Goal: Task Accomplishment & Management: Complete application form

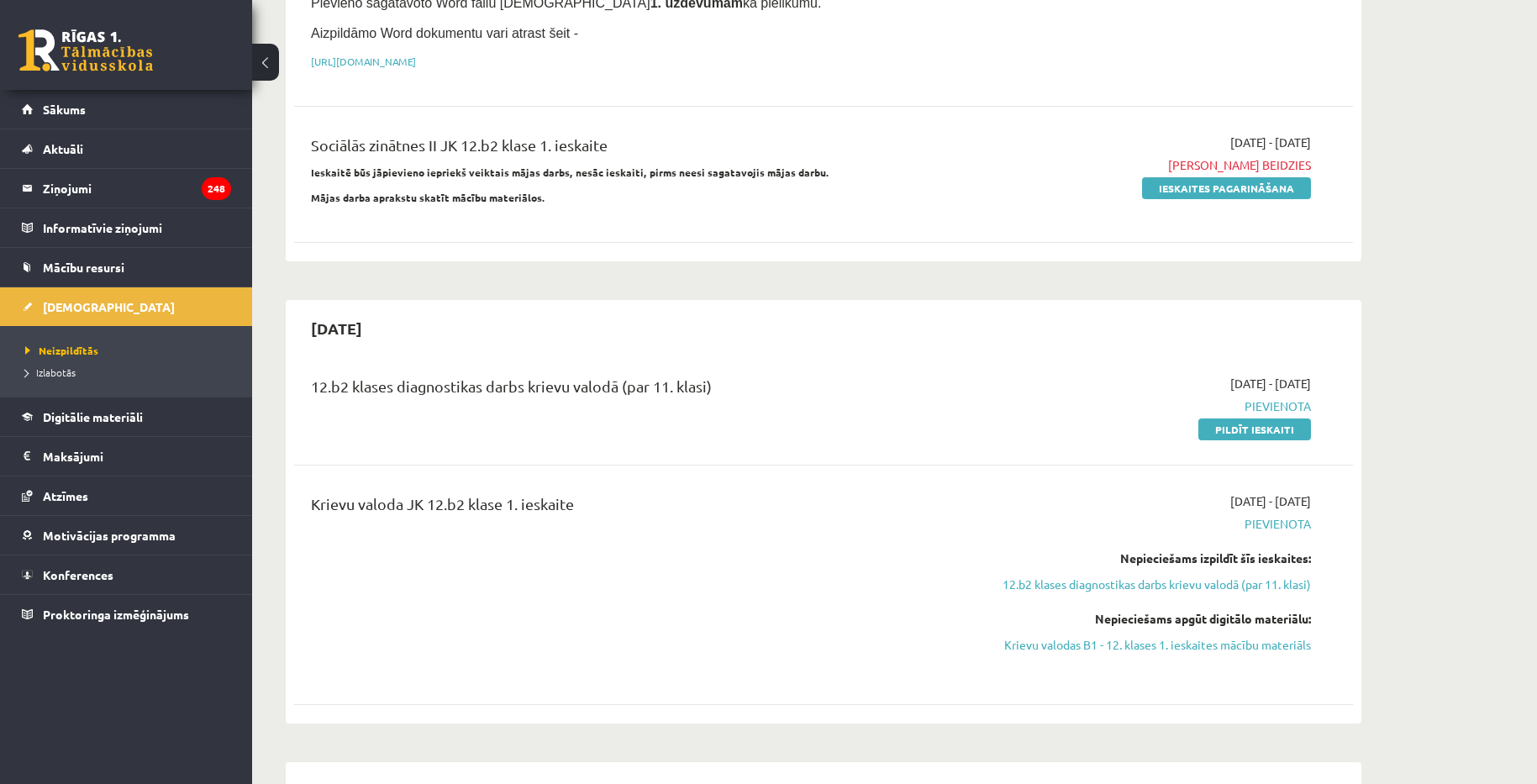
scroll to position [1008, 0]
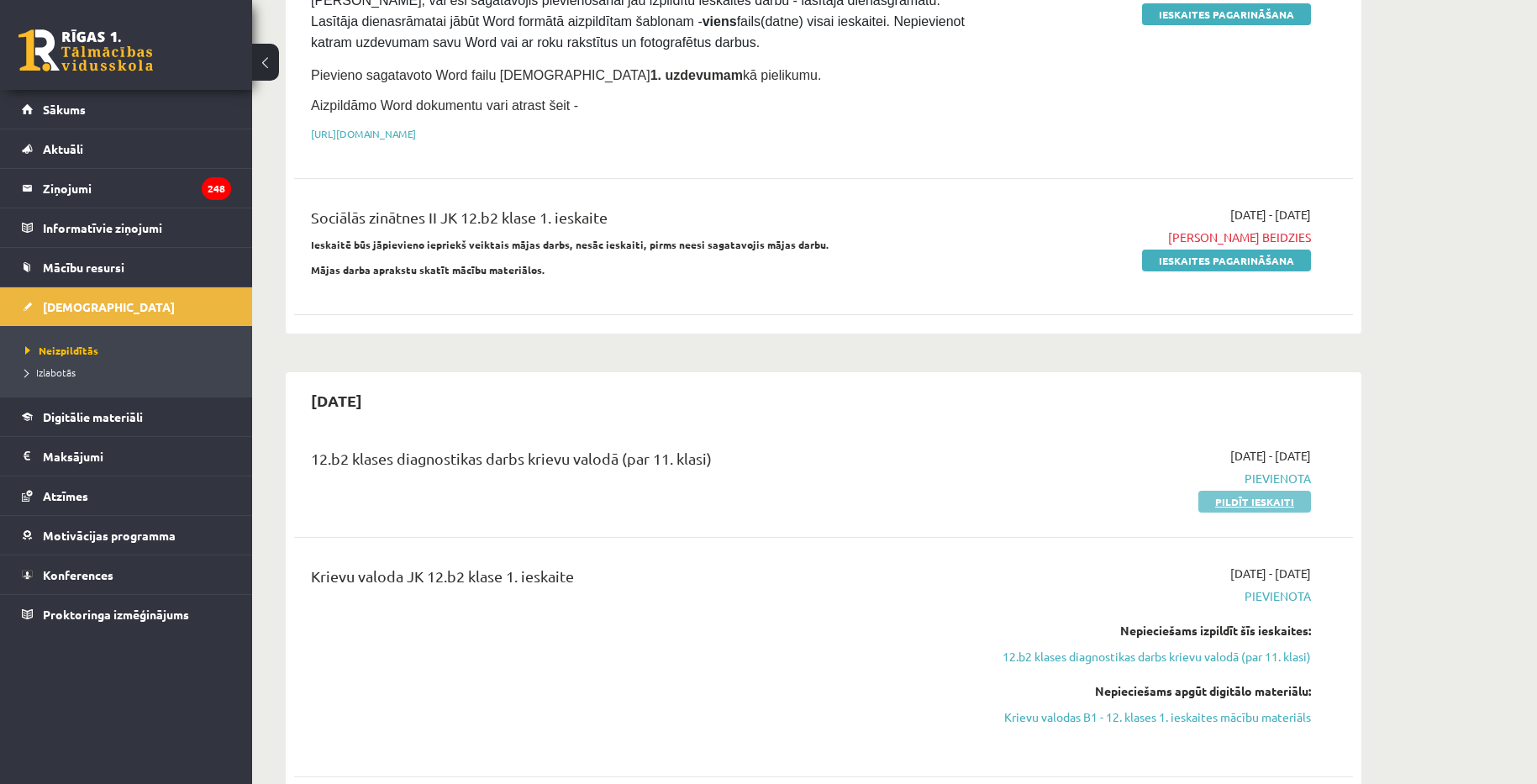
click at [1240, 491] on link "Pildīt ieskaiti" at bounding box center [1254, 502] width 113 height 21
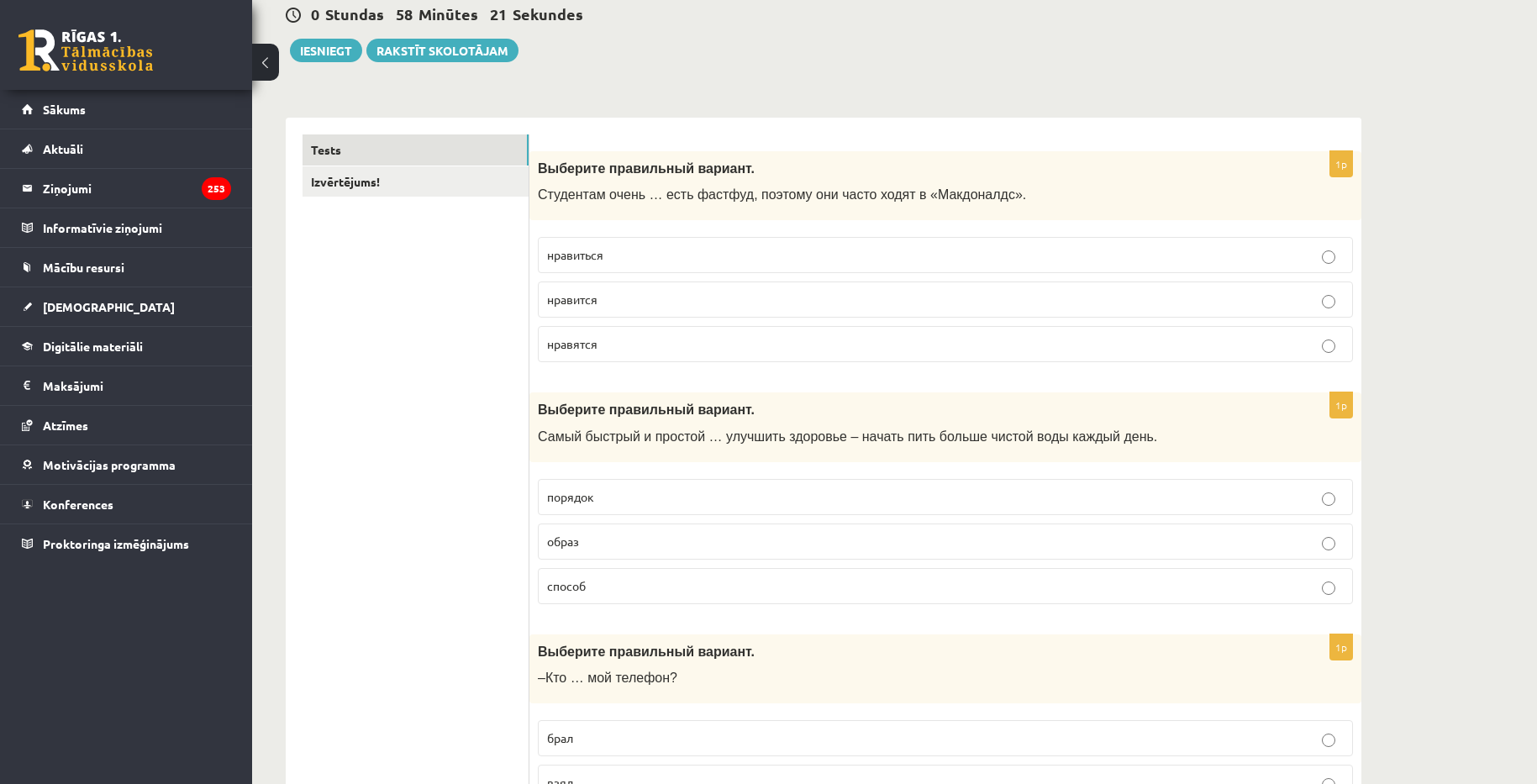
scroll to position [168, 0]
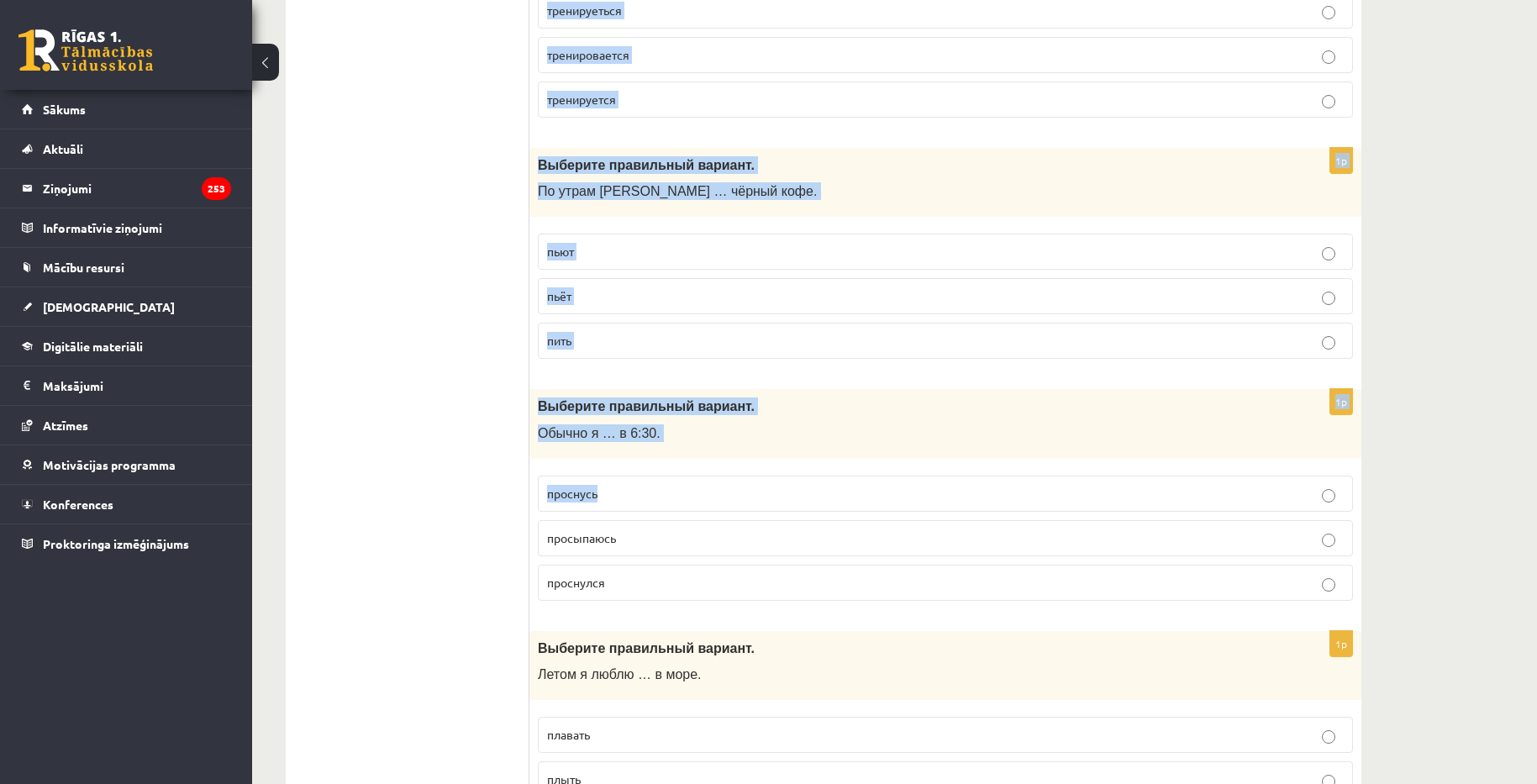
drag, startPoint x: 535, startPoint y: 168, endPoint x: 751, endPoint y: 468, distance: 369.7
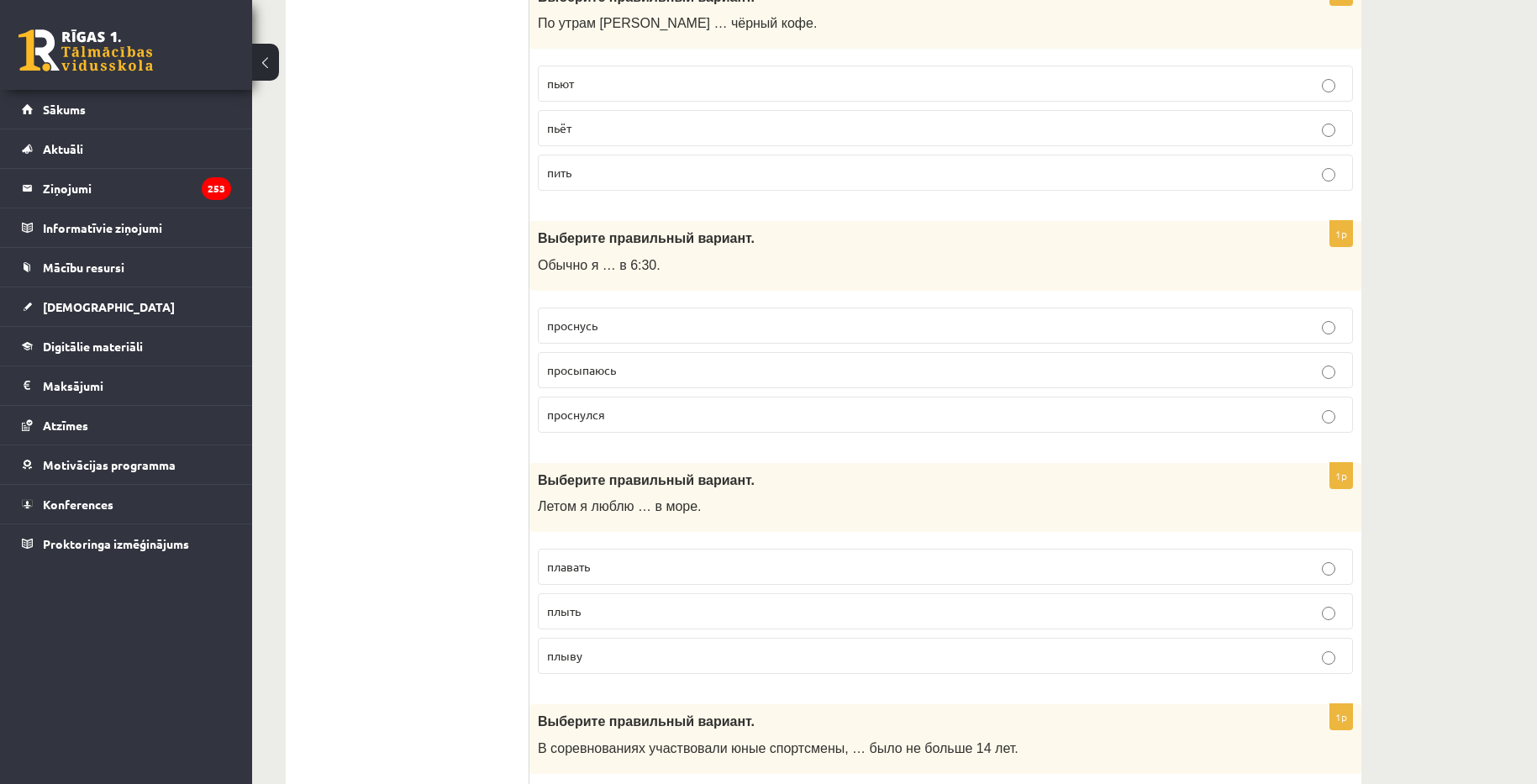
click at [774, 500] on p "Летом я люблю … в море." at bounding box center [902, 506] width 730 height 18
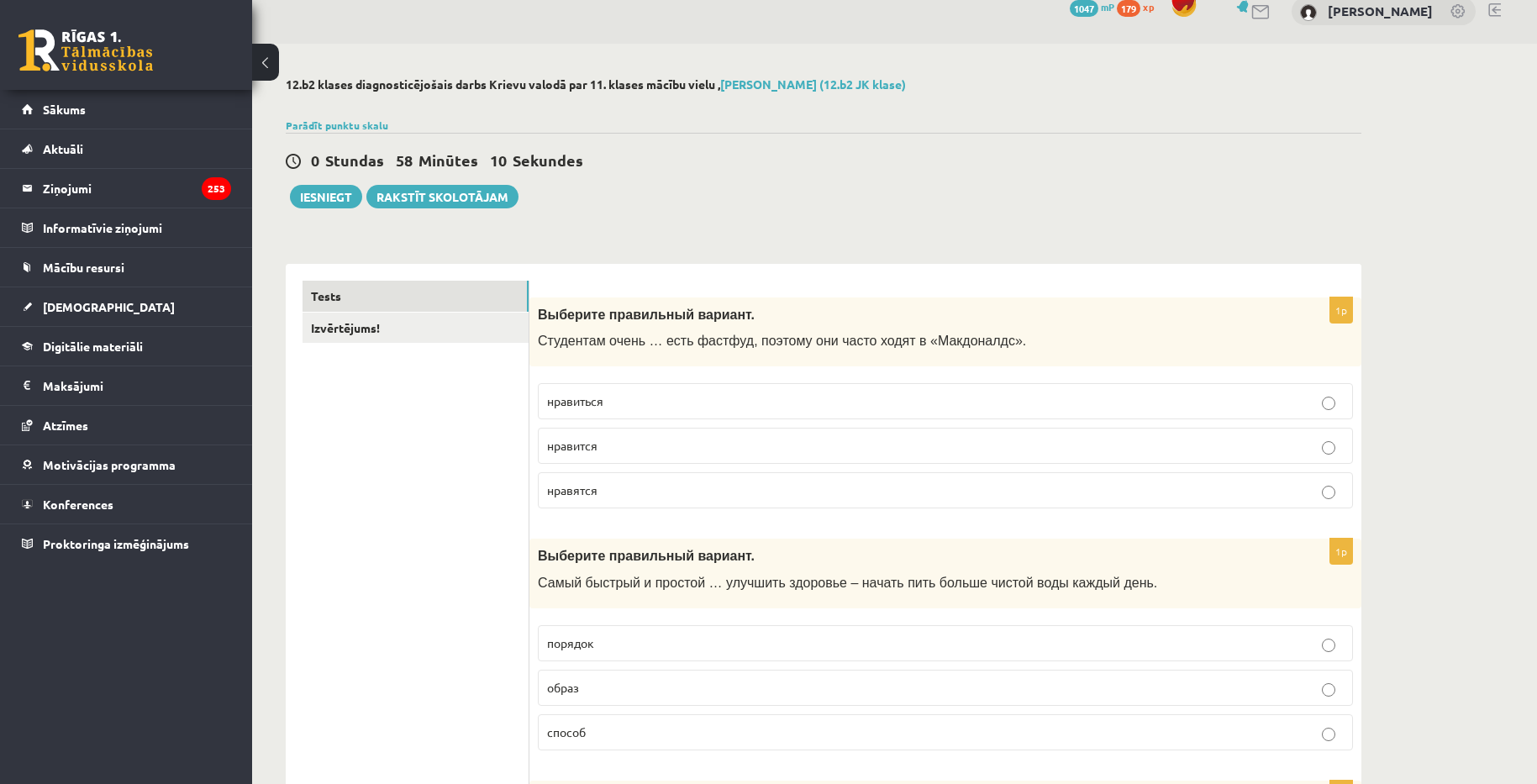
scroll to position [0, 0]
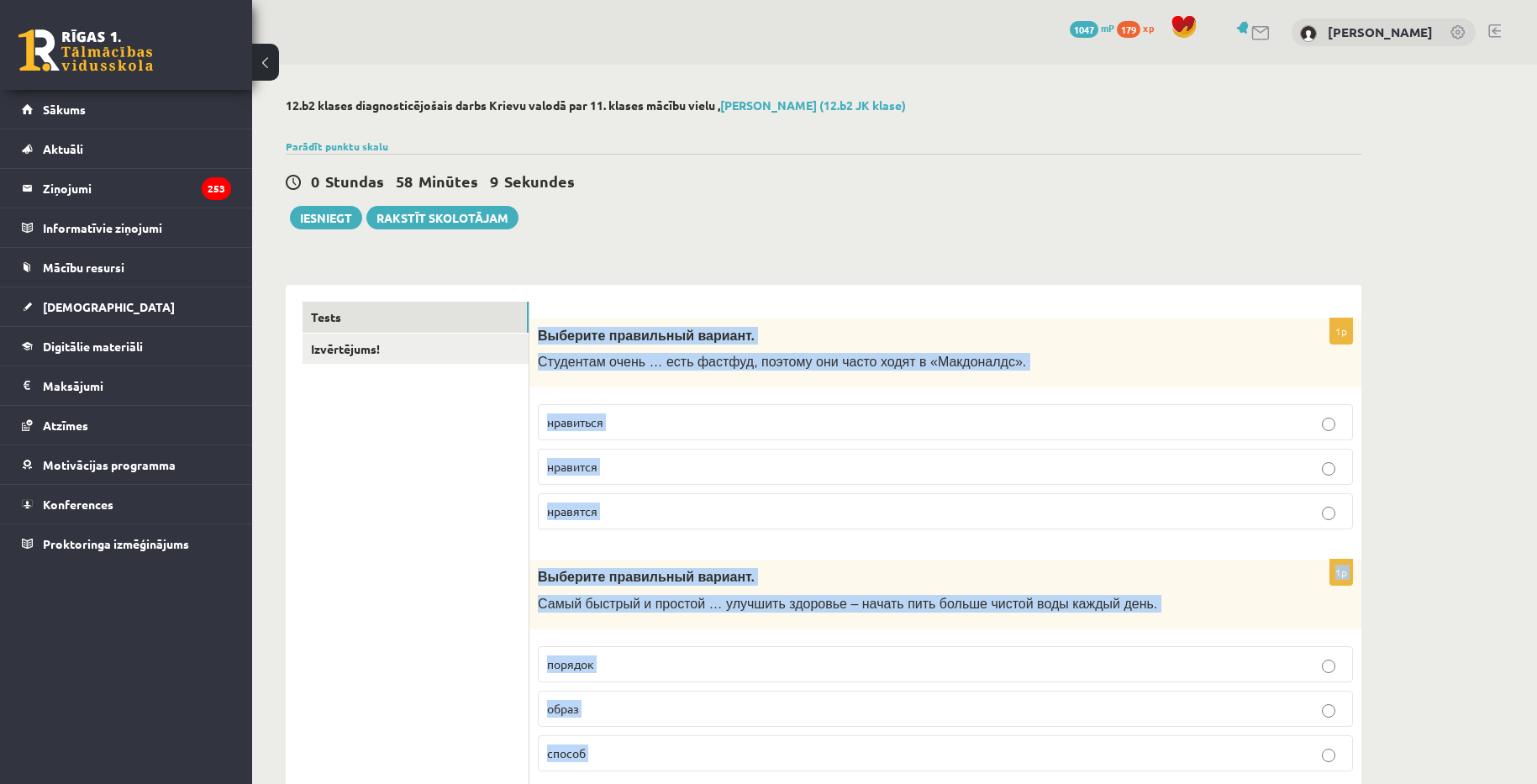
drag, startPoint x: 590, startPoint y: 673, endPoint x: 536, endPoint y: 329, distance: 348.2
copy form "Loremips dolorsitam consect. Adipiscin elits … doei tempori, utlabor etd magna …"
click at [659, 477] on label "нравится" at bounding box center [944, 467] width 815 height 36
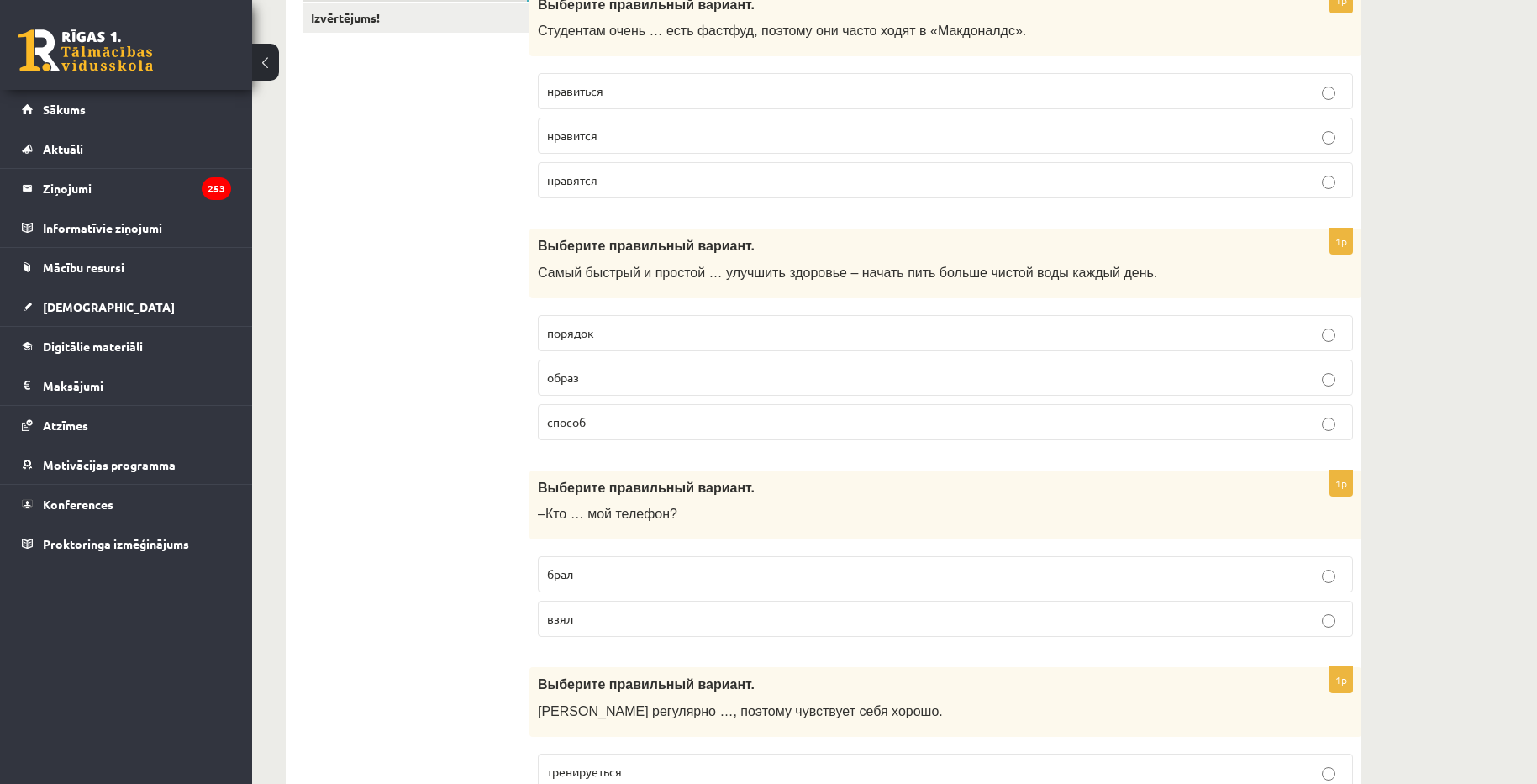
scroll to position [336, 0]
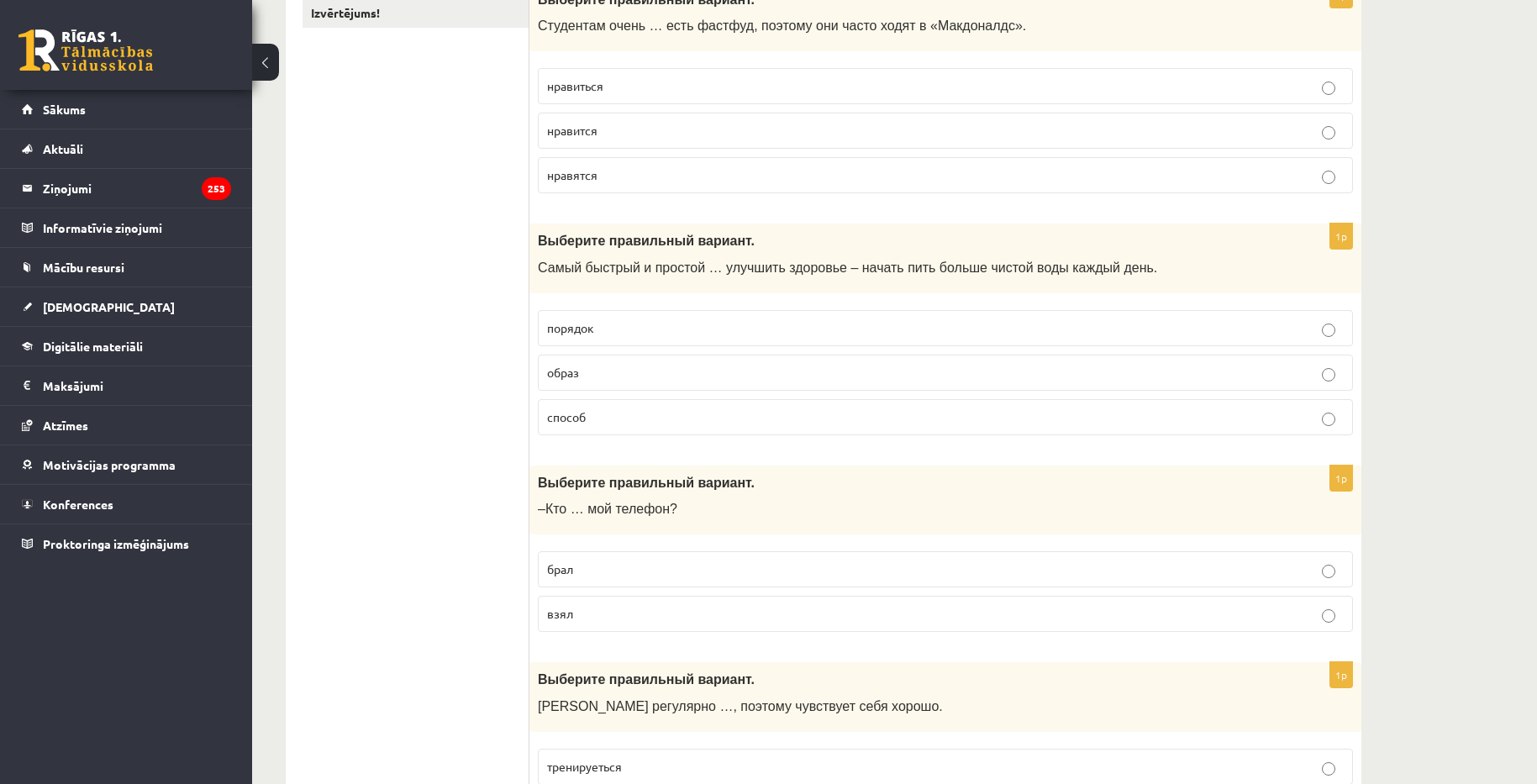
click at [646, 428] on label "способ" at bounding box center [944, 417] width 815 height 36
click at [666, 620] on p "взял" at bounding box center [945, 614] width 797 height 18
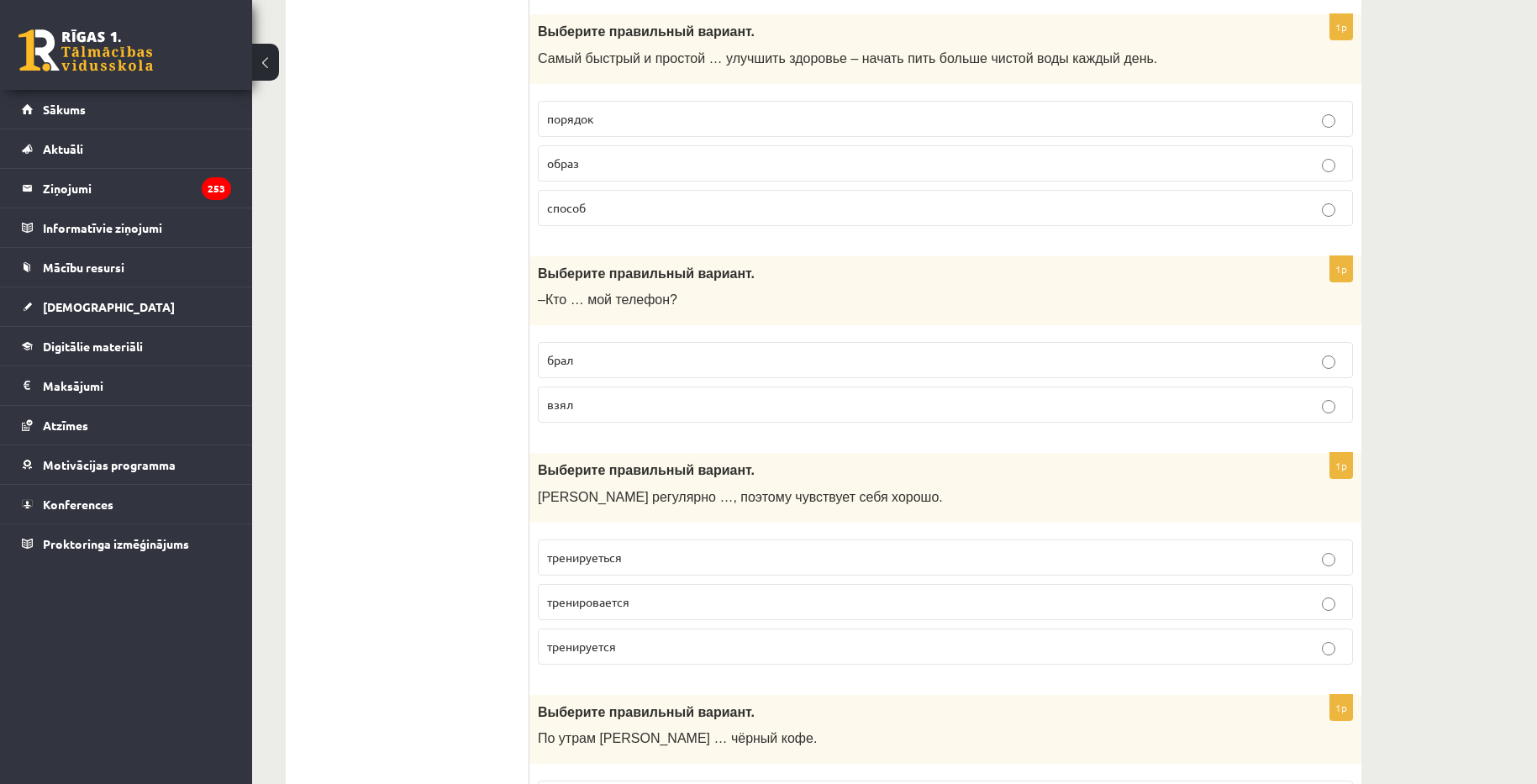
scroll to position [588, 0]
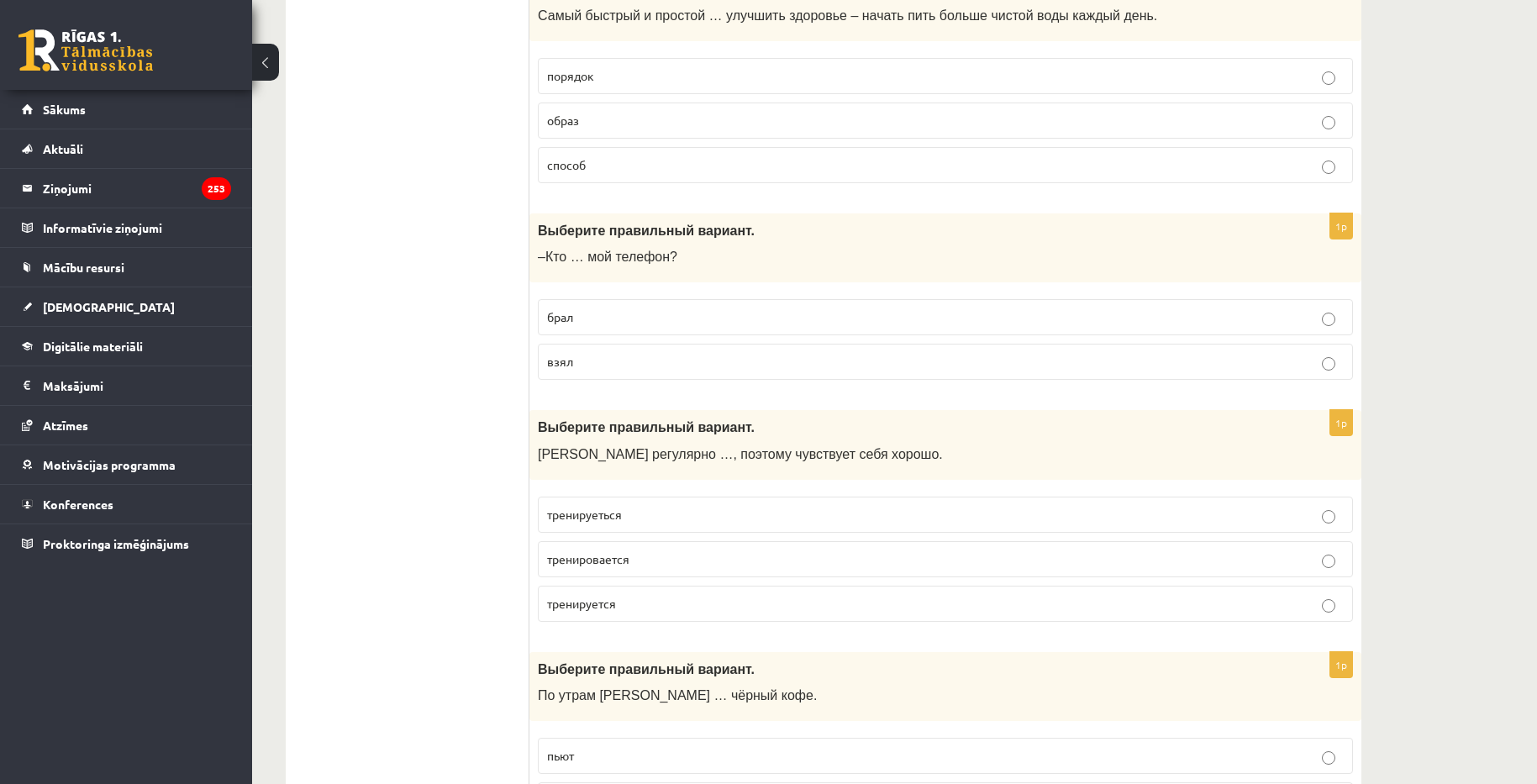
click at [655, 599] on p "тренируется" at bounding box center [945, 603] width 797 height 18
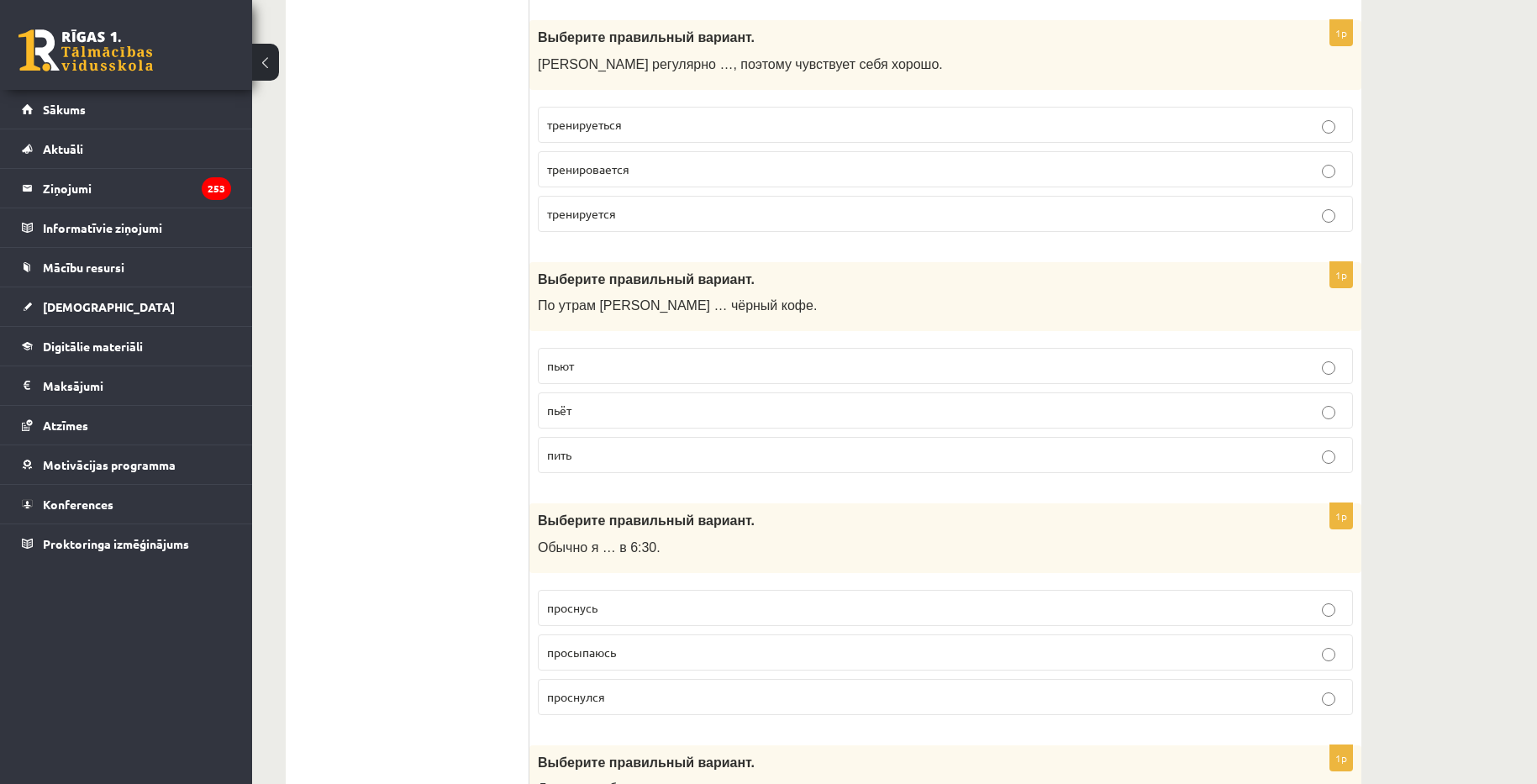
scroll to position [1008, 0]
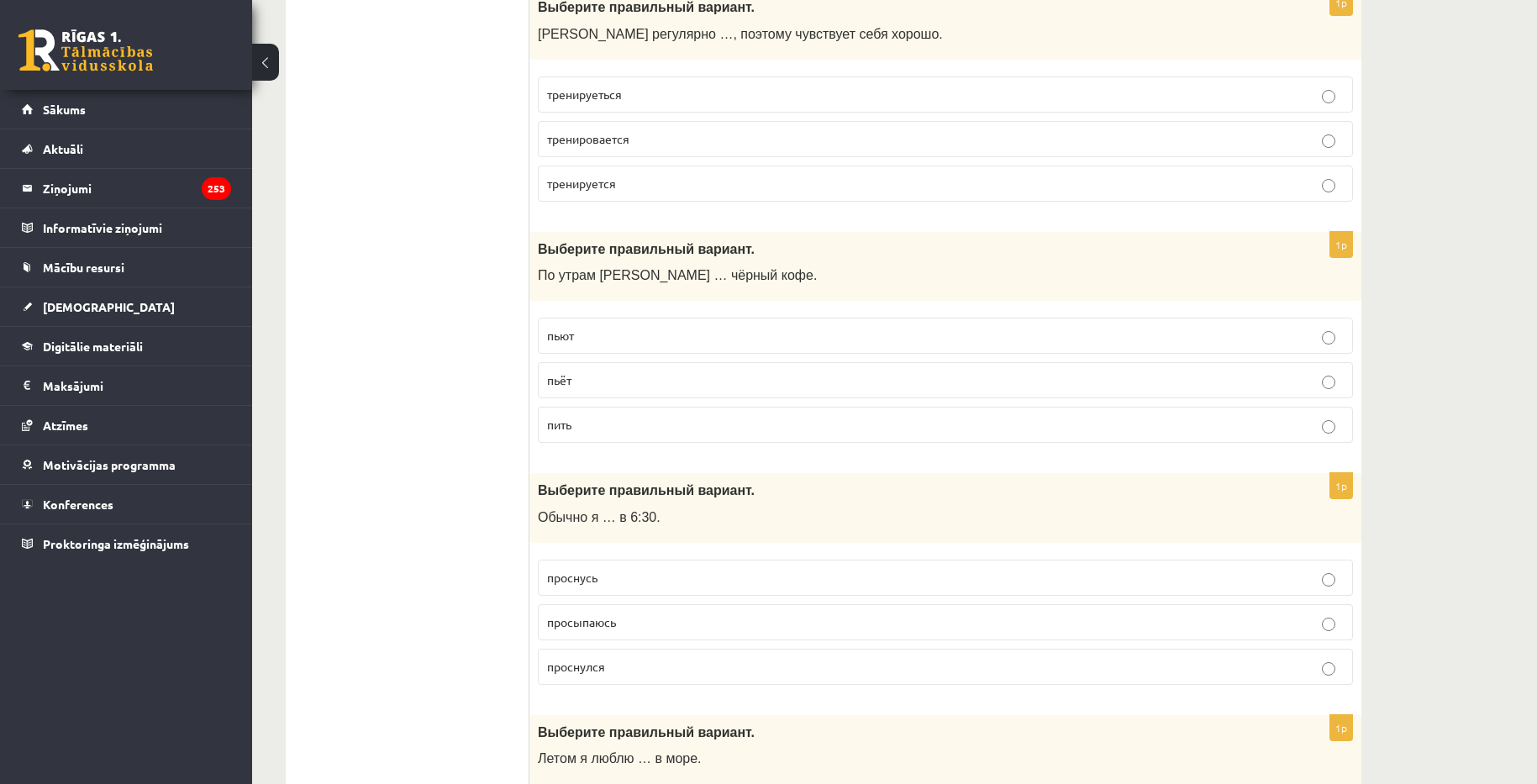
click at [690, 346] on label "пьют" at bounding box center [944, 335] width 815 height 36
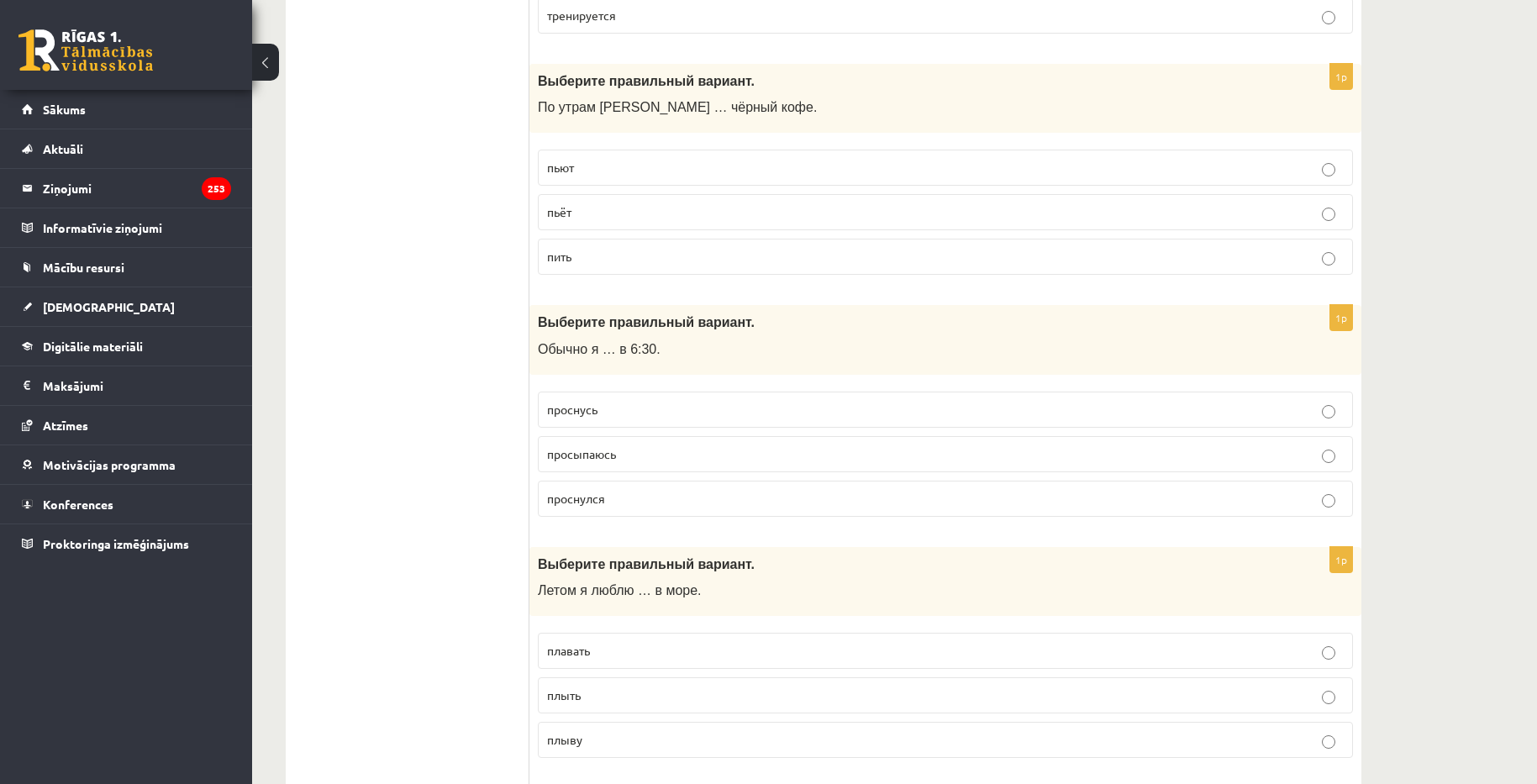
click at [705, 458] on p "просыпаюсь" at bounding box center [945, 454] width 797 height 18
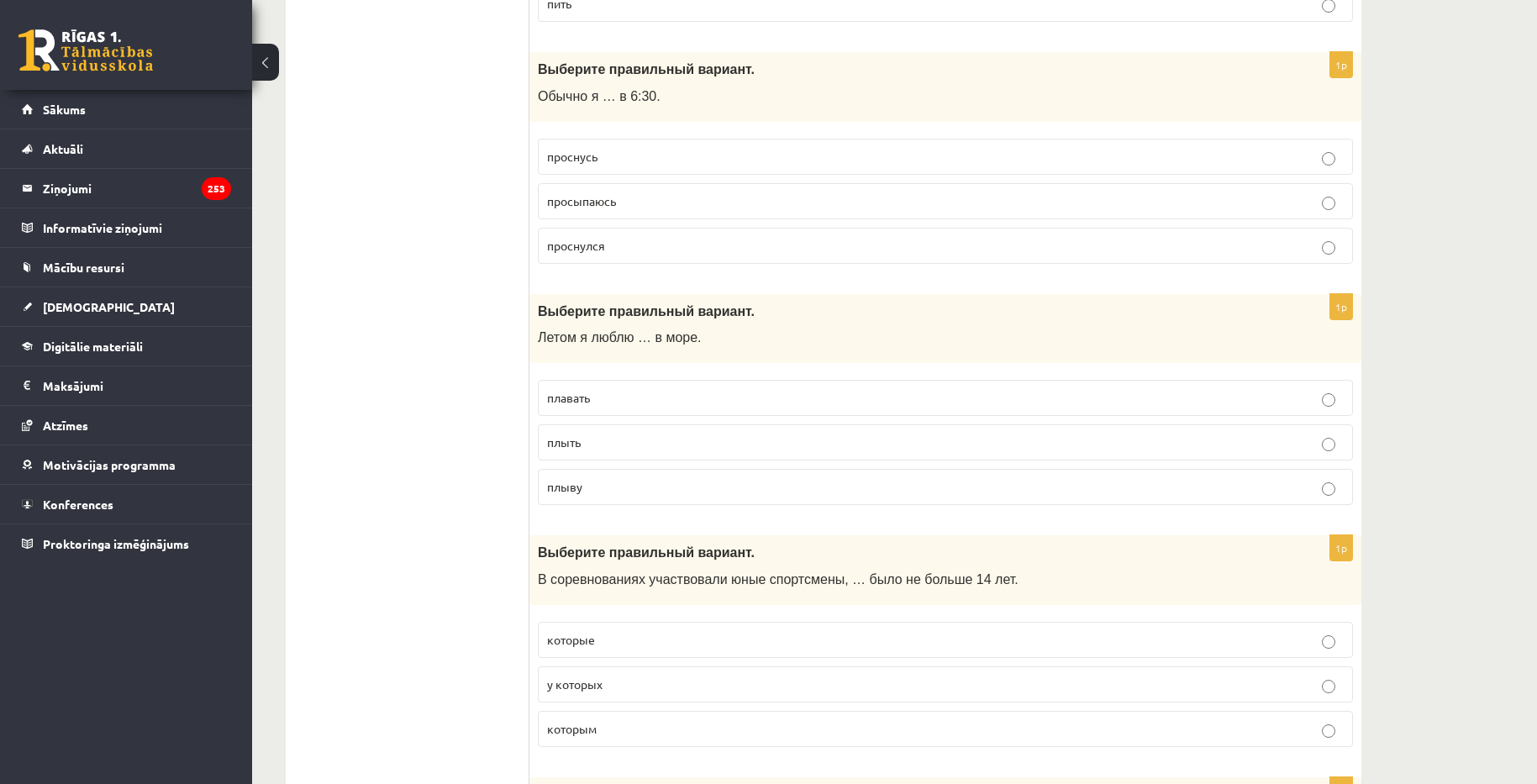
scroll to position [1428, 0]
click at [678, 404] on p "плавать" at bounding box center [945, 399] width 797 height 18
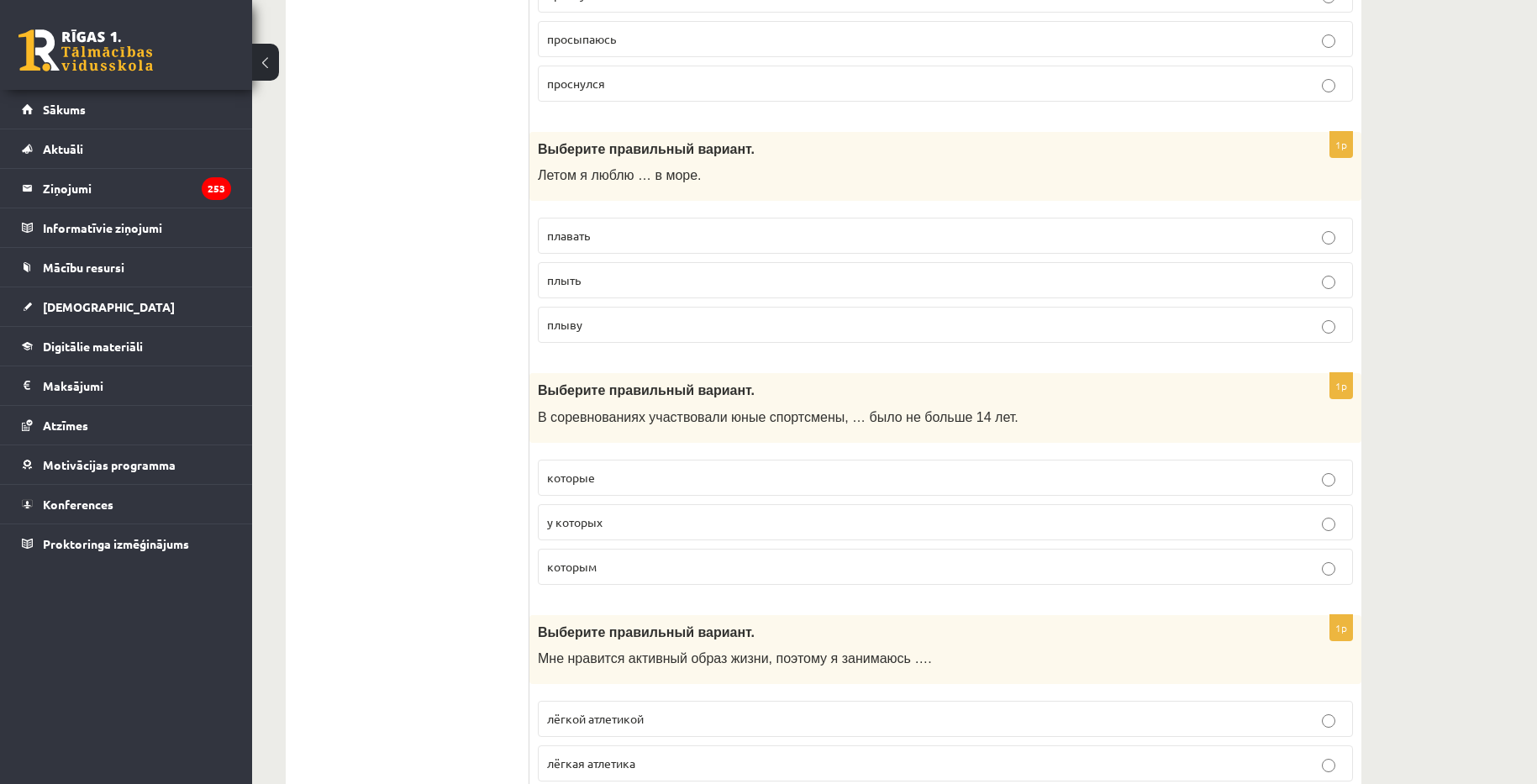
scroll to position [1596, 0]
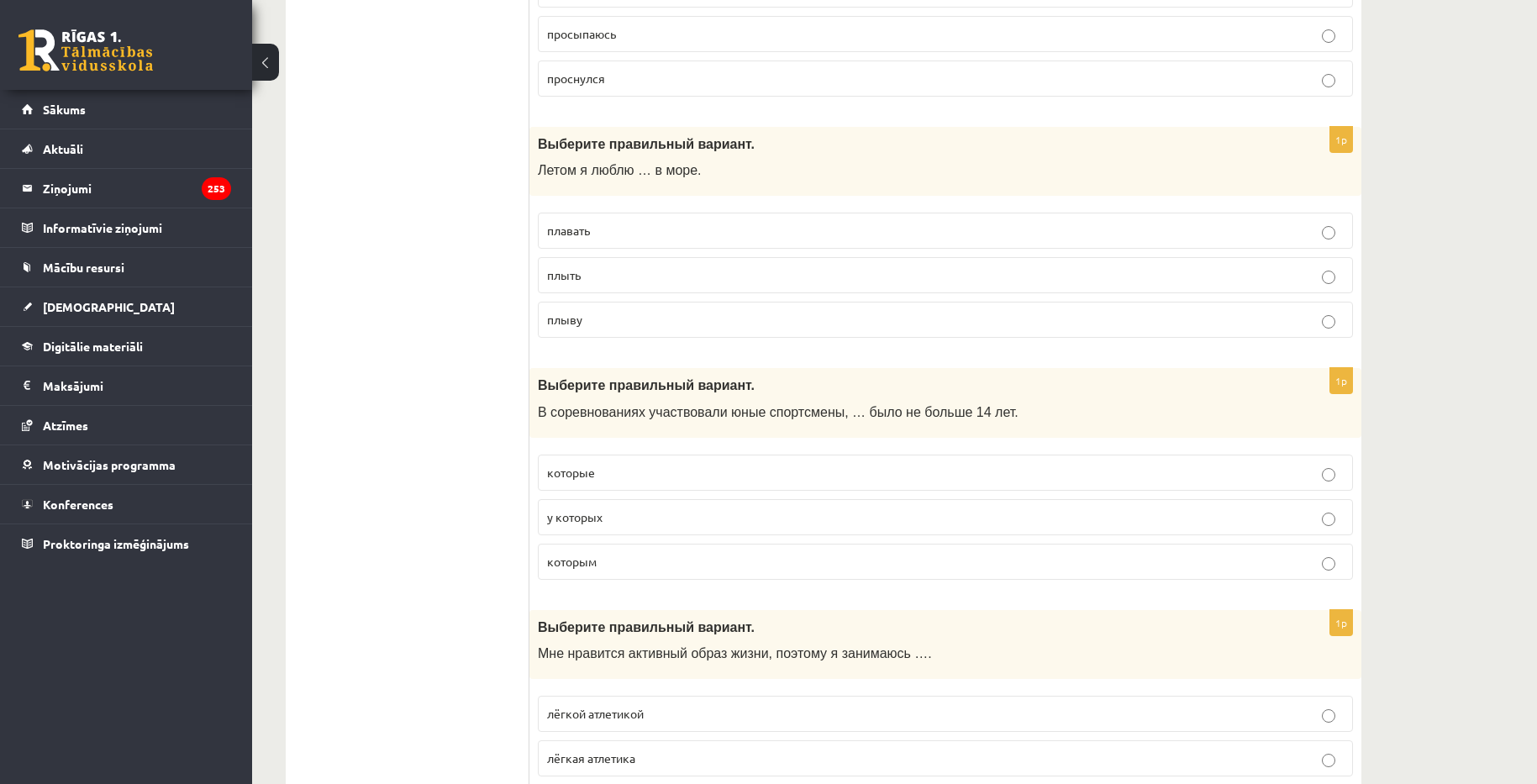
drag, startPoint x: 532, startPoint y: 382, endPoint x: 578, endPoint y: 423, distance: 61.6
click at [536, 386] on div "Выберите правильный вариант. В соревнованиях участвовали юные спортсмены, … был…" at bounding box center [945, 403] width 832 height 70
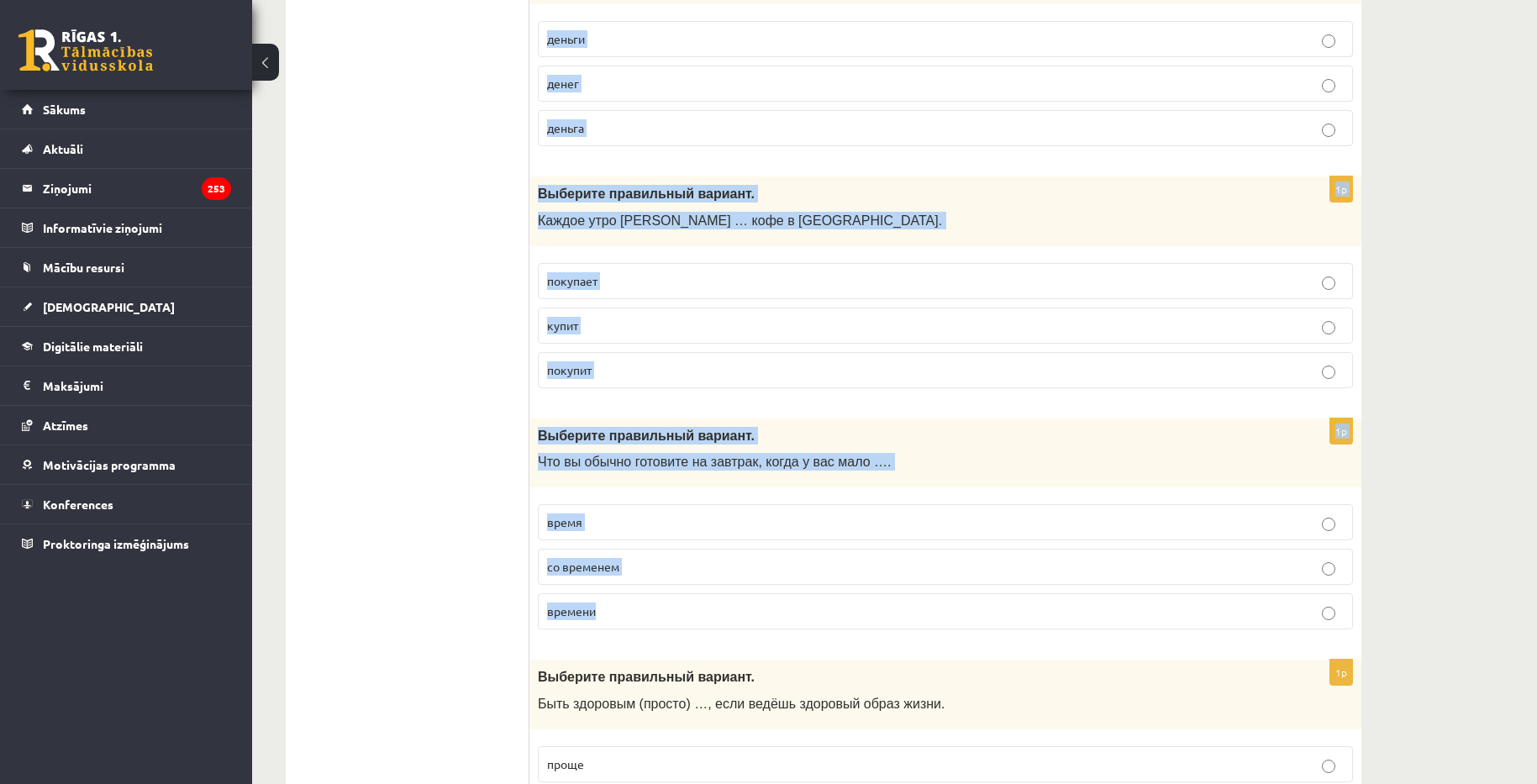
drag, startPoint x: 578, startPoint y: 423, endPoint x: 671, endPoint y: 614, distance: 212.4
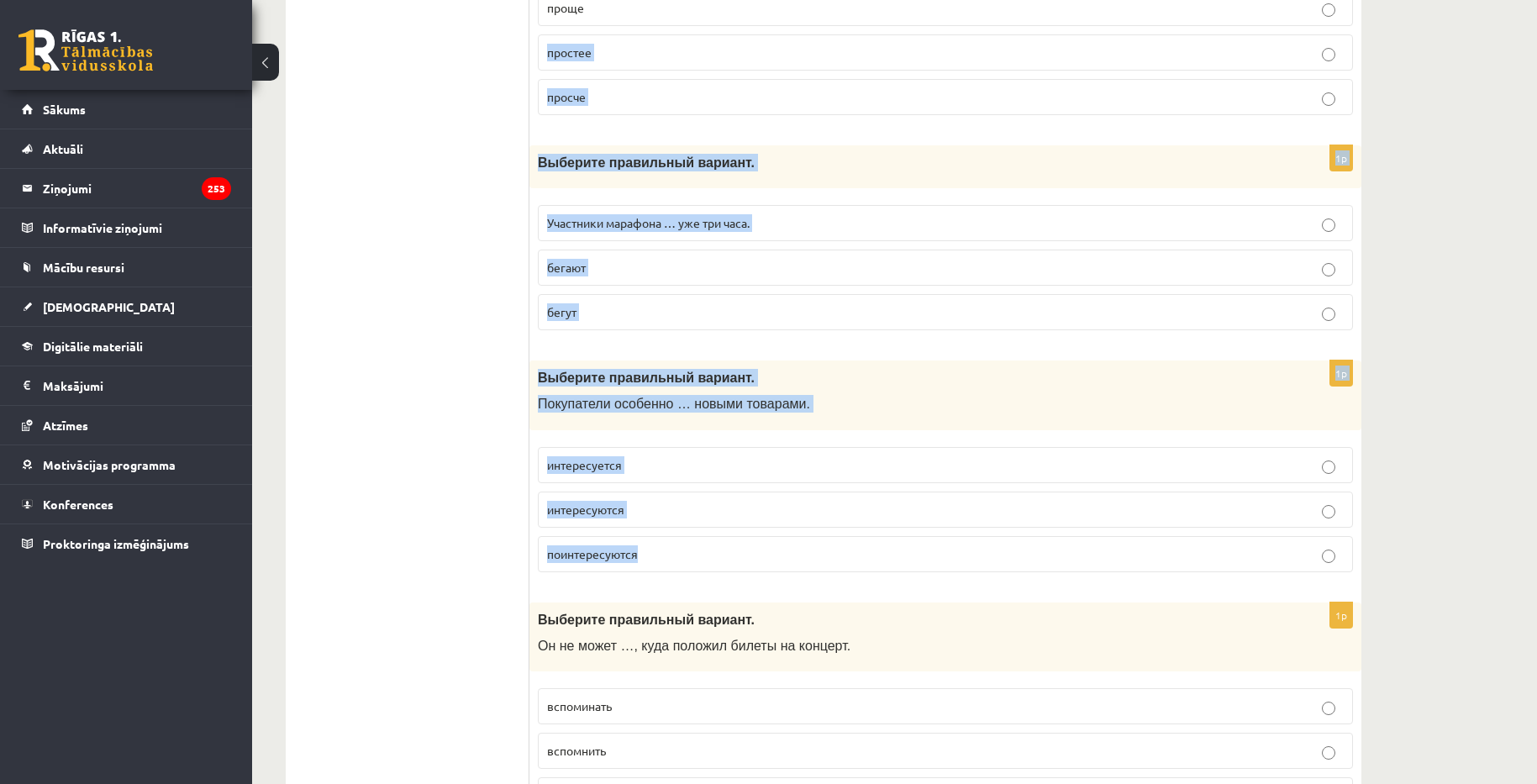
drag, startPoint x: 671, startPoint y: 614, endPoint x: 647, endPoint y: 571, distance: 49.2
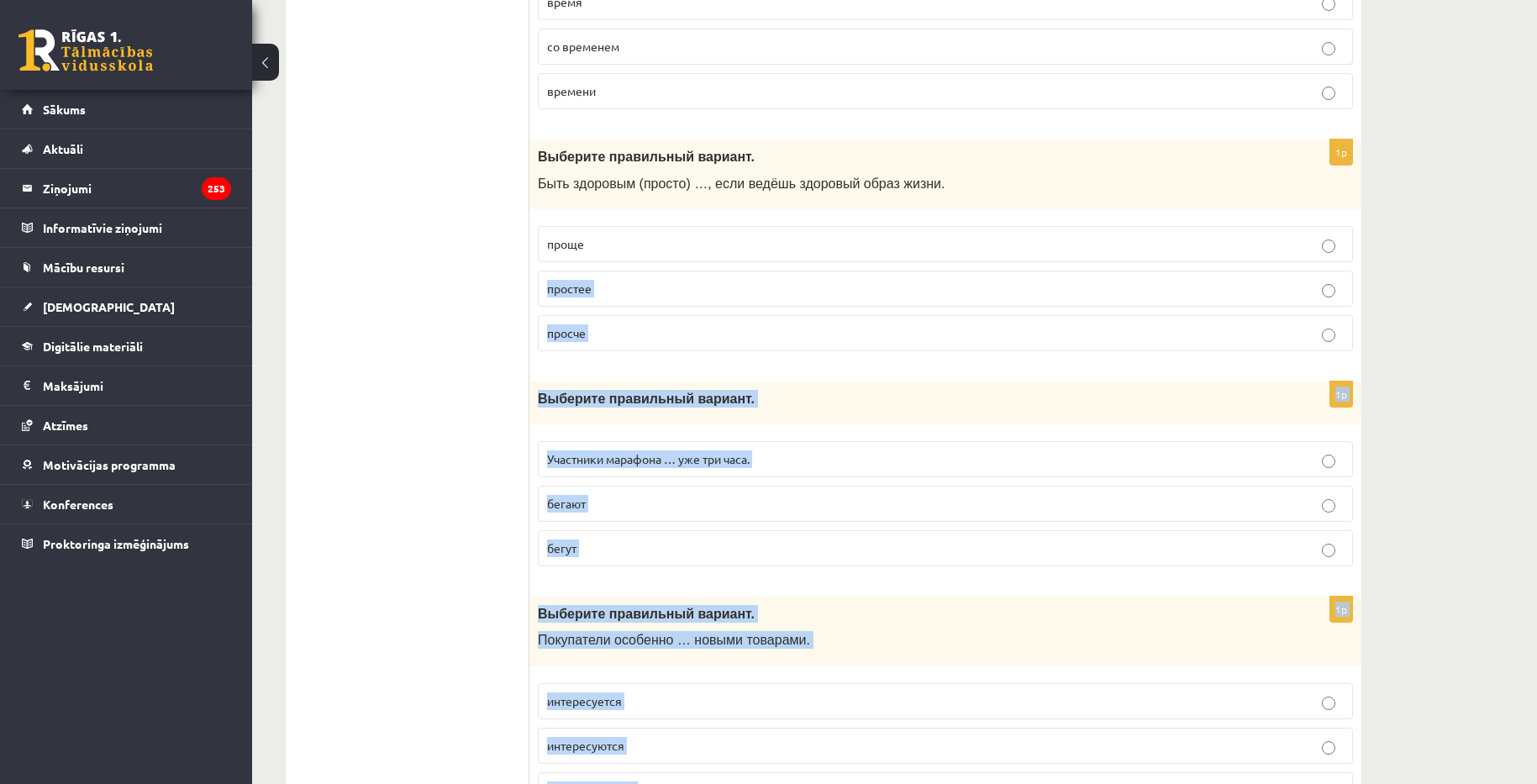
scroll to position [5376, 0]
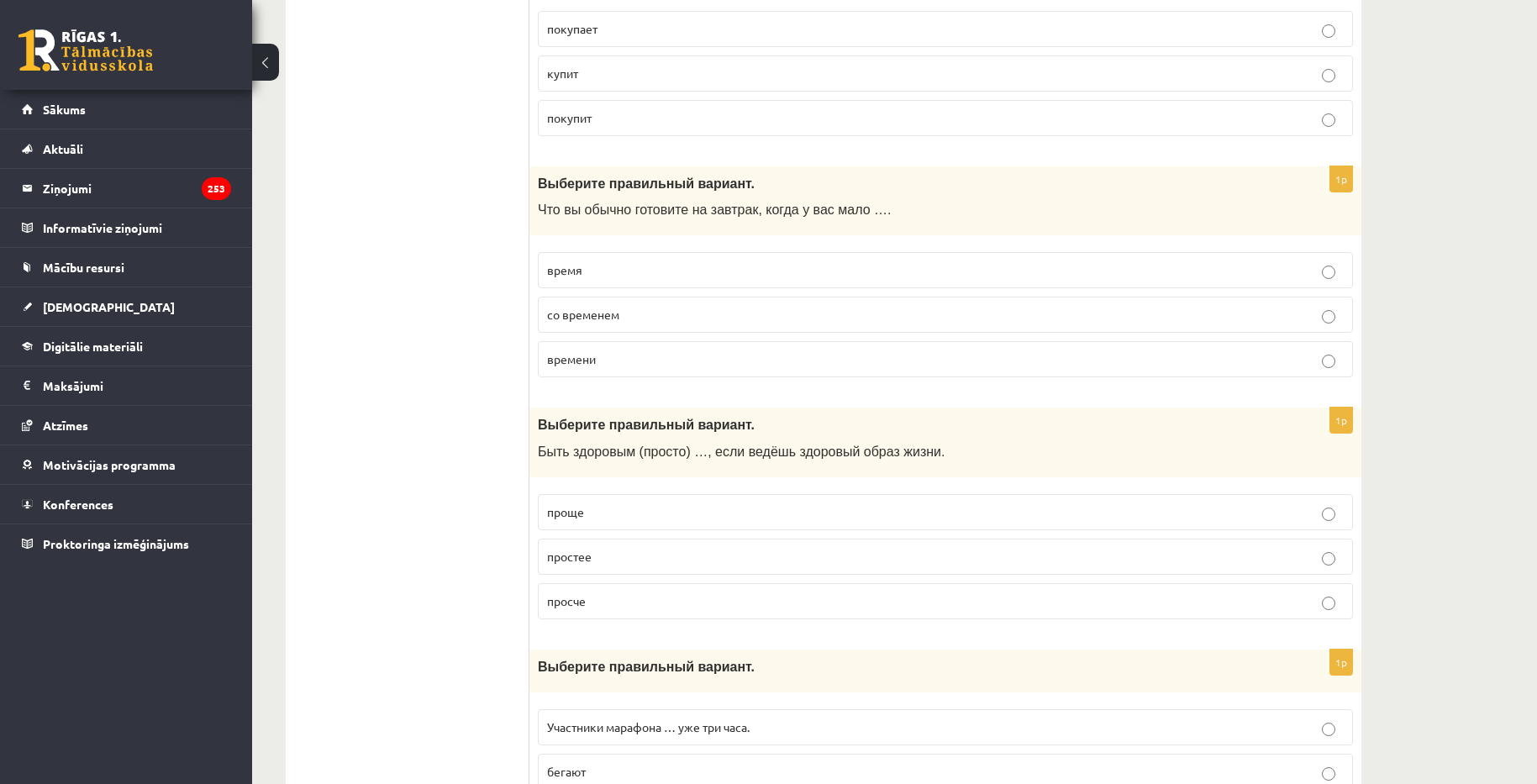
drag, startPoint x: 456, startPoint y: 222, endPoint x: 468, endPoint y: 224, distance: 12.2
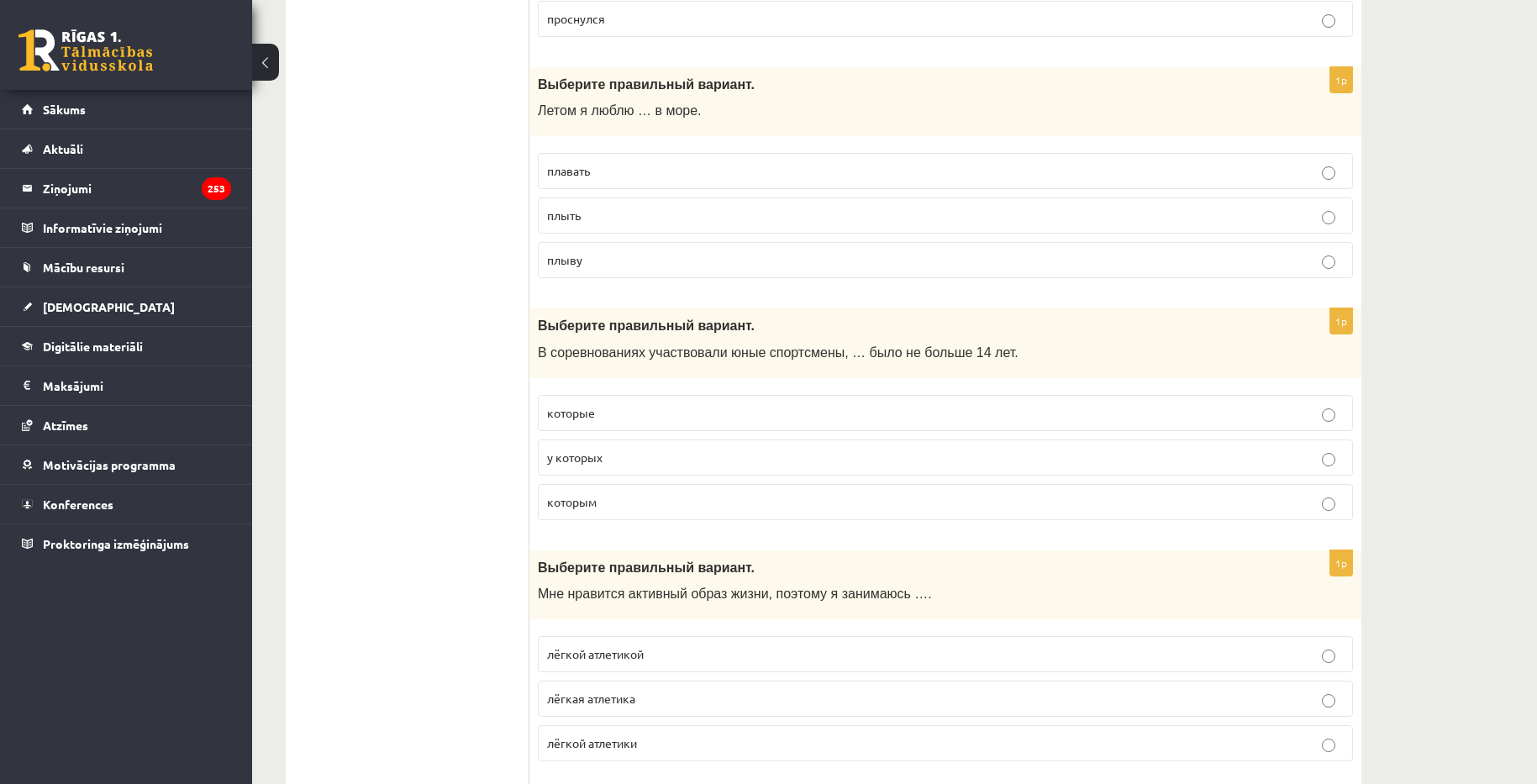
scroll to position [1680, 0]
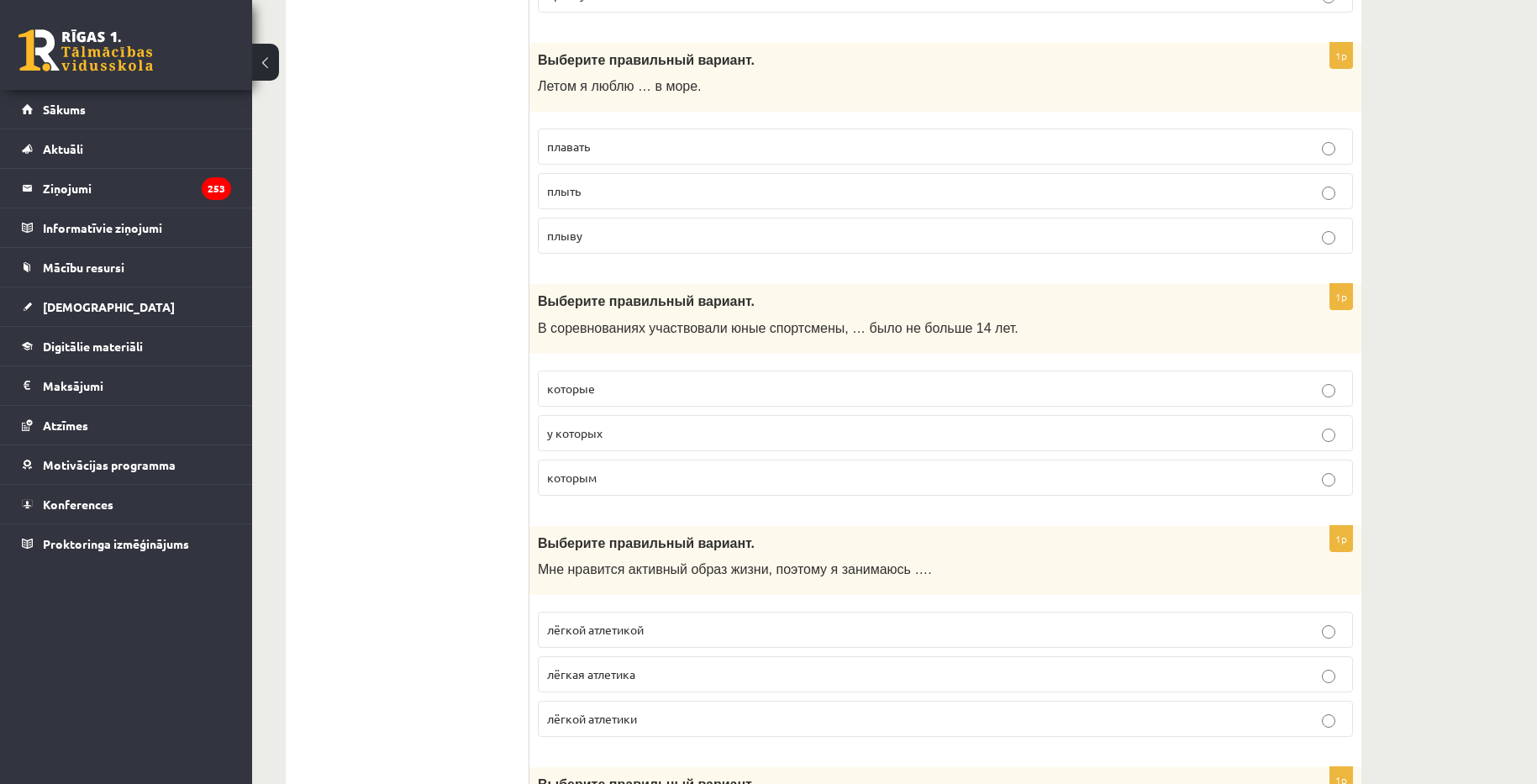
drag, startPoint x: 536, startPoint y: 299, endPoint x: 568, endPoint y: 334, distance: 47.4
click at [568, 334] on div "Выберите правильный вариант. В соревнованиях участвовали юные спортсмены, … был…" at bounding box center [945, 319] width 832 height 70
drag, startPoint x: 622, startPoint y: 428, endPoint x: 616, endPoint y: 443, distance: 16.2
click at [635, 494] on fieldset "которые у которых которым" at bounding box center [944, 431] width 815 height 139
click at [529, 302] on div "Выберите правильный вариант. В соревнованиях участвовали юные спортсмены, … был…" at bounding box center [945, 319] width 832 height 70
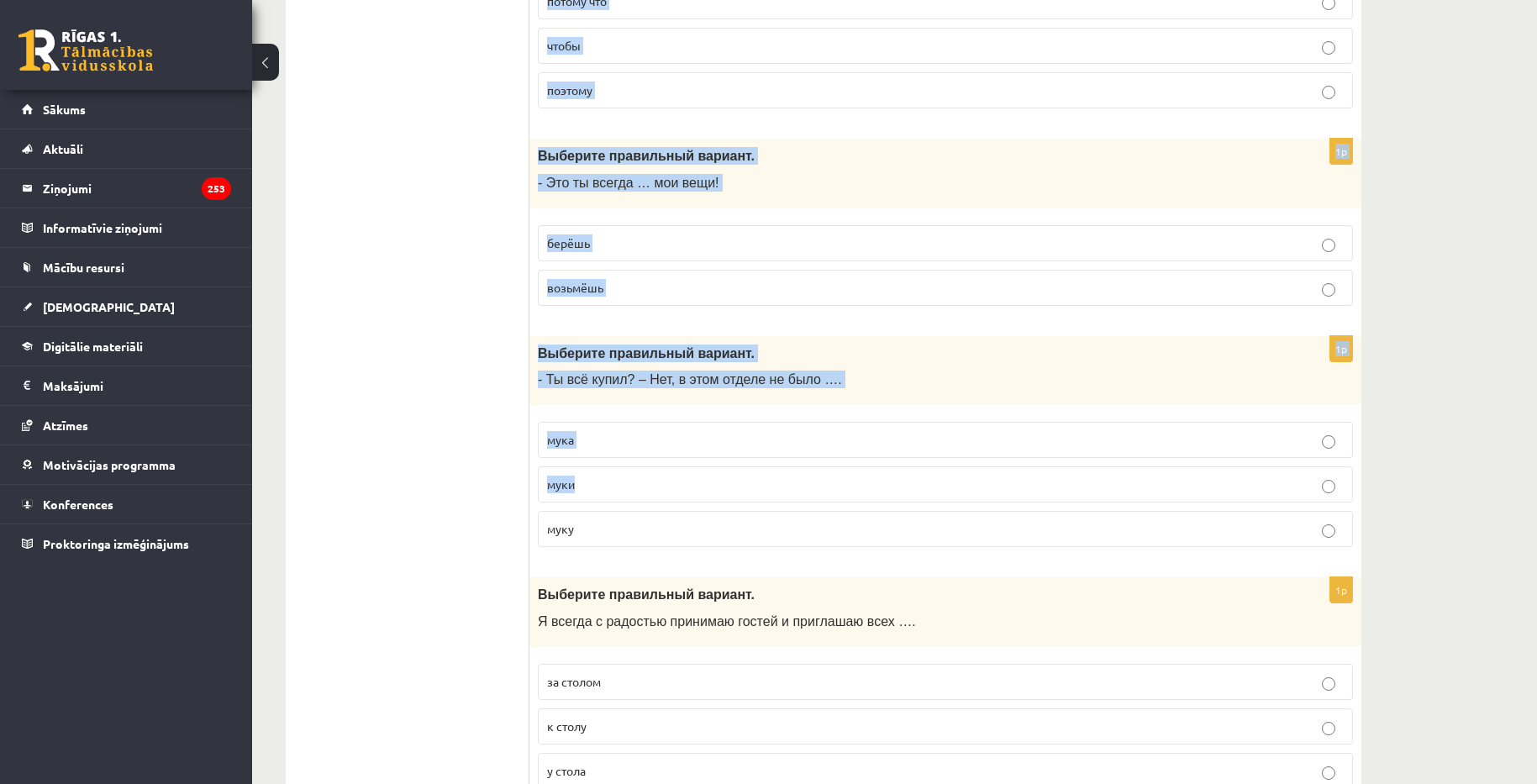
scroll to position [2856, 0]
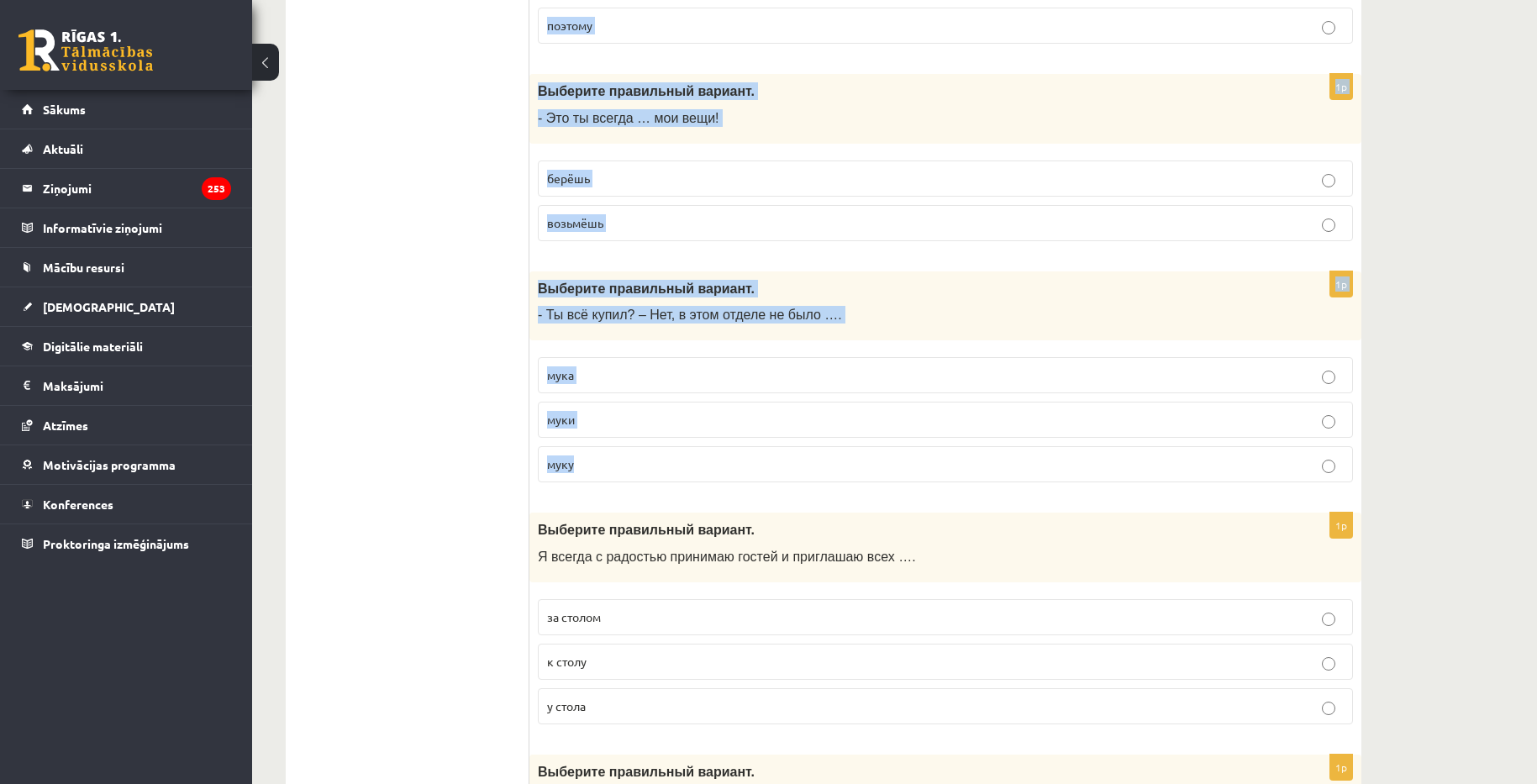
drag, startPoint x: 532, startPoint y: 299, endPoint x: 621, endPoint y: 491, distance: 211.6
copy form "Loremips dolorsitam consect. A elitseddoeius temporincid utla etdolorema, … ali…"
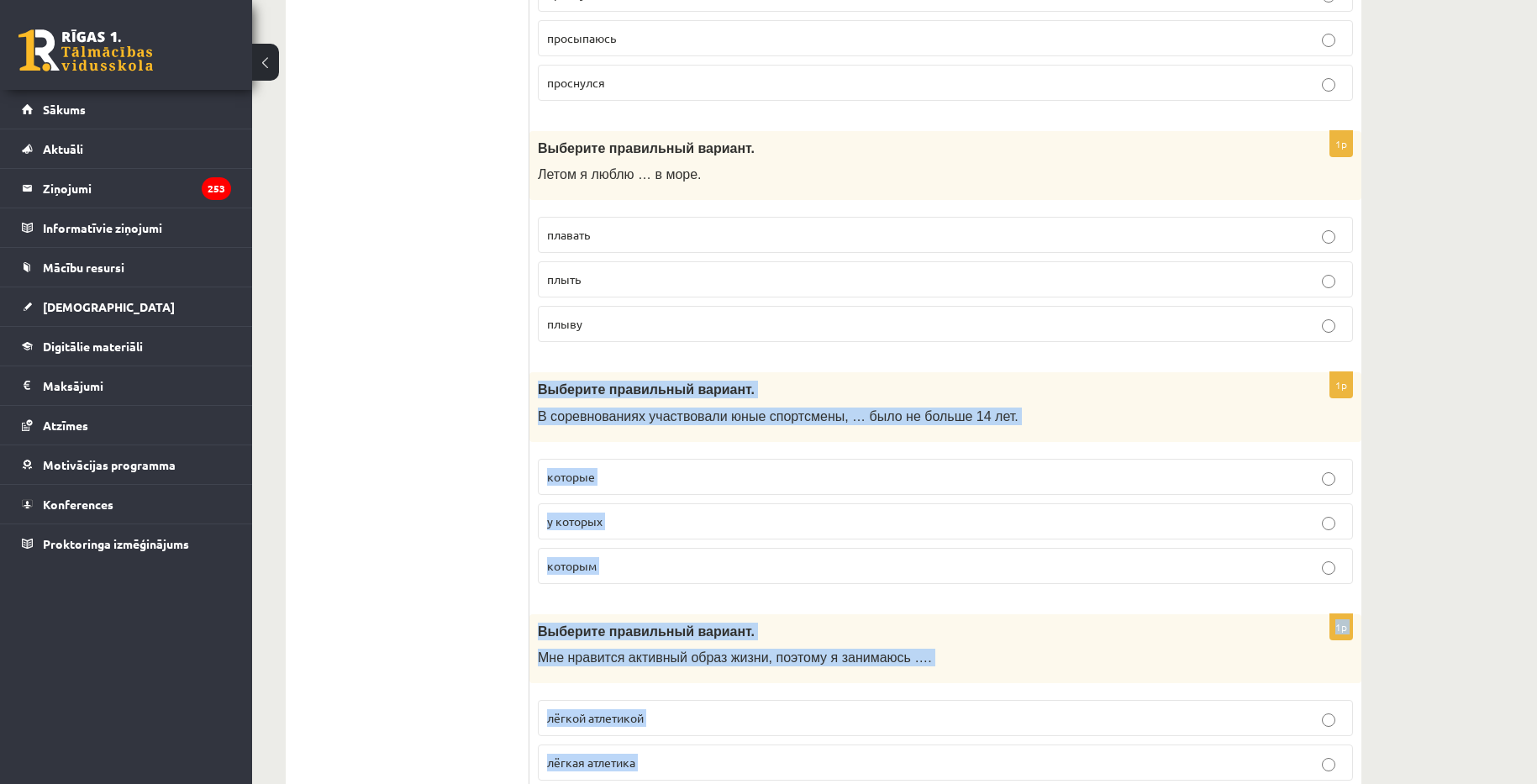
scroll to position [1596, 0]
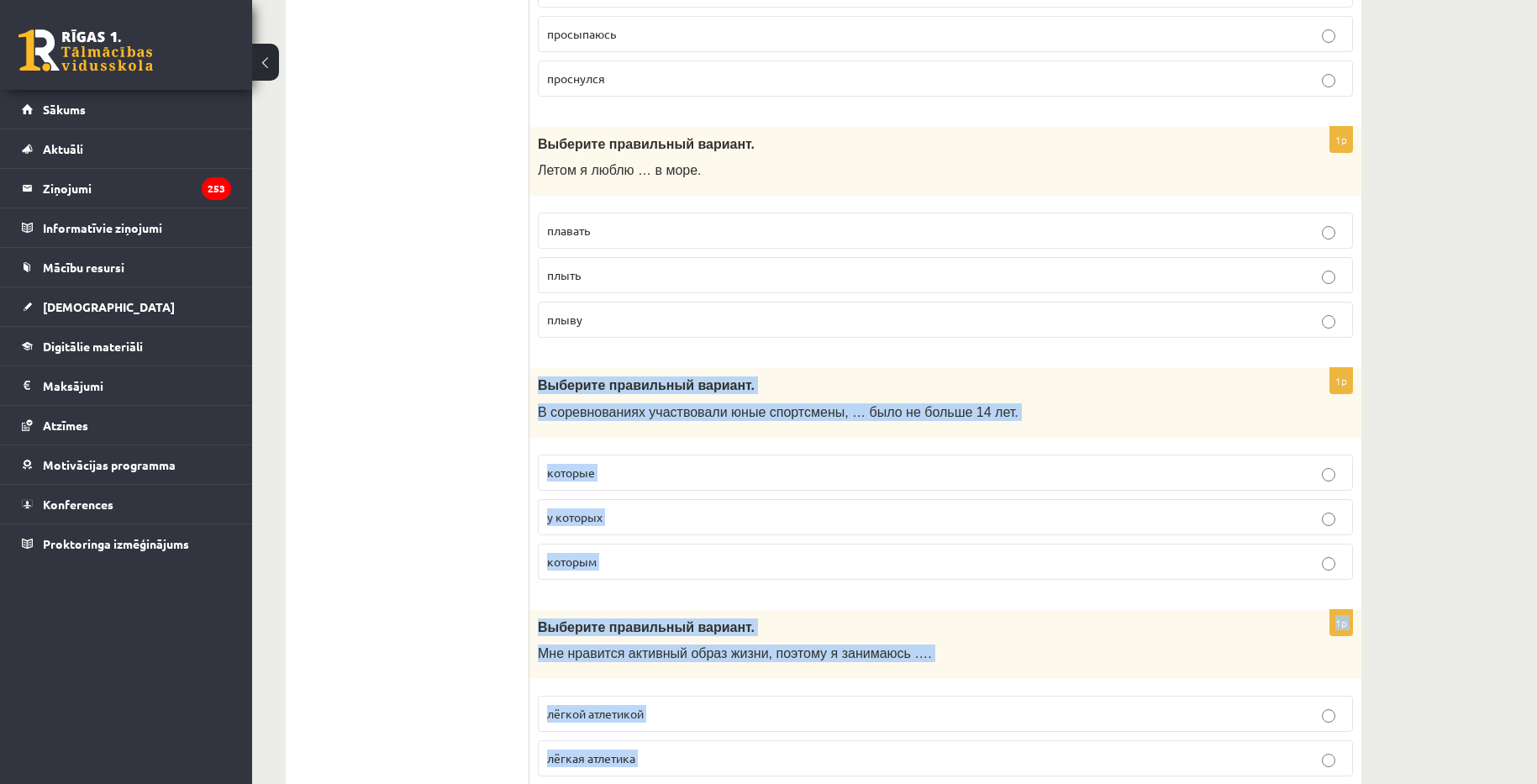
click at [654, 559] on p "которым" at bounding box center [945, 561] width 797 height 18
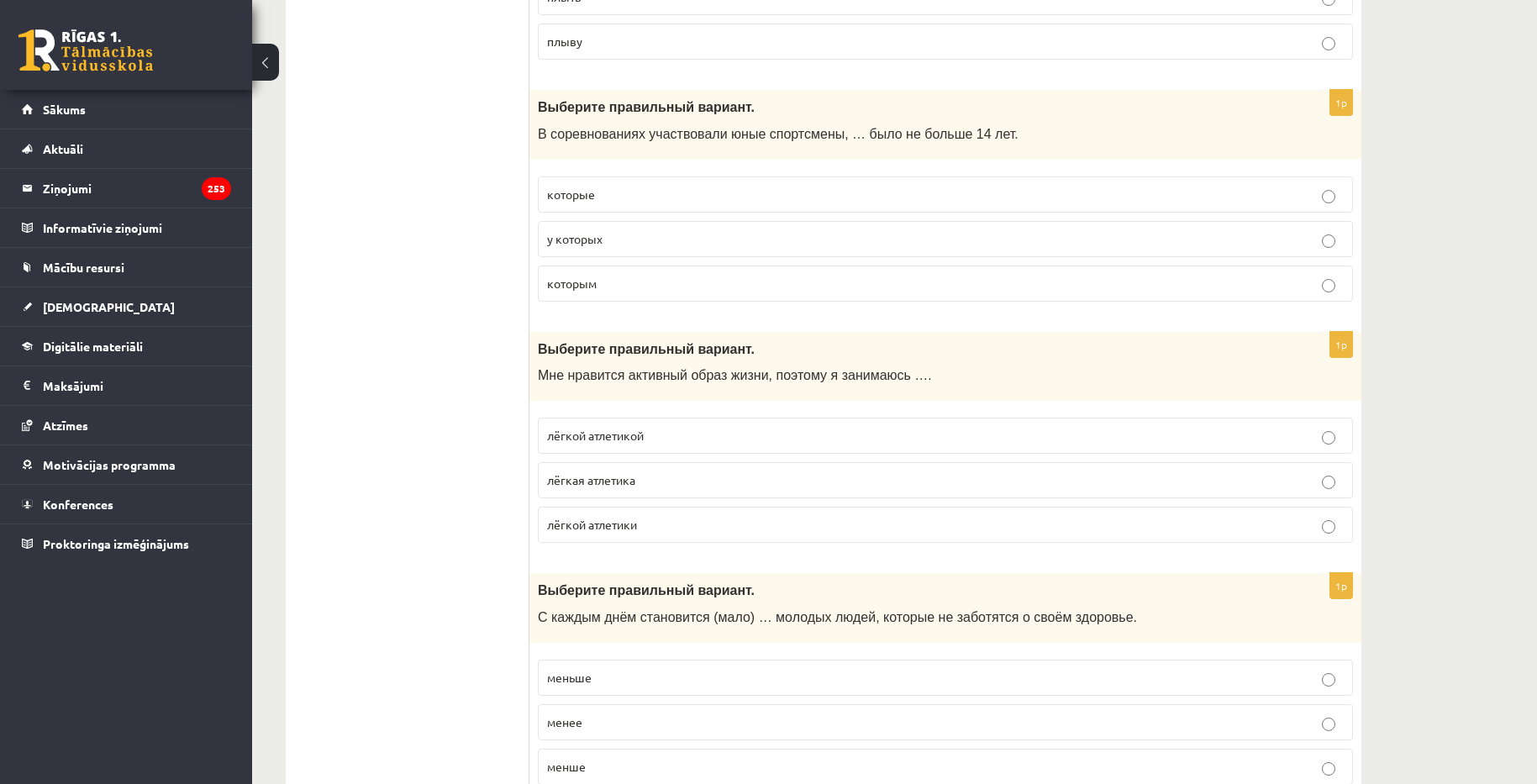
scroll to position [1932, 0]
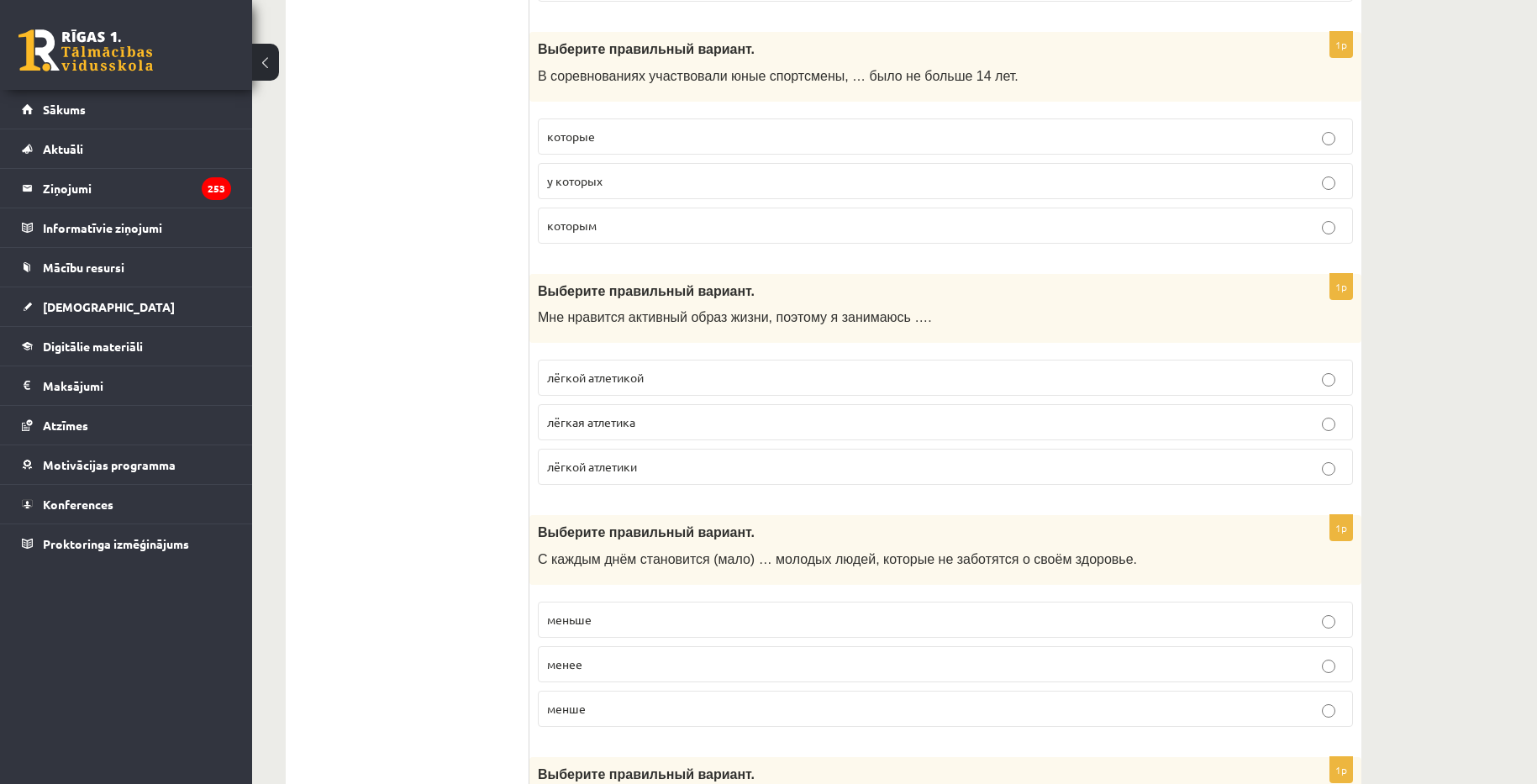
click at [716, 376] on p "лёгкой атлетикой" at bounding box center [945, 378] width 797 height 18
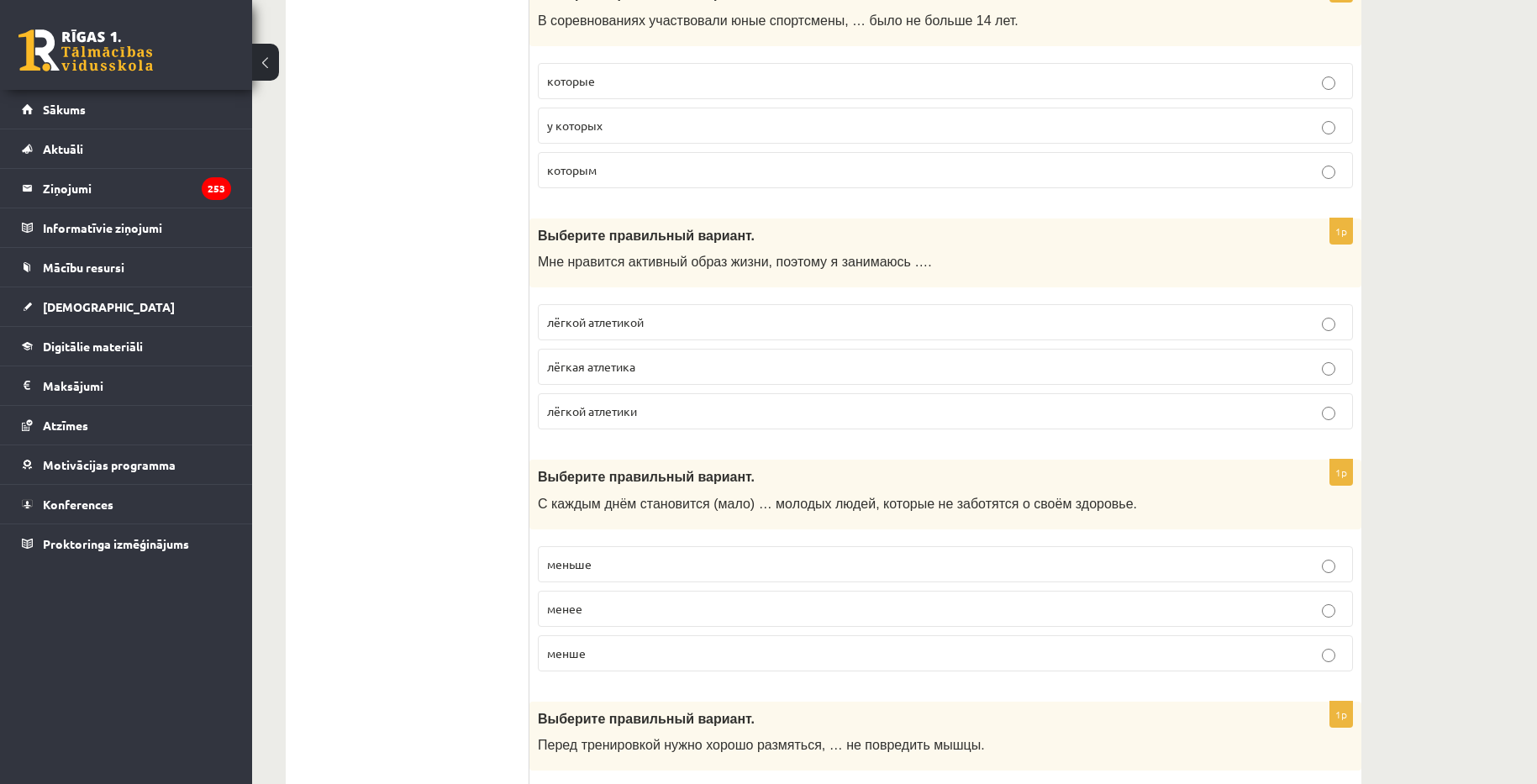
scroll to position [2100, 0]
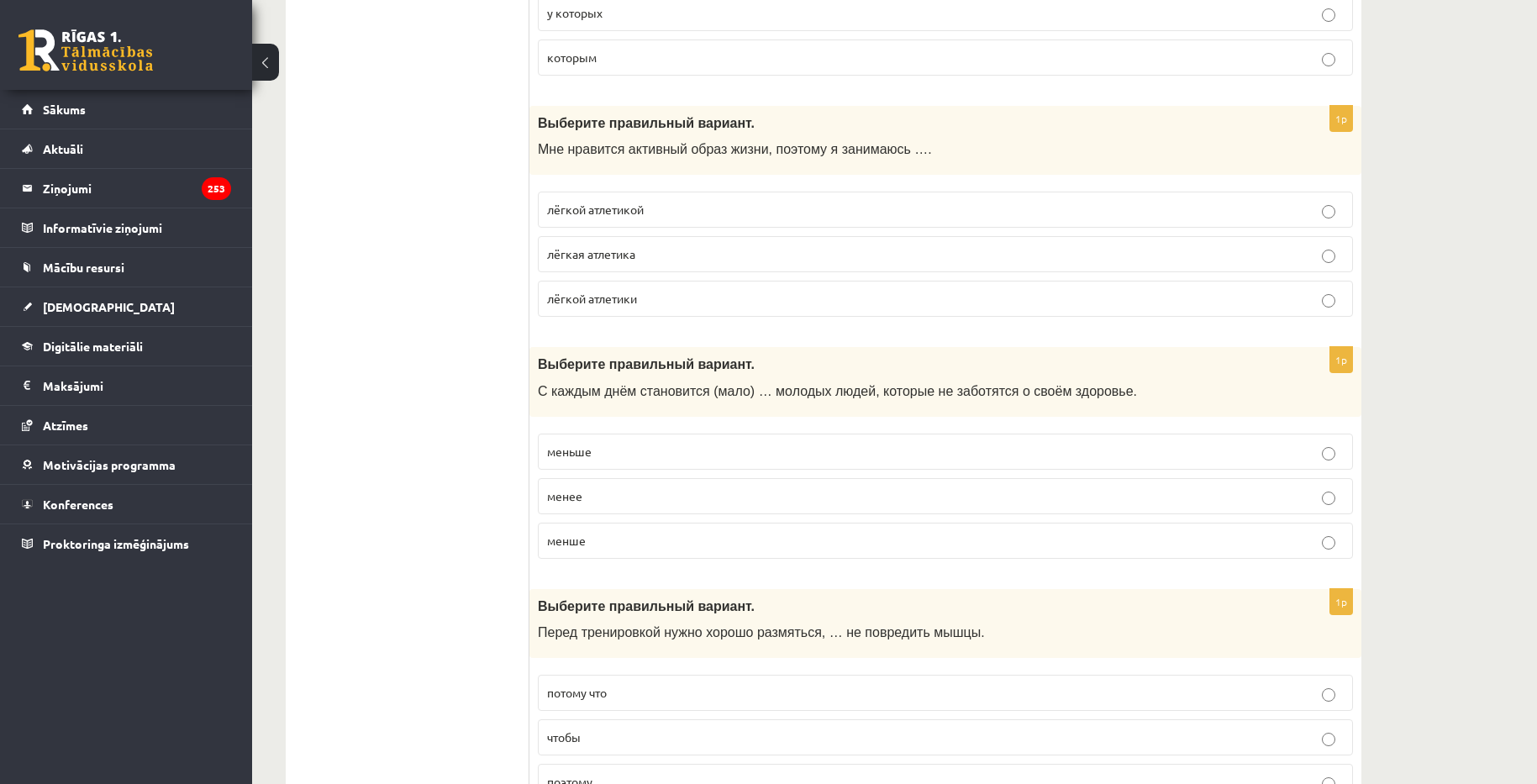
click at [713, 459] on p "меньше" at bounding box center [945, 451] width 797 height 18
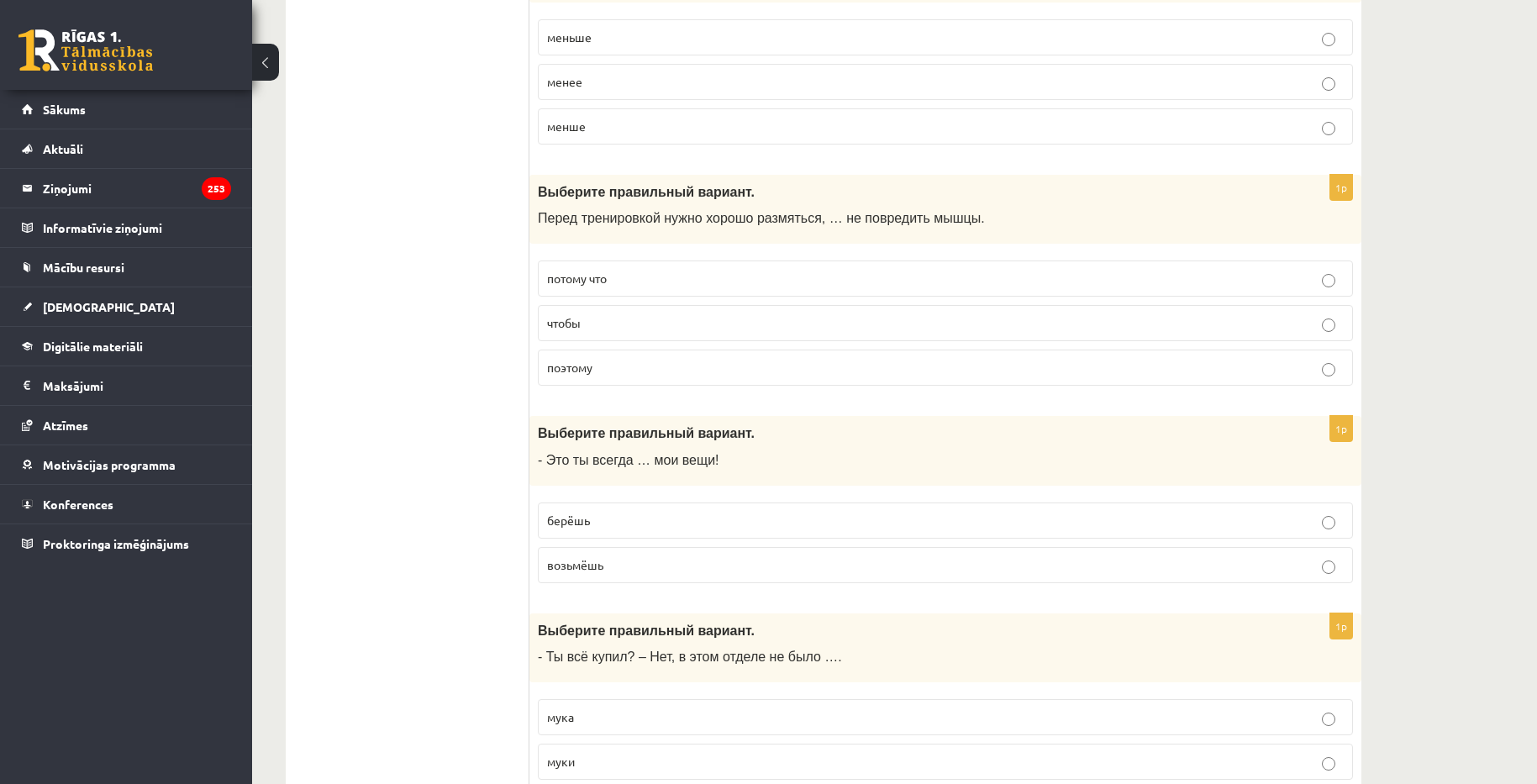
scroll to position [2520, 0]
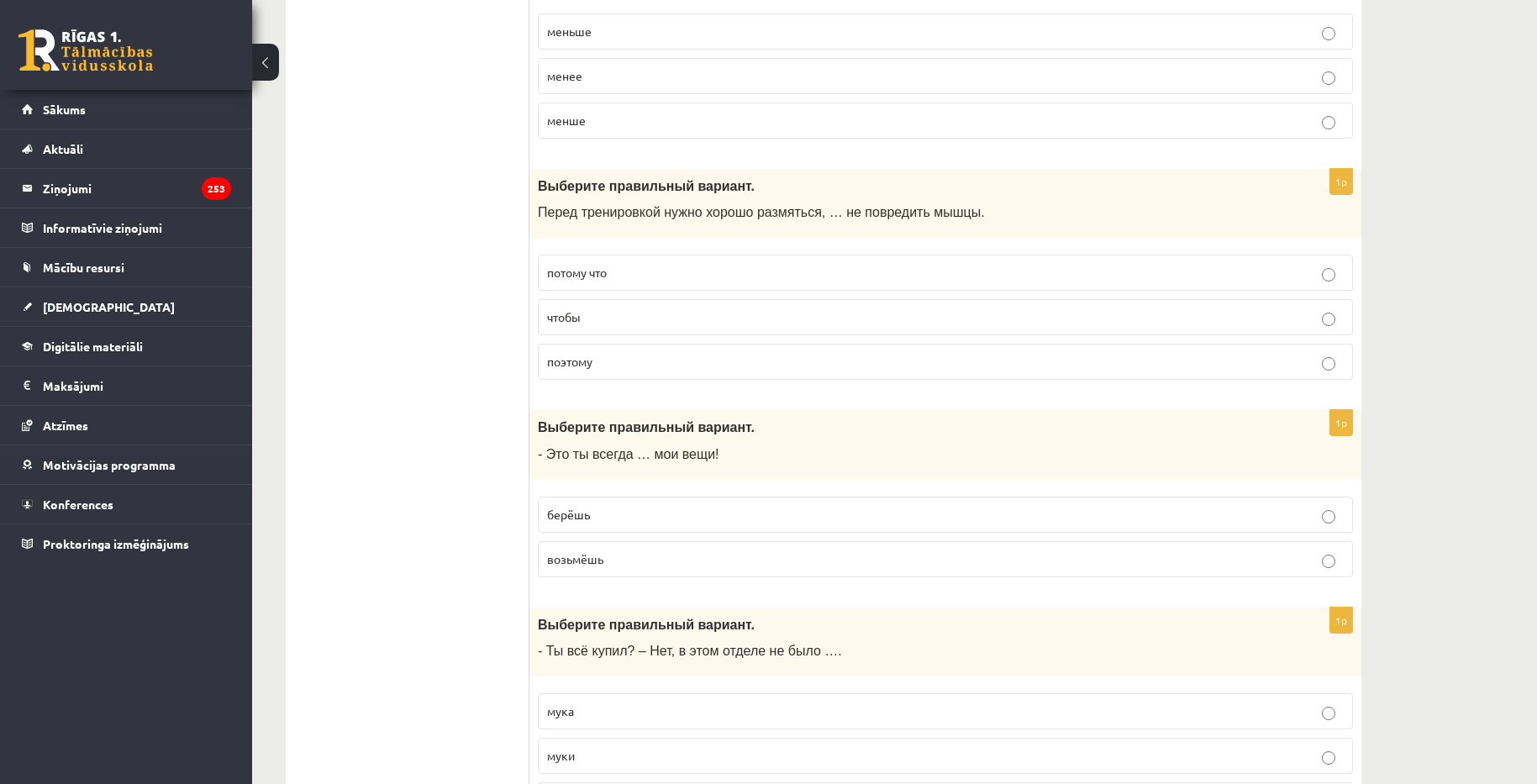
click at [682, 325] on p "чтобы" at bounding box center [945, 317] width 797 height 18
click at [690, 516] on p "берёшь" at bounding box center [945, 515] width 797 height 18
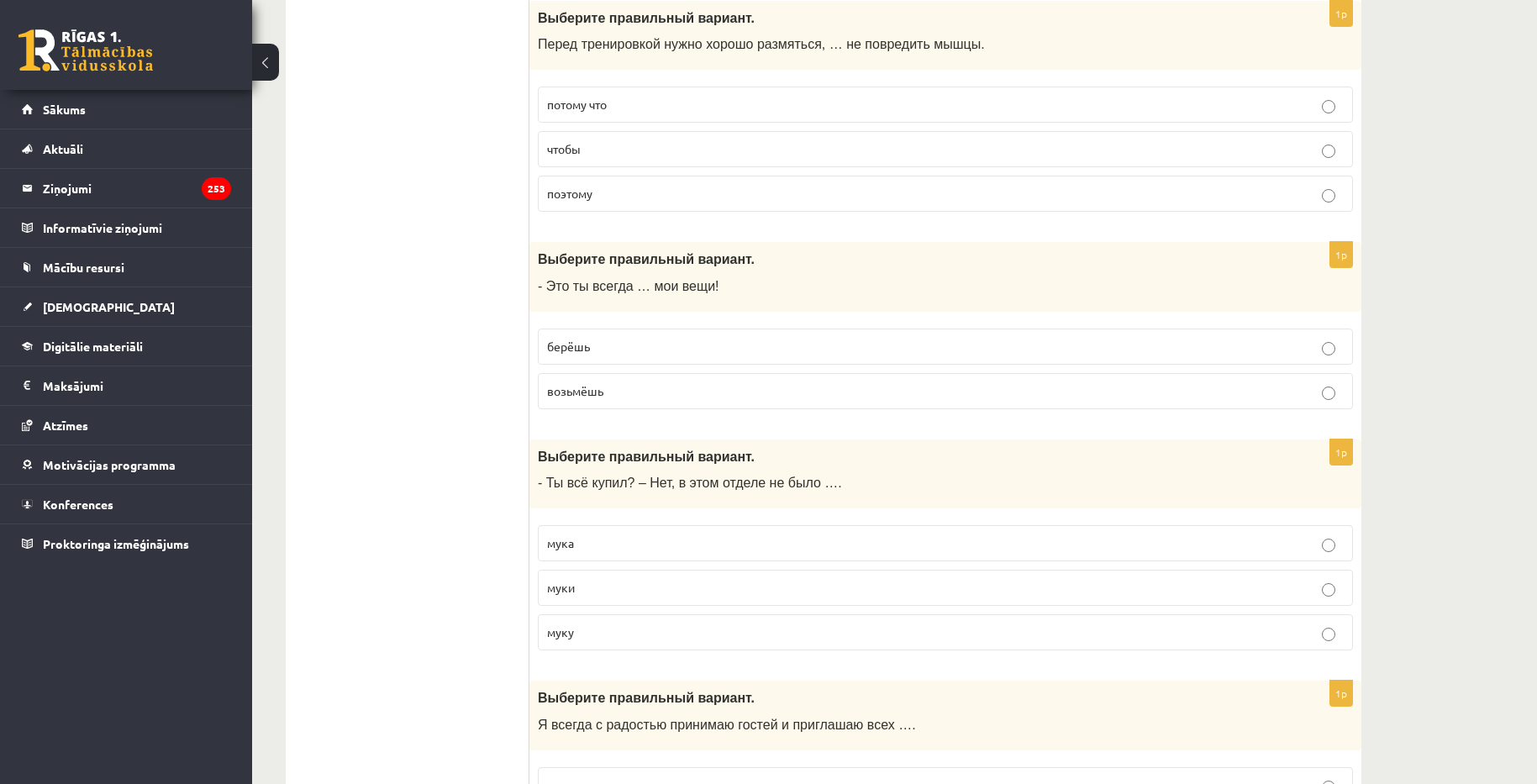
click at [732, 594] on p "муки" at bounding box center [945, 587] width 797 height 18
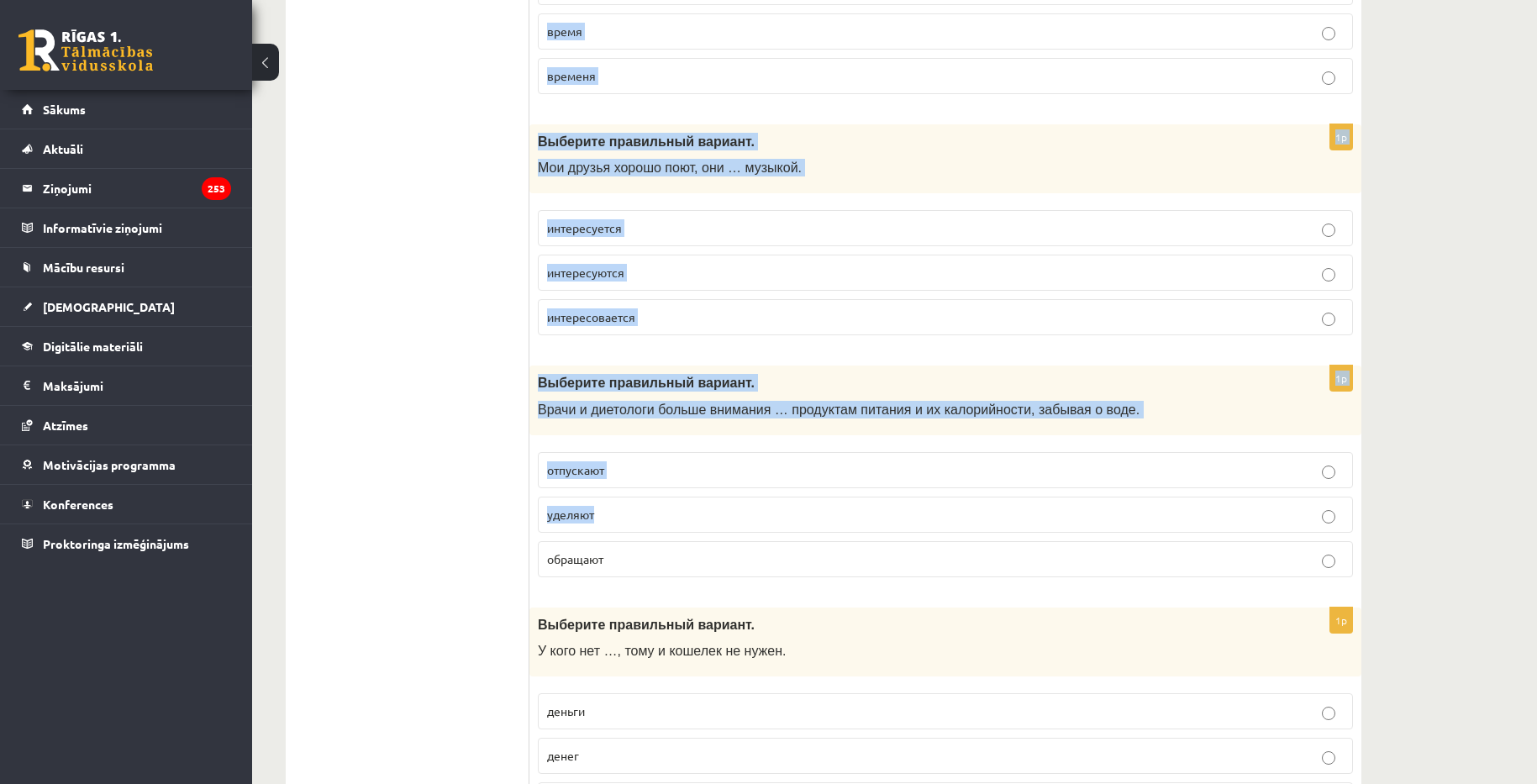
scroll to position [4536, 0]
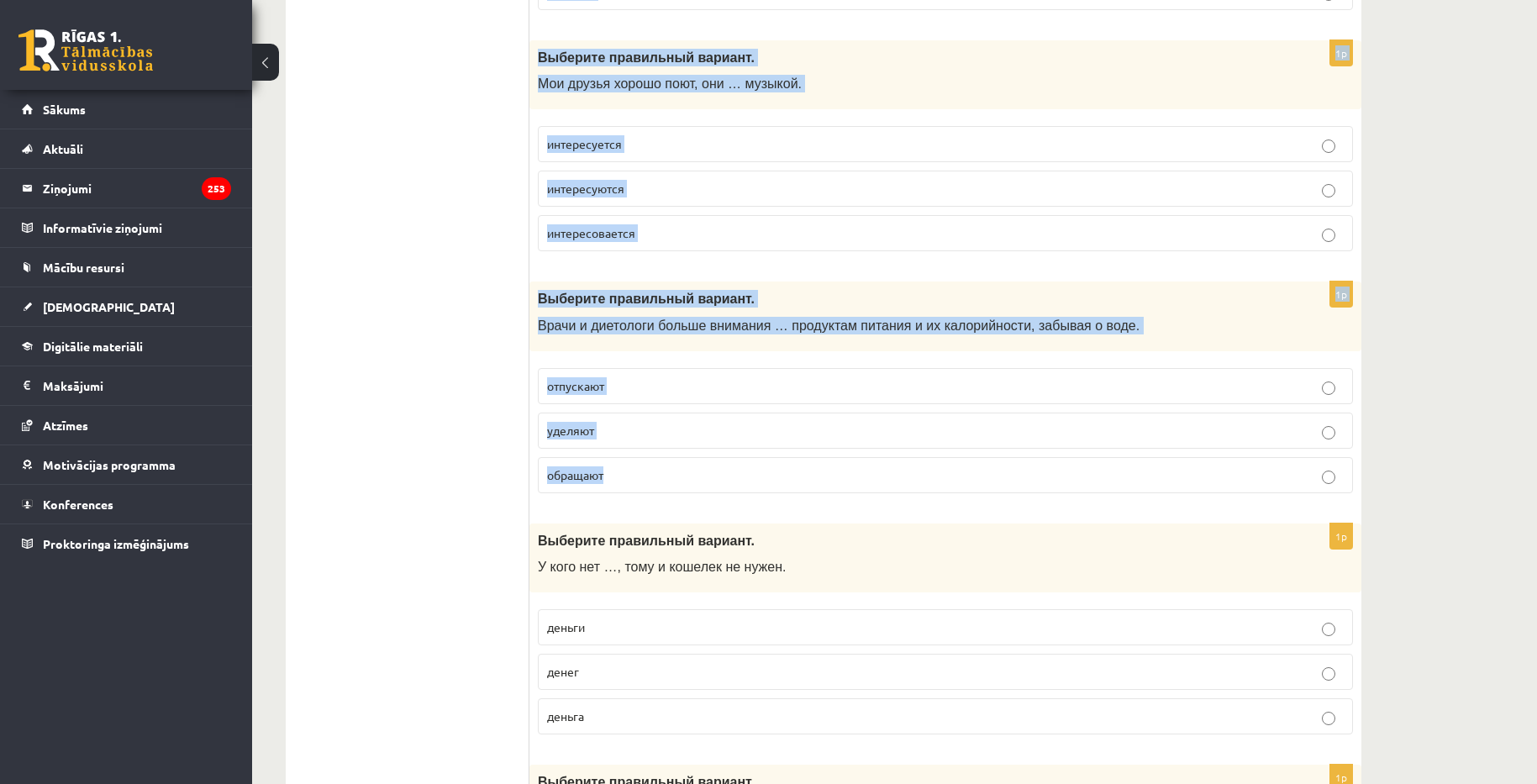
drag, startPoint x: 531, startPoint y: 274, endPoint x: 661, endPoint y: 493, distance: 254.7
copy form "Loremips dolorsitam consect. A elitse d eiusmodt incididu utlabo e doloremag al…"
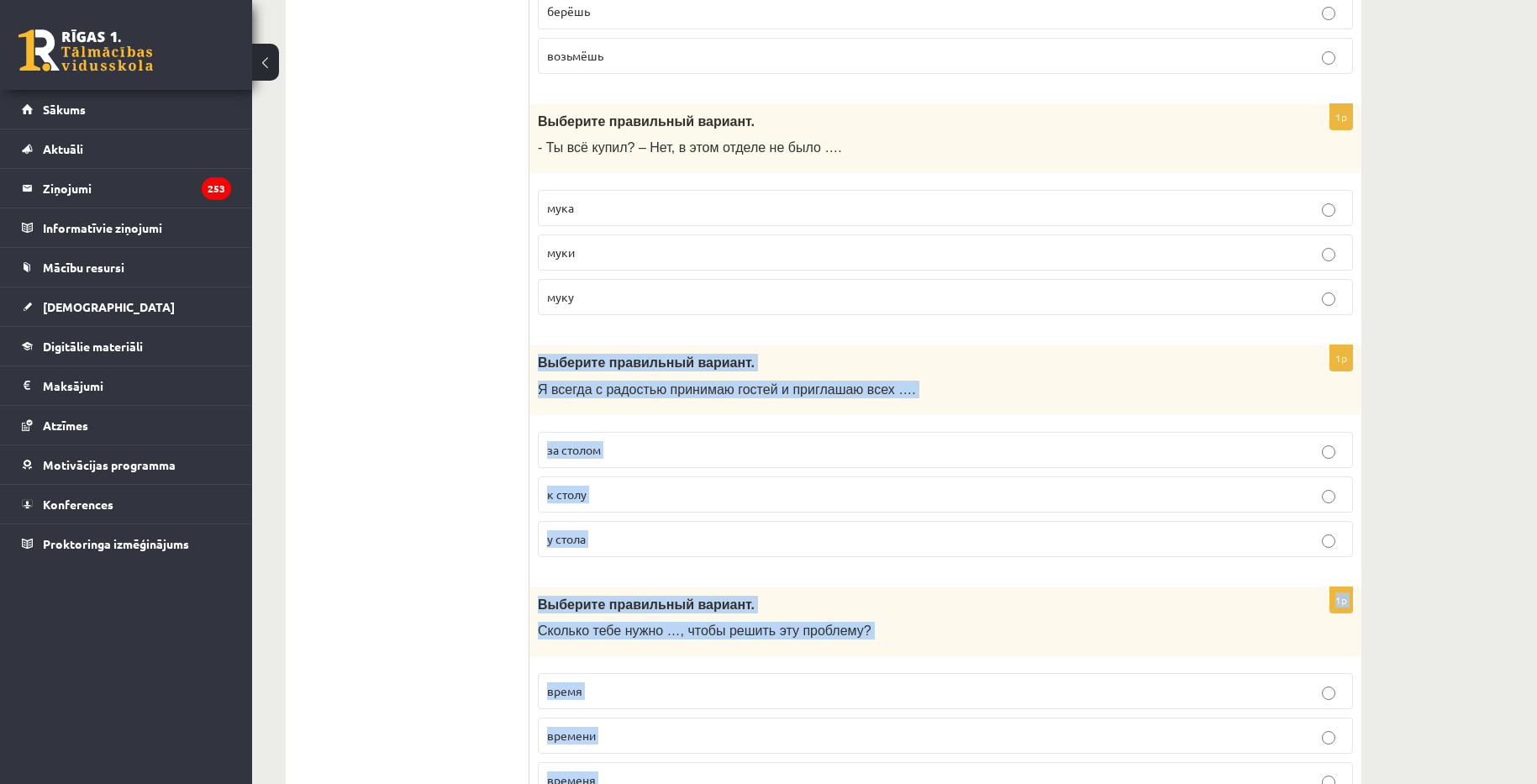
scroll to position [3024, 0]
click at [638, 495] on p "к столу" at bounding box center [945, 493] width 797 height 18
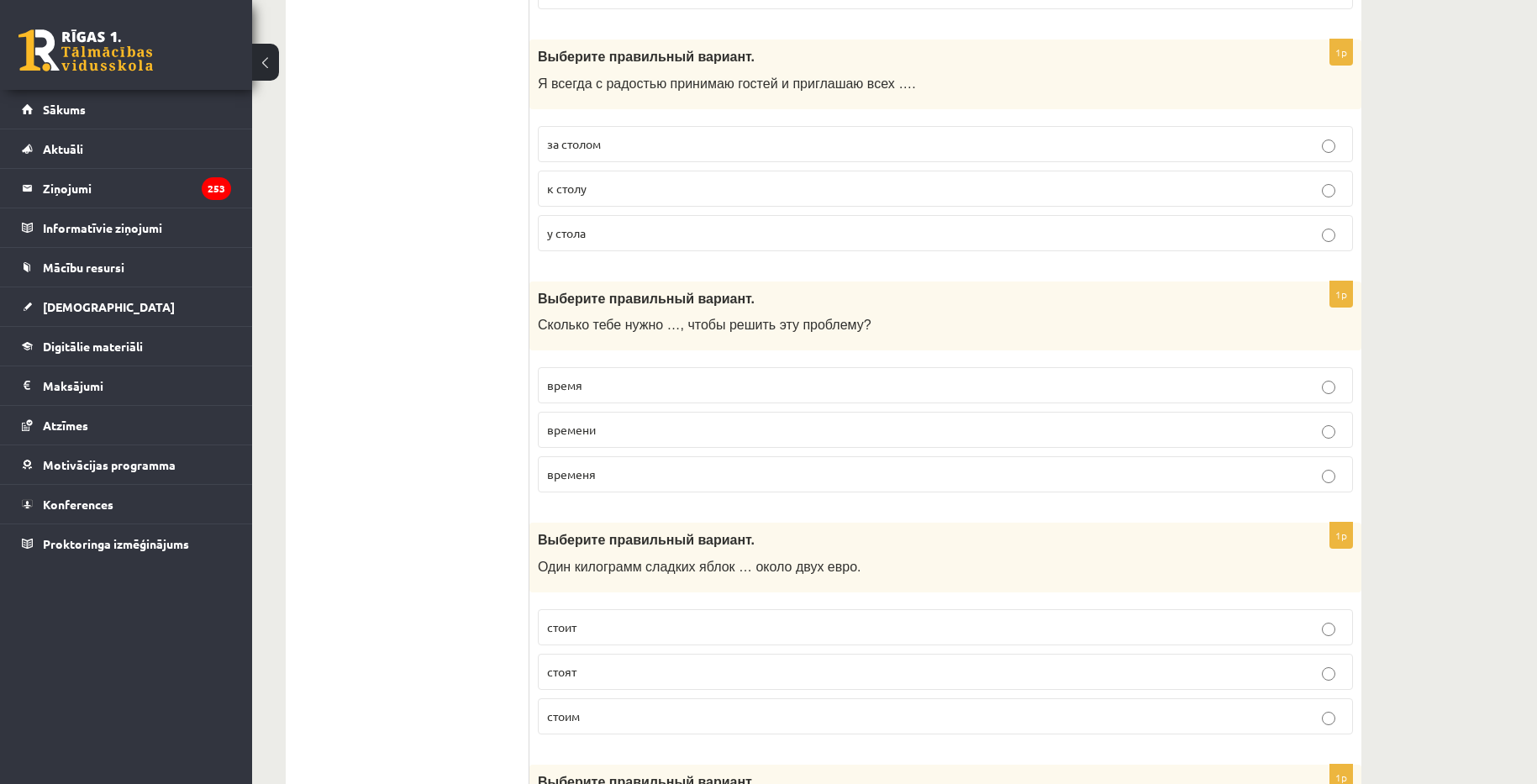
scroll to position [3360, 0]
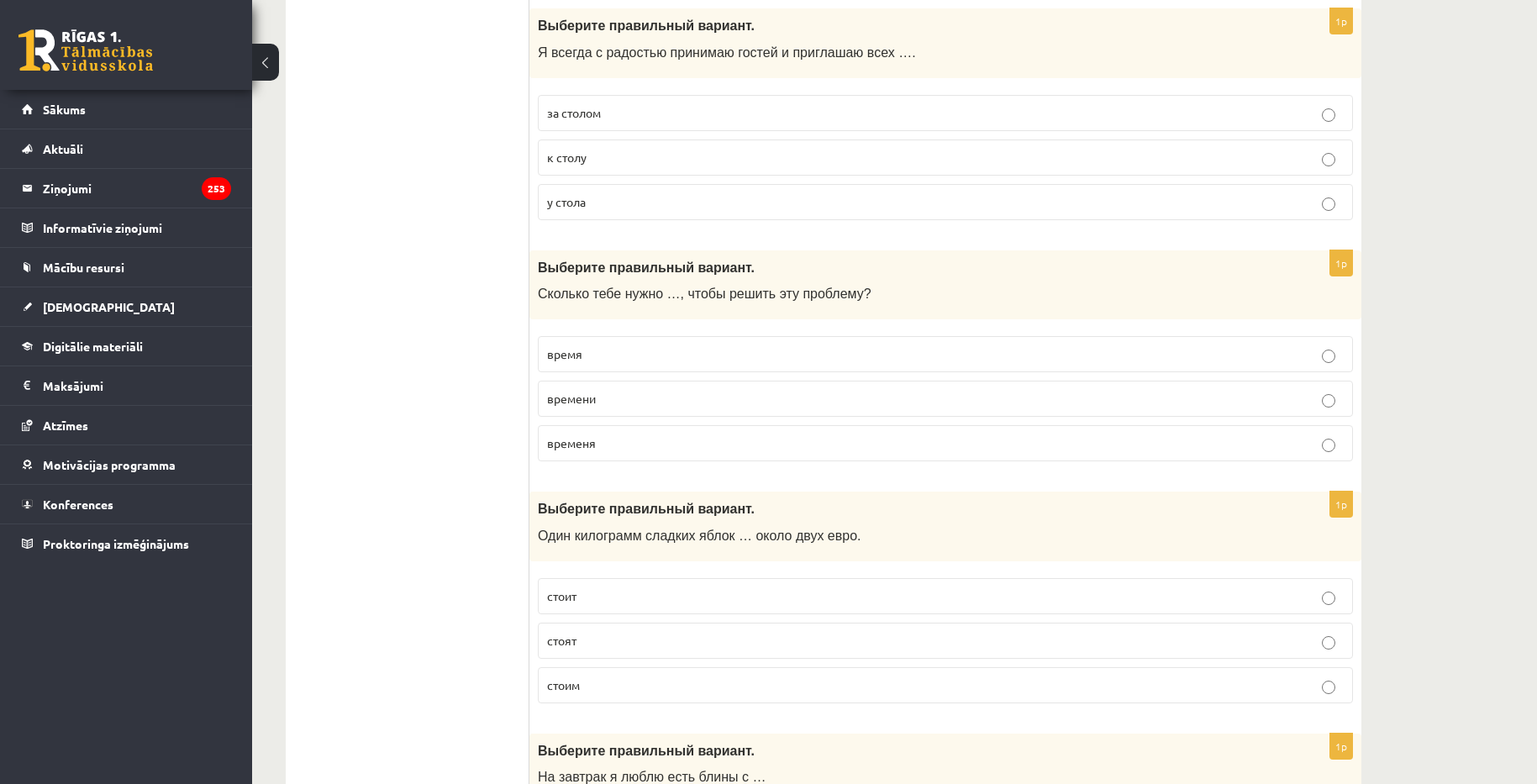
click at [708, 401] on p "времени" at bounding box center [945, 399] width 797 height 18
click at [744, 603] on p "стоит" at bounding box center [945, 596] width 797 height 18
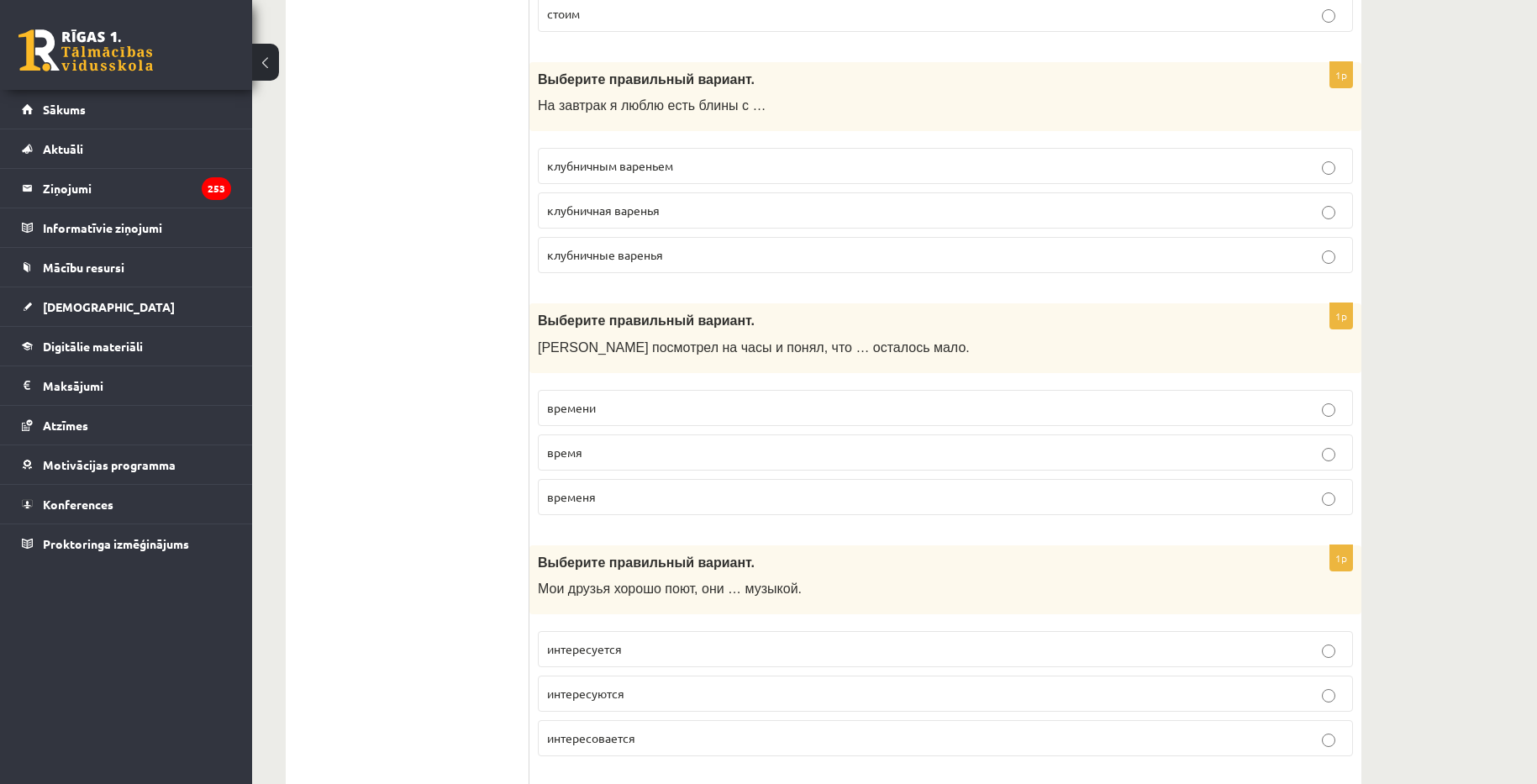
scroll to position [4032, 0]
click at [724, 169] on p "клубничным вареньем" at bounding box center [945, 165] width 797 height 18
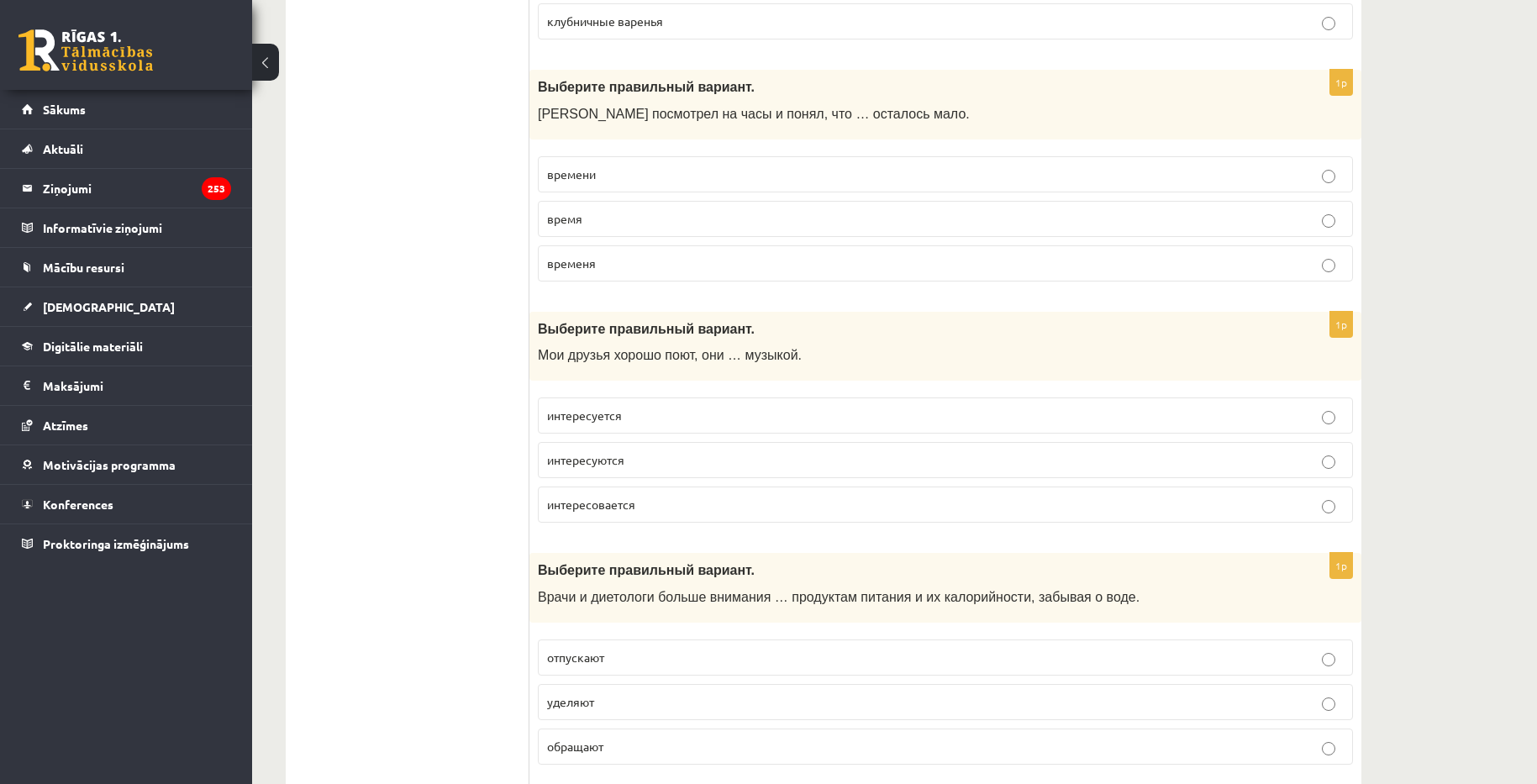
scroll to position [4284, 0]
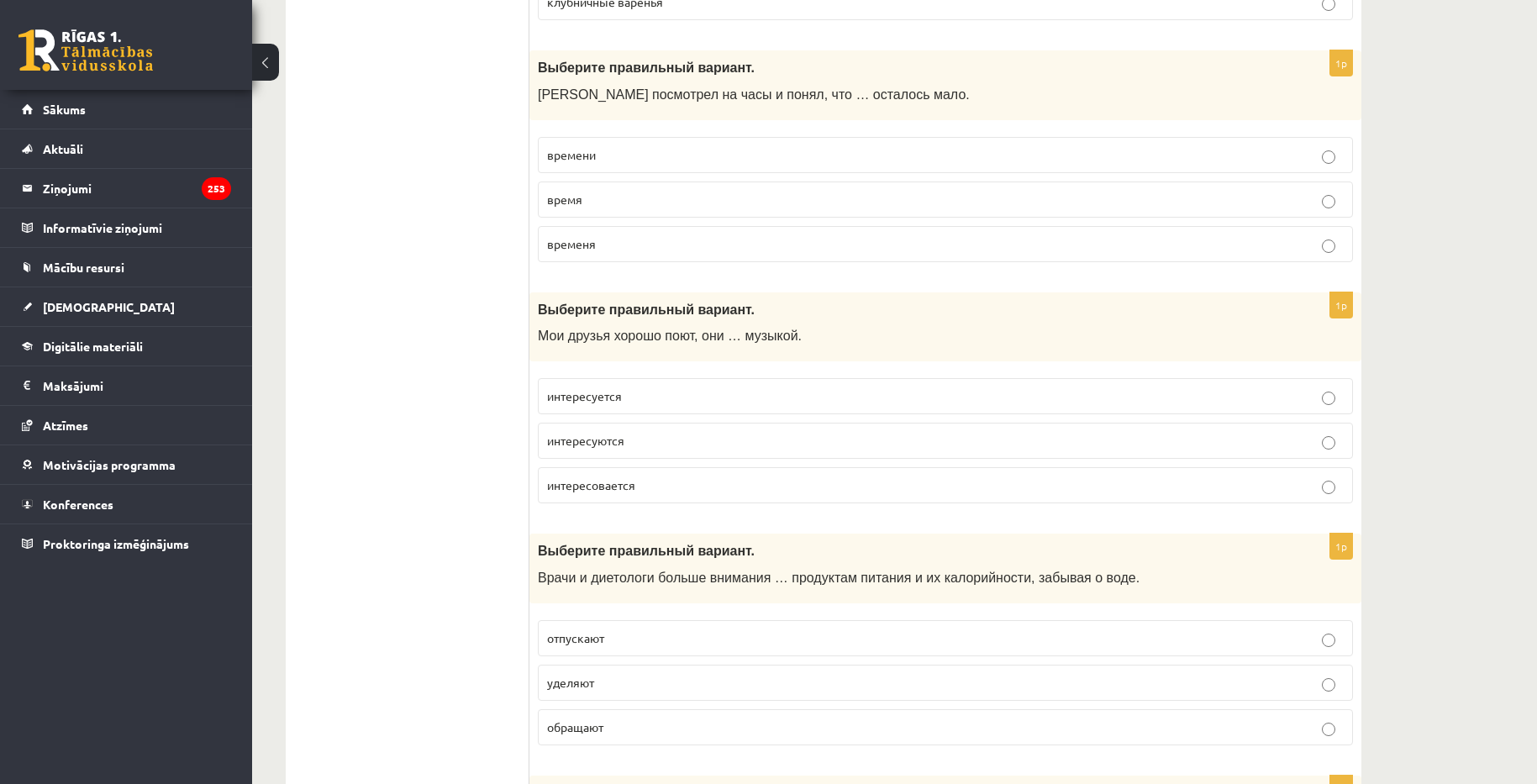
click at [644, 153] on p "времени" at bounding box center [945, 155] width 797 height 18
click at [697, 439] on p "интересуются" at bounding box center [945, 441] width 797 height 18
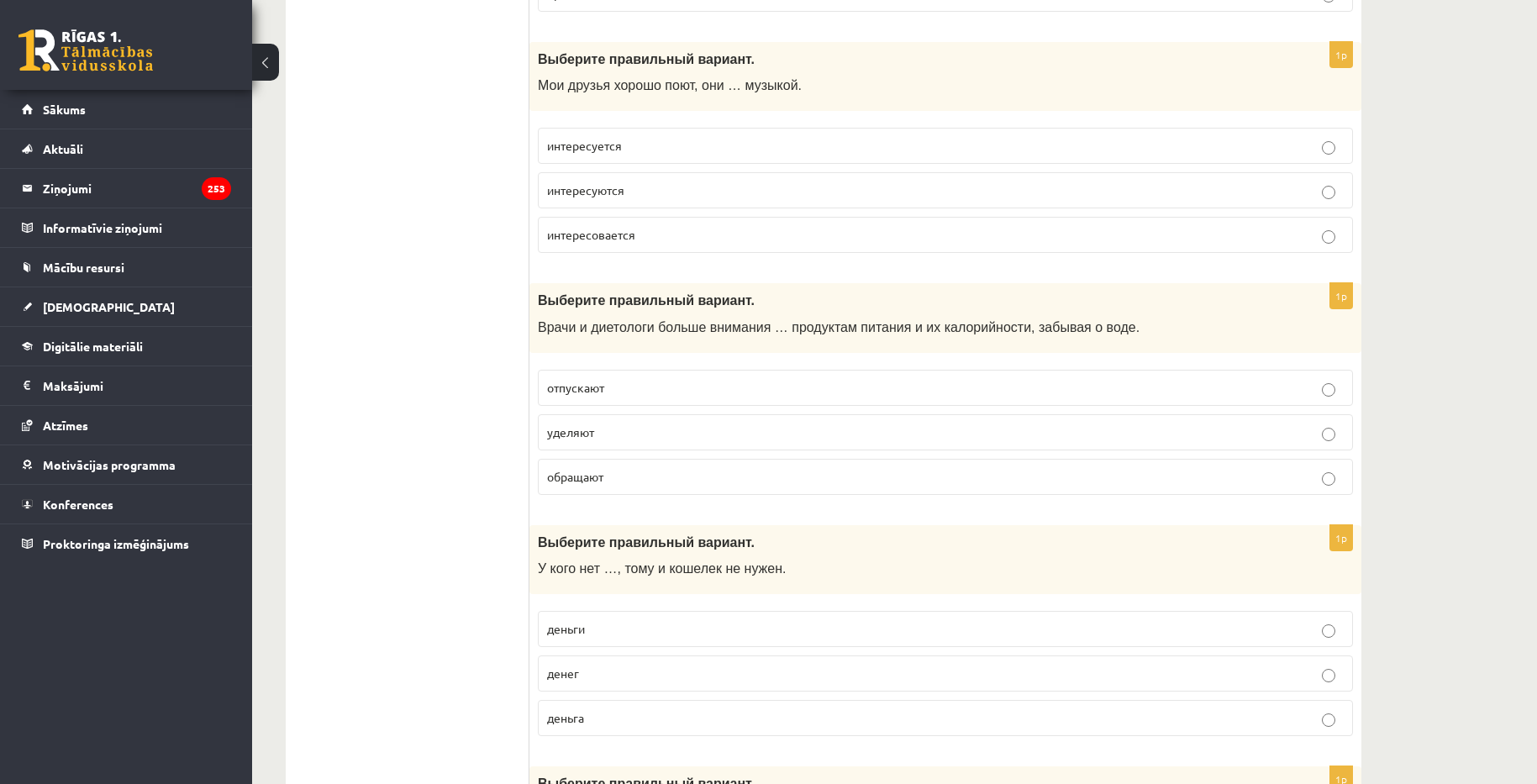
scroll to position [4536, 0]
click at [626, 433] on p "уделяют" at bounding box center [945, 431] width 797 height 18
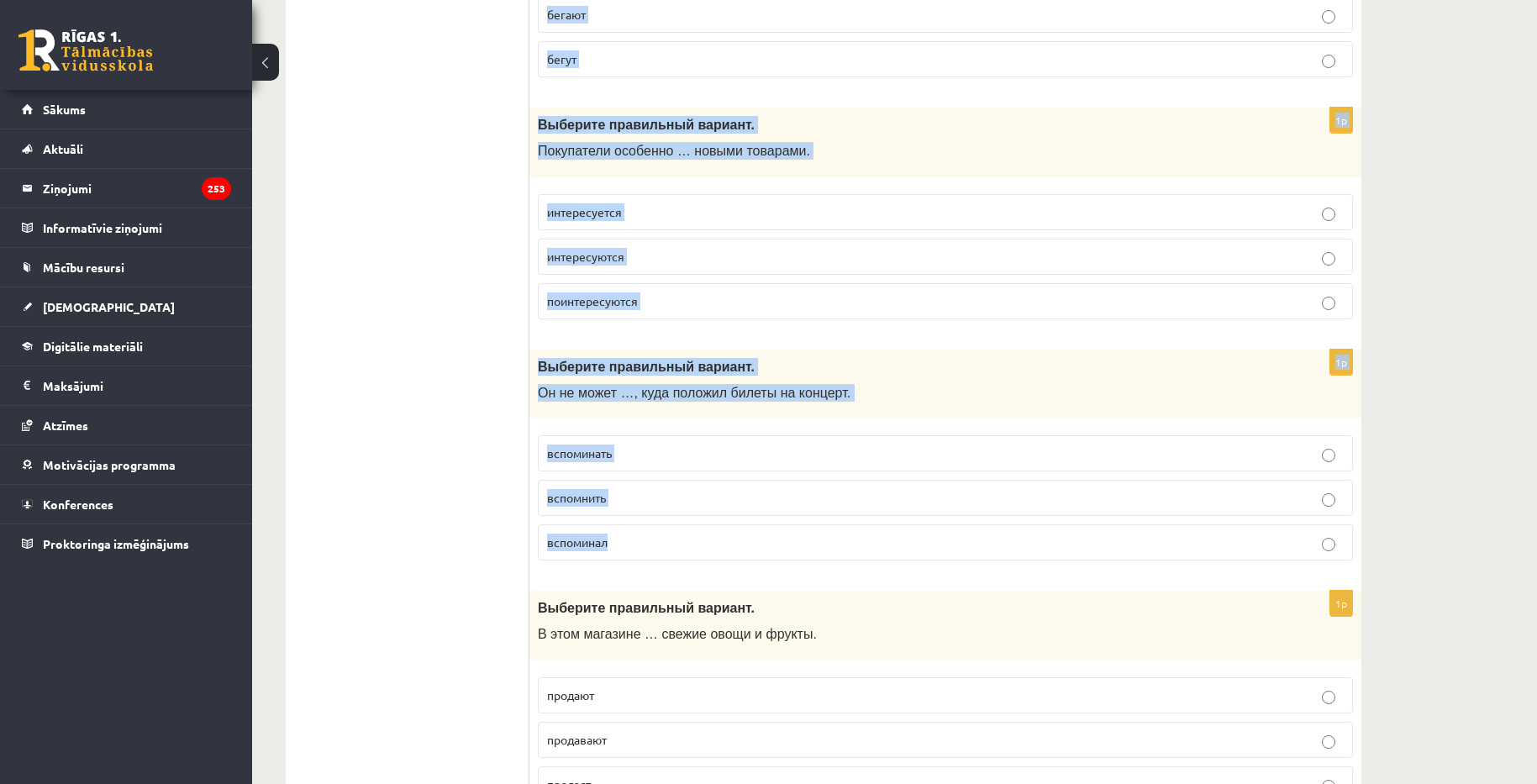
scroll to position [6132, 0]
drag, startPoint x: 540, startPoint y: 292, endPoint x: 696, endPoint y: 532, distance: 286.2
drag, startPoint x: 690, startPoint y: 381, endPoint x: 693, endPoint y: 363, distance: 18.2
copy form "Loremips dolorsitam consect. A elit sed …, doei t incidid ut labor. etdolo magn…"
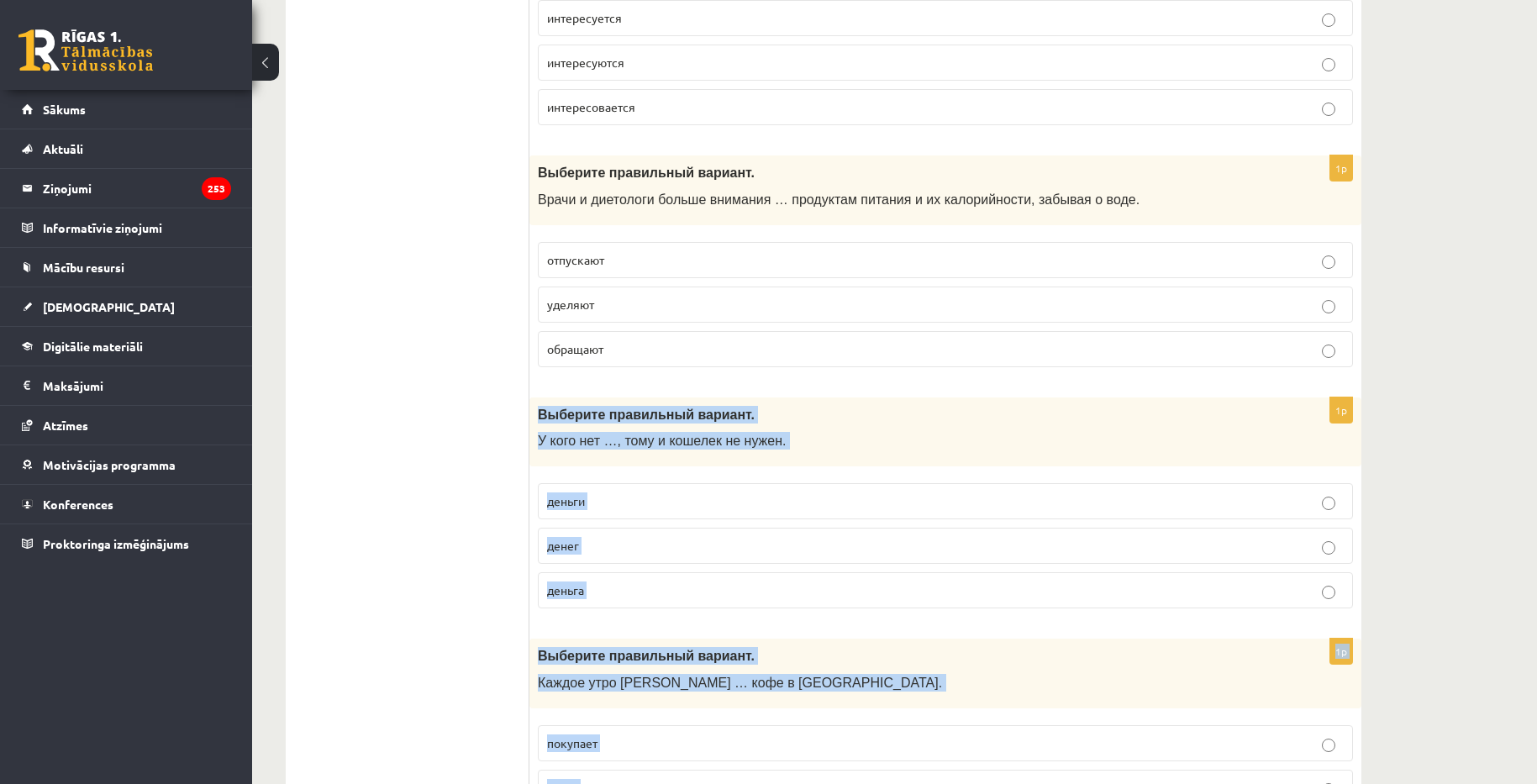
scroll to position [4704, 0]
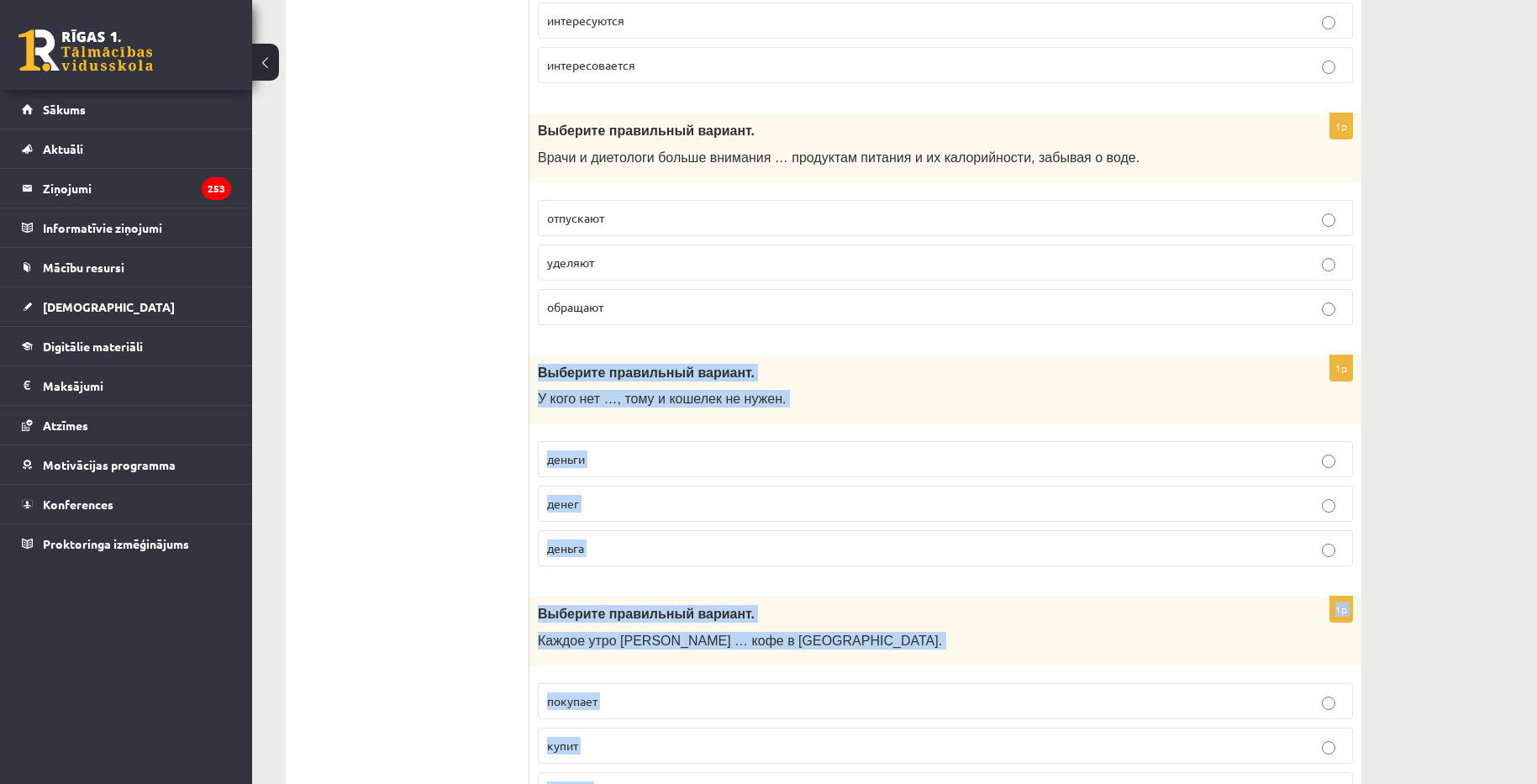
click at [603, 510] on p "денег" at bounding box center [945, 503] width 797 height 18
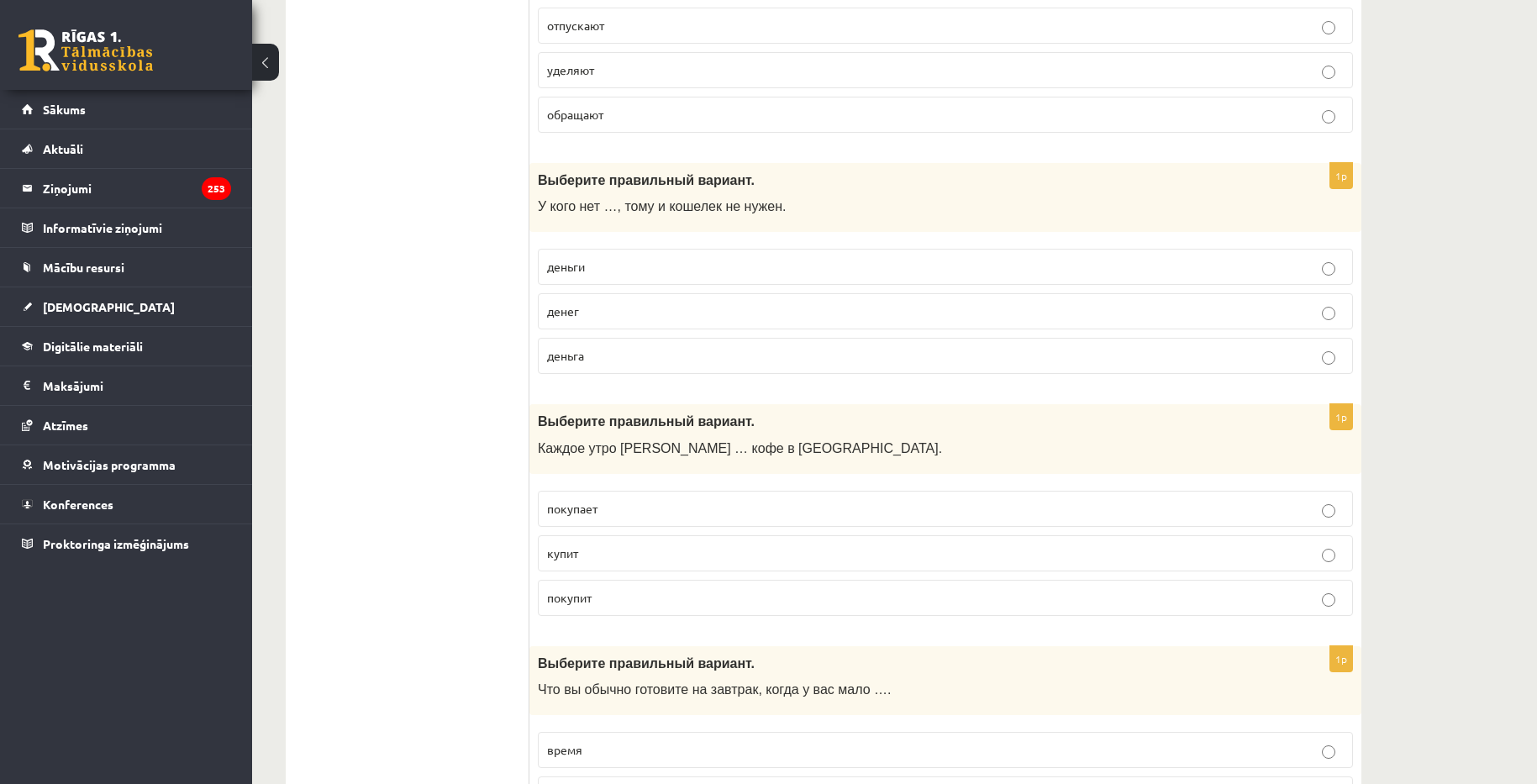
scroll to position [4956, 0]
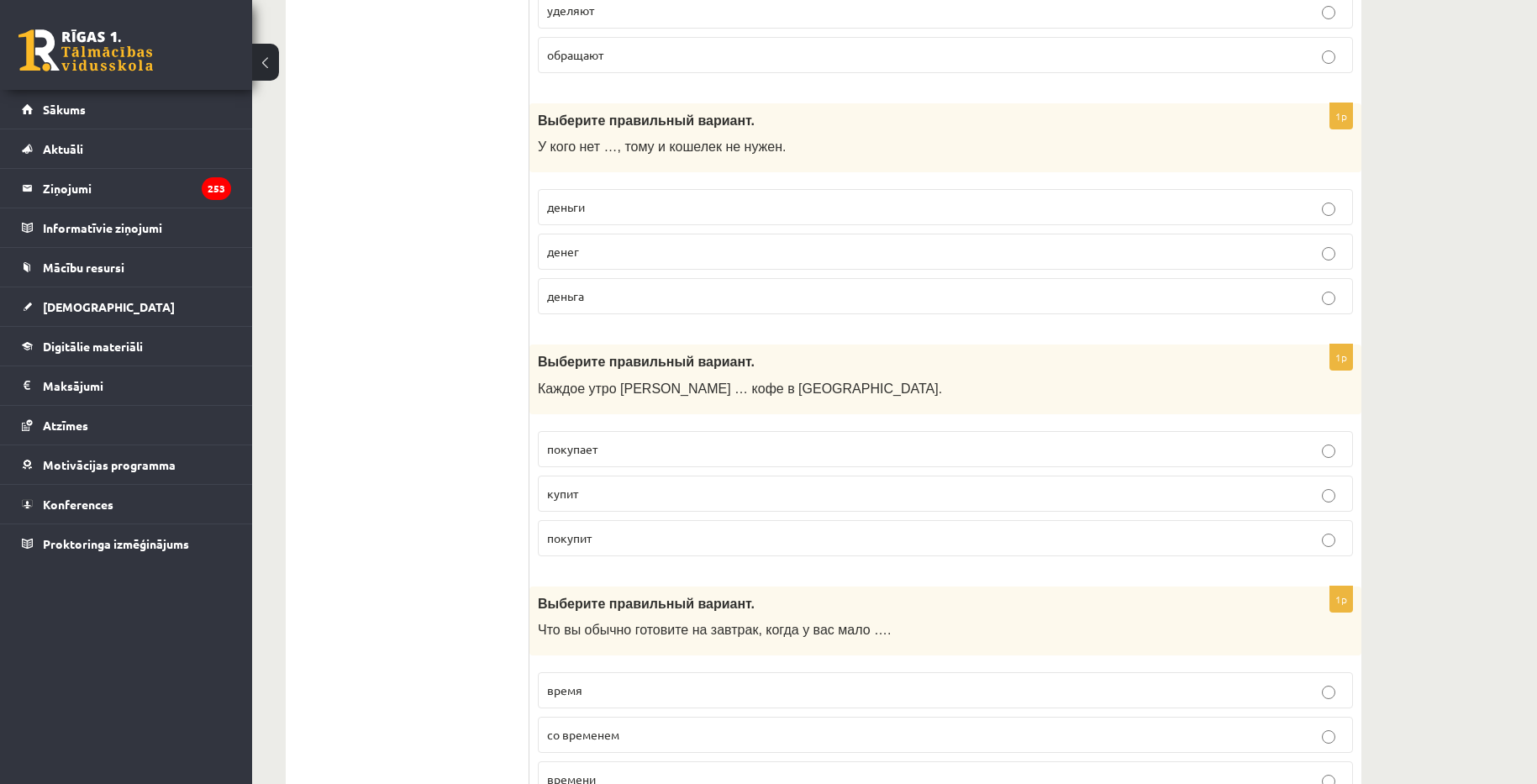
click at [627, 454] on p "покупает" at bounding box center [945, 449] width 797 height 18
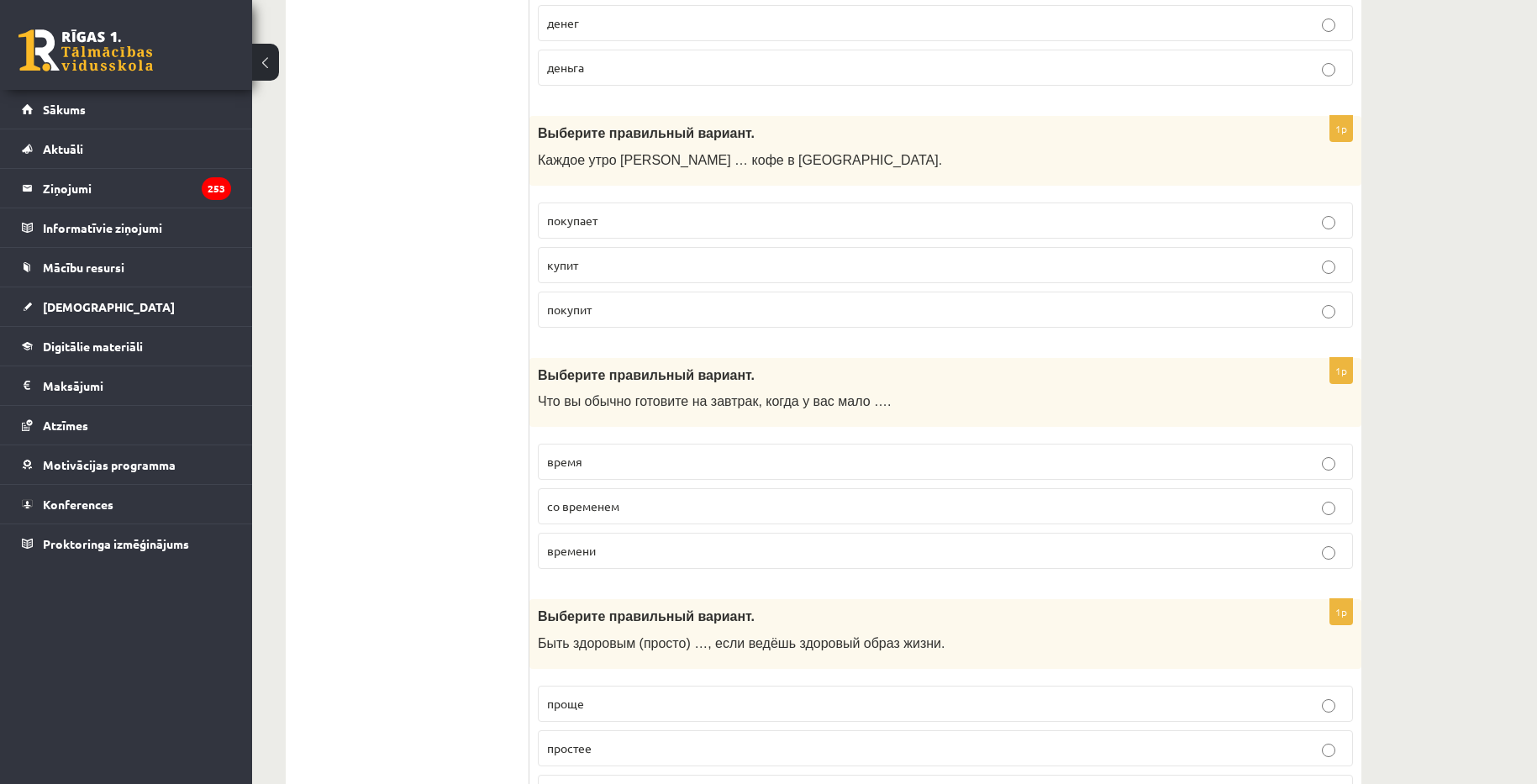
scroll to position [5208, 0]
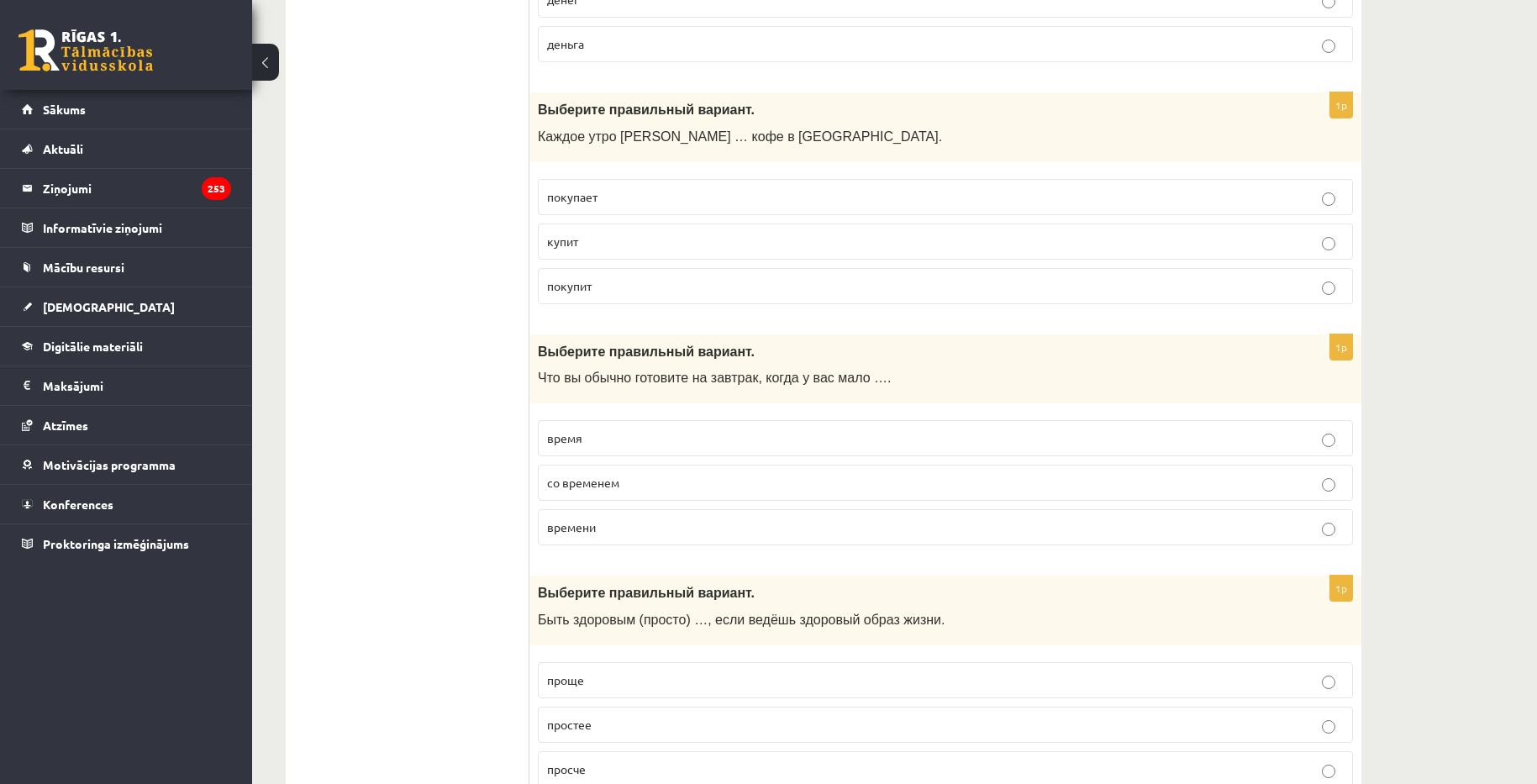
click at [679, 440] on p "время" at bounding box center [945, 438] width 797 height 18
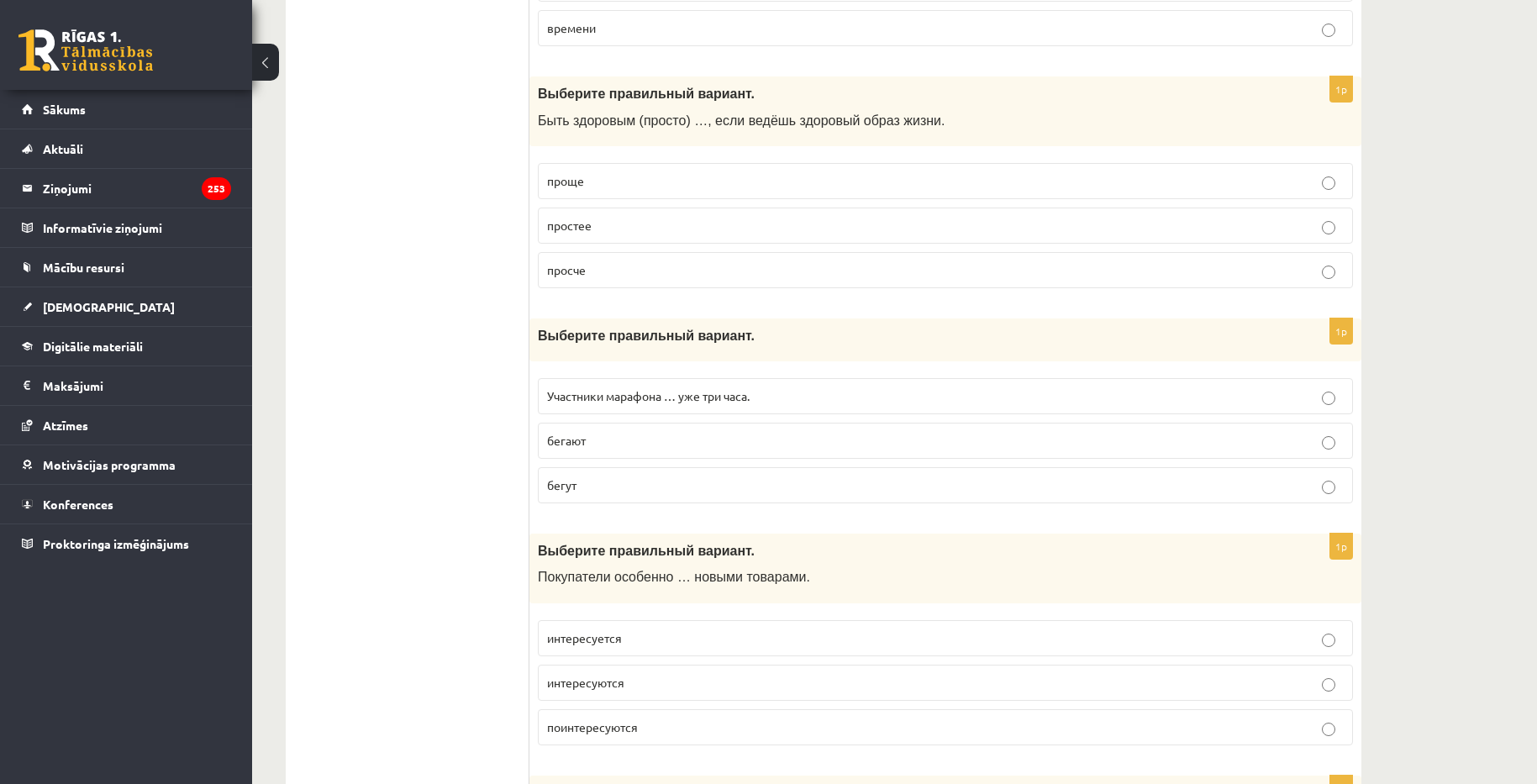
scroll to position [5712, 0]
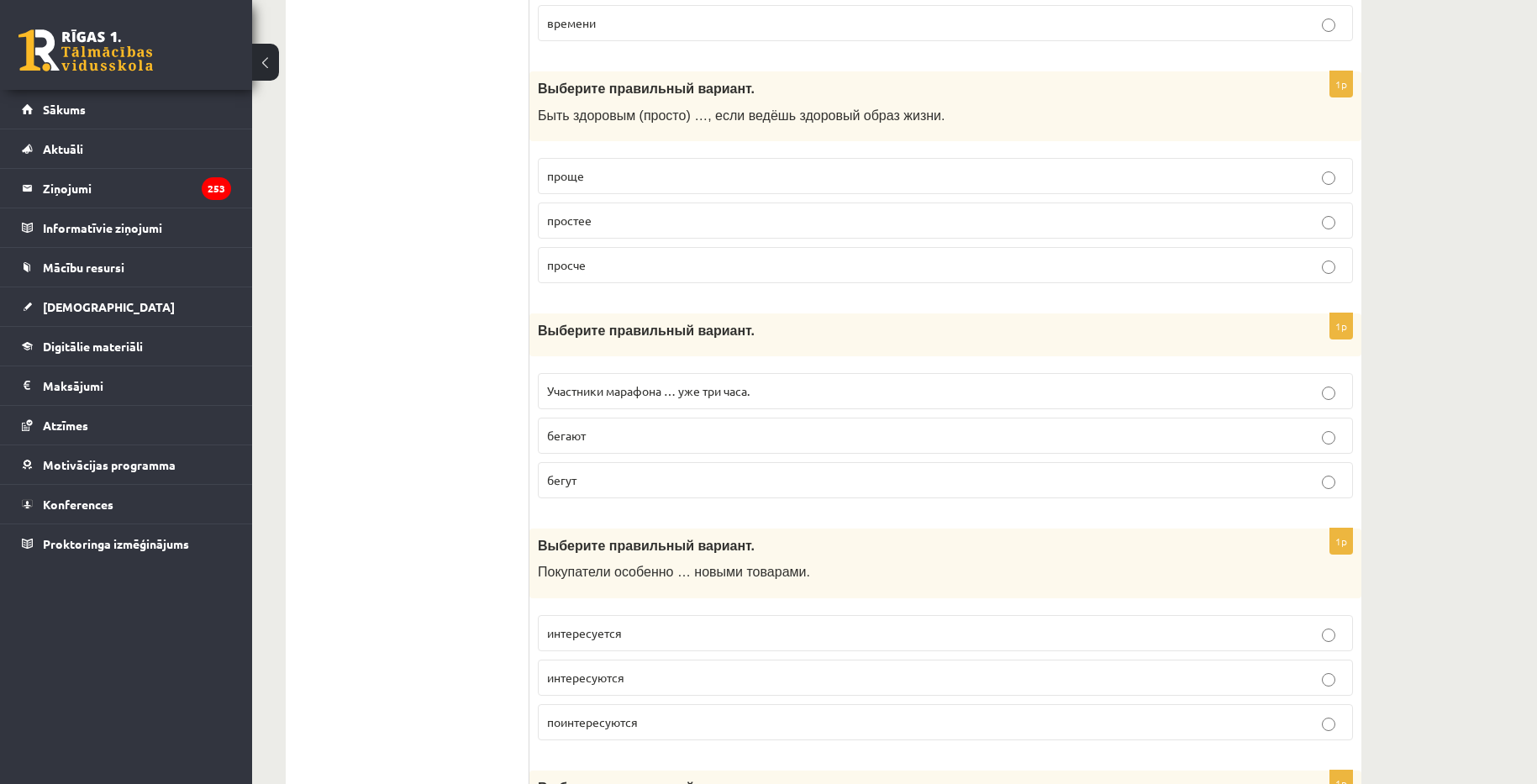
click at [621, 442] on p "бегают" at bounding box center [945, 435] width 797 height 18
click at [630, 487] on p "бегут" at bounding box center [945, 480] width 797 height 18
click at [672, 184] on p "проще" at bounding box center [945, 176] width 797 height 18
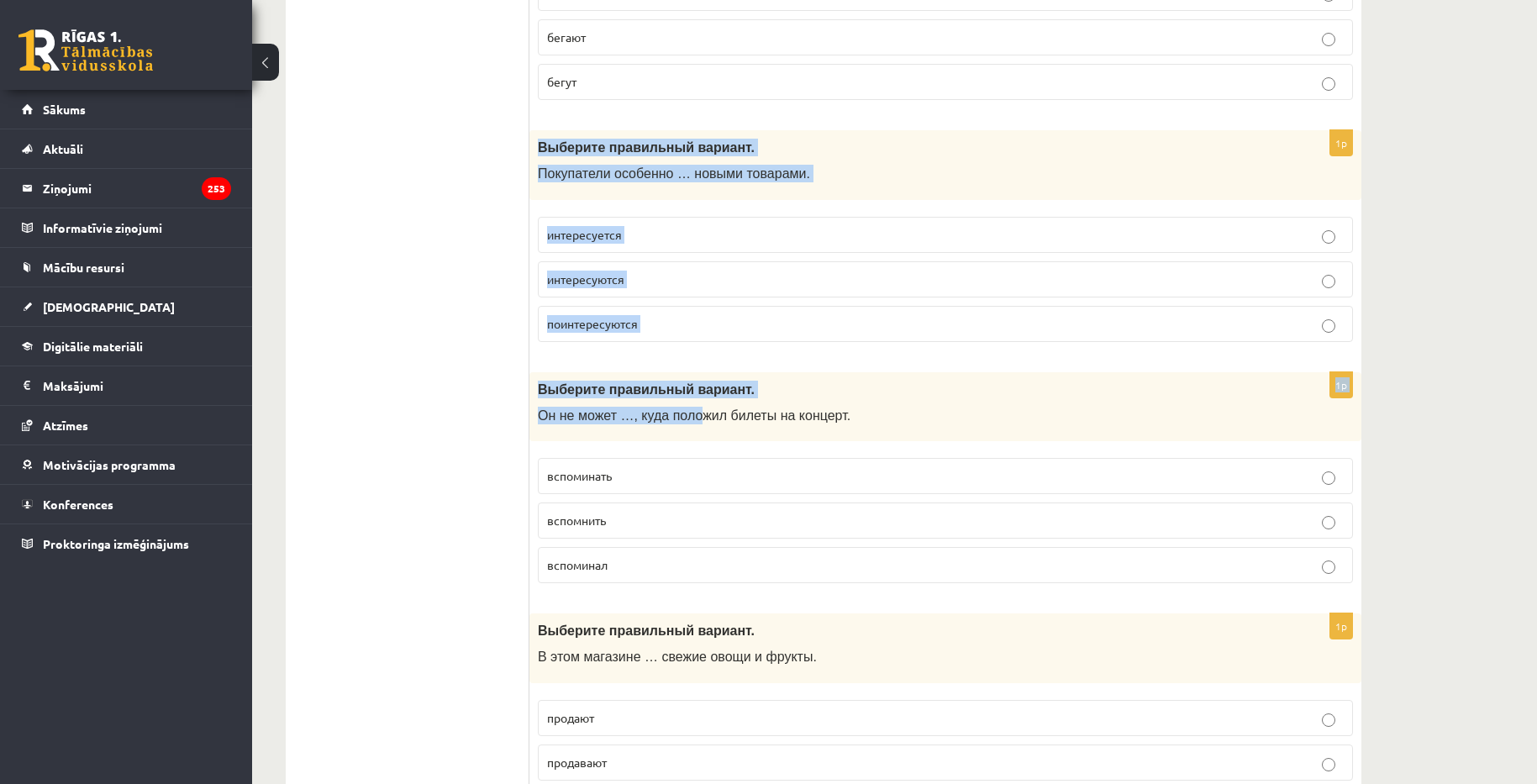
scroll to position [6457, 0]
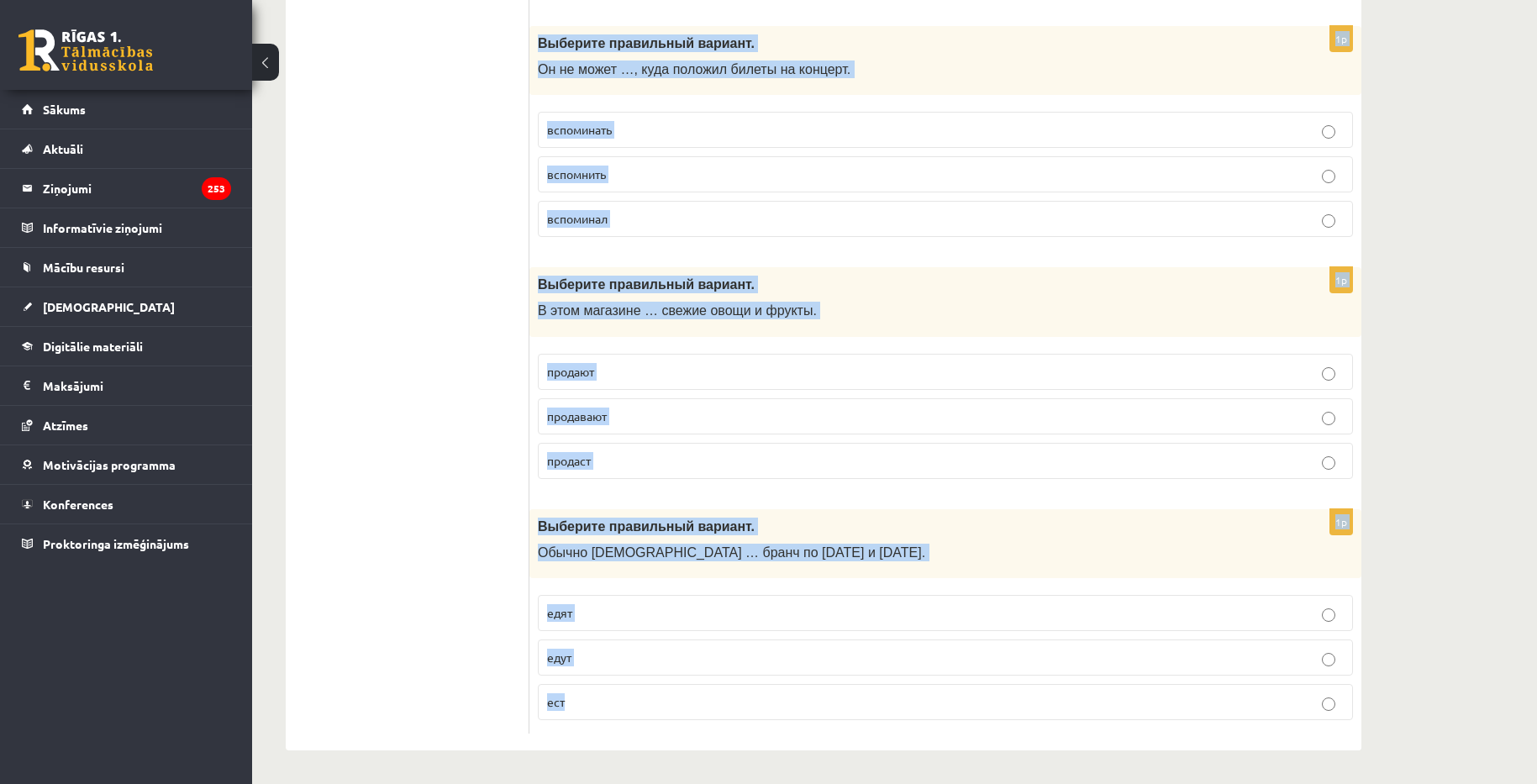
drag, startPoint x: 535, startPoint y: 209, endPoint x: 636, endPoint y: 683, distance: 484.6
copy form "Выберите правильный вариант. Покупатели особенно … новыми товарами. интересуетс…"
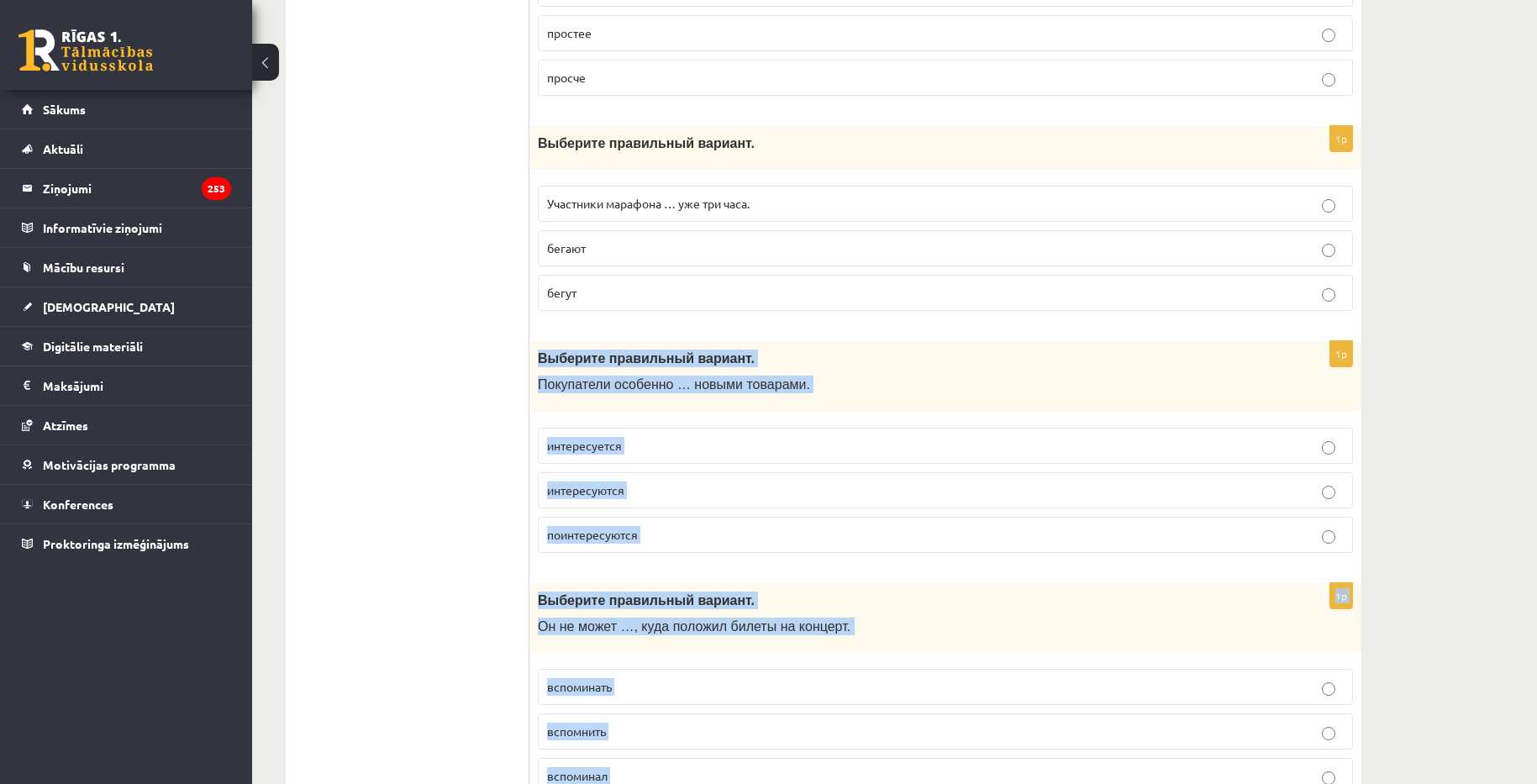
scroll to position [5953, 0]
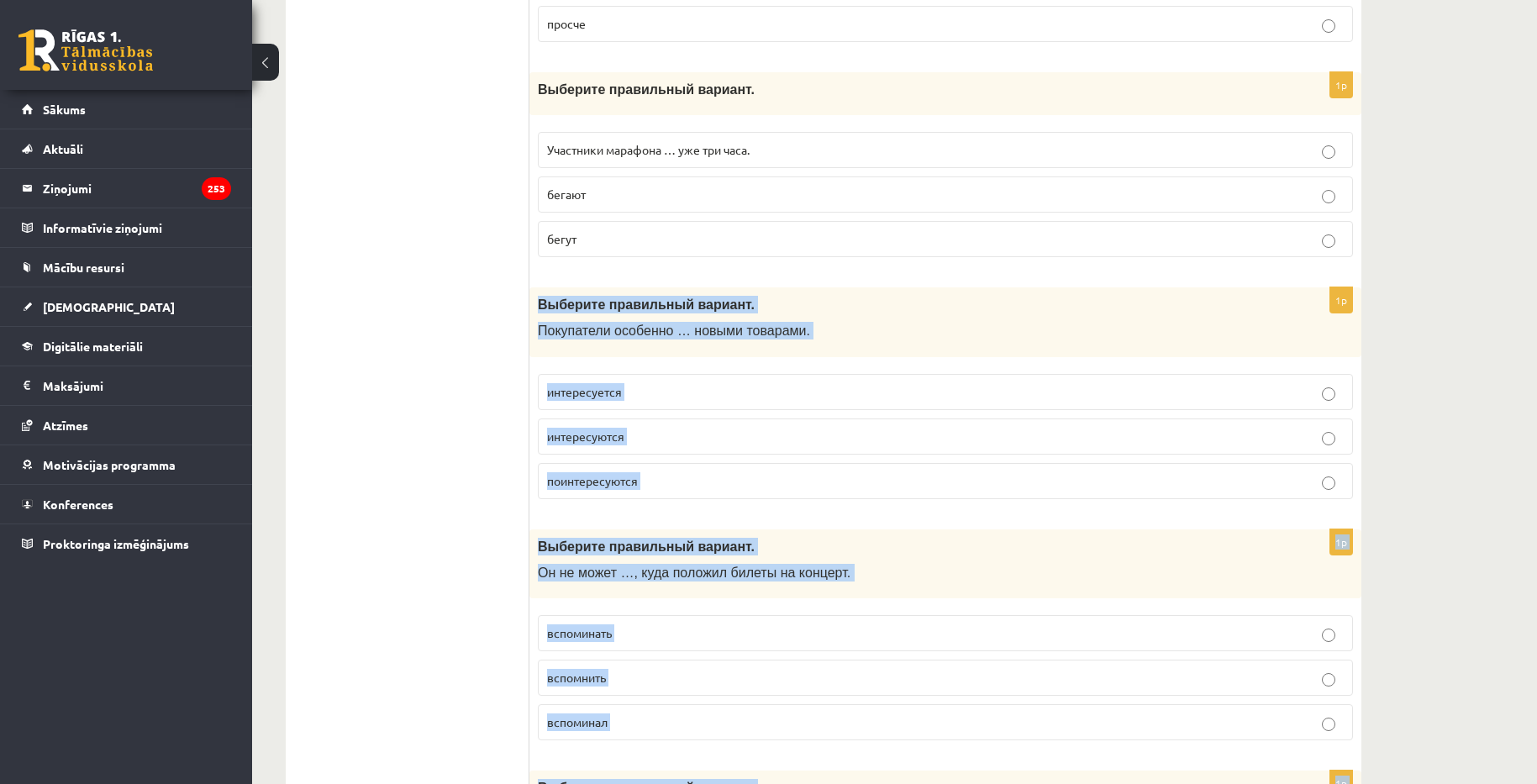
click at [721, 444] on p "интересуются" at bounding box center [945, 436] width 797 height 18
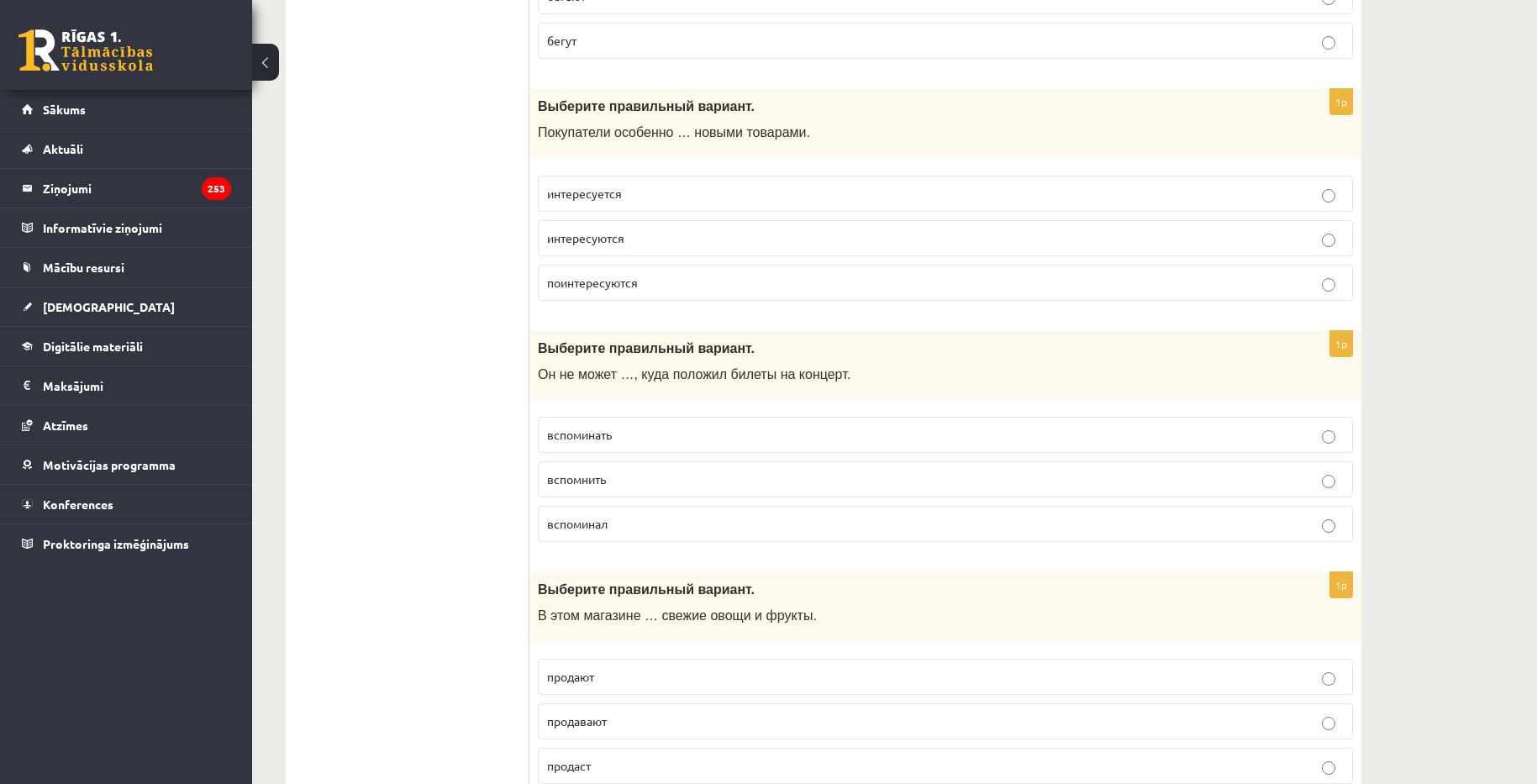
scroll to position [6205, 0]
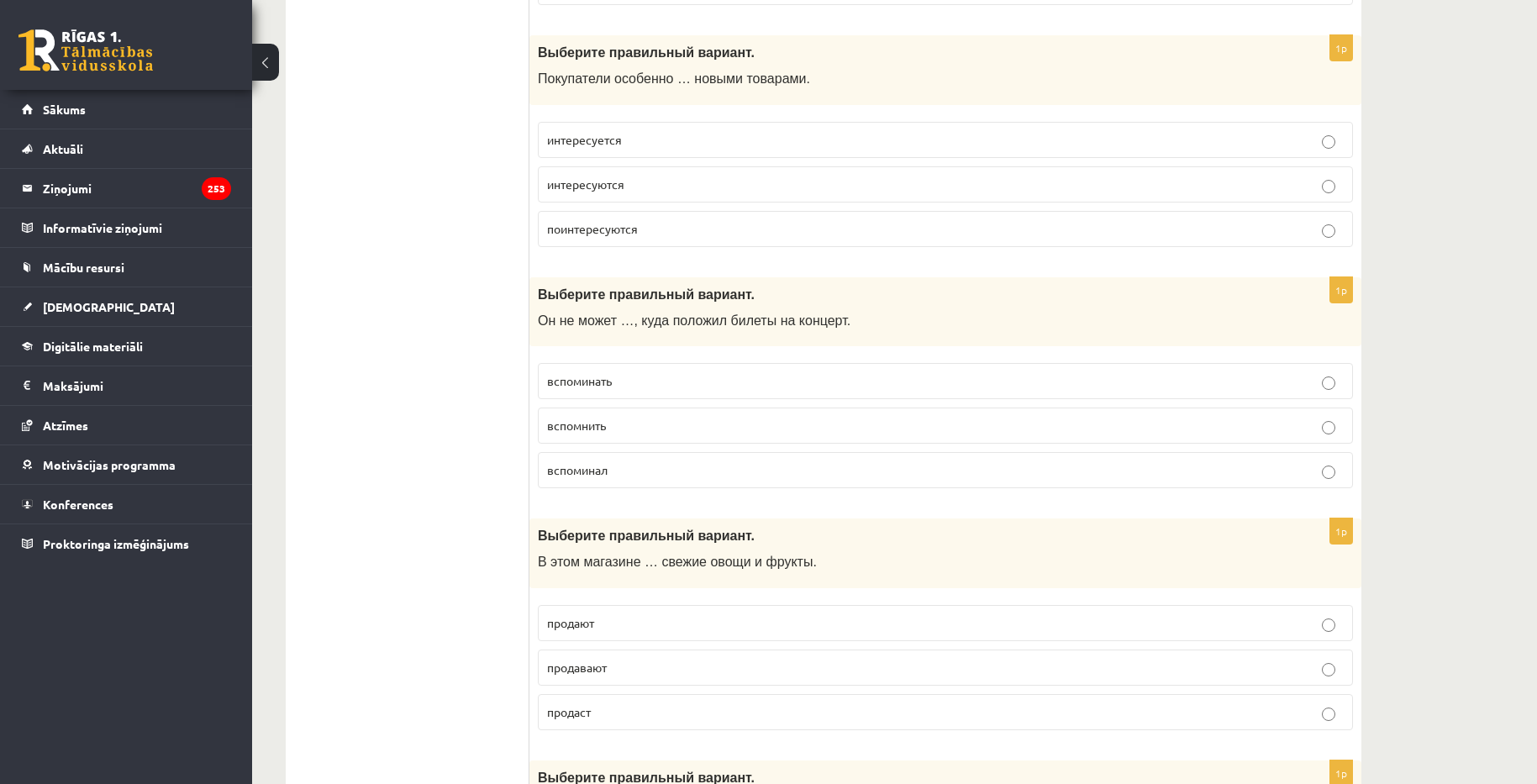
click at [721, 438] on label "вспомнить" at bounding box center [944, 426] width 815 height 36
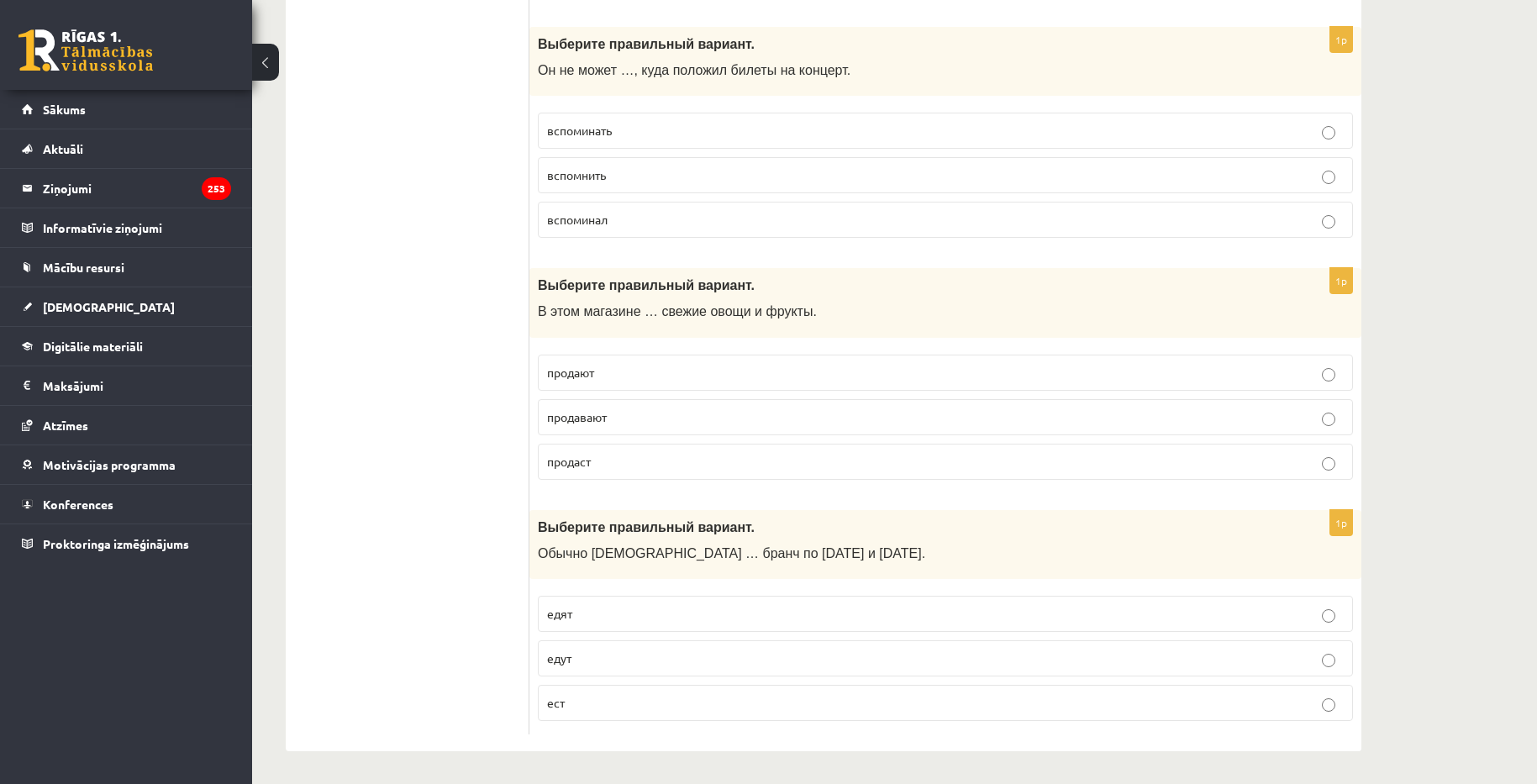
scroll to position [6457, 0]
click at [733, 382] on label "продают" at bounding box center [944, 372] width 815 height 36
click at [638, 617] on p "едят" at bounding box center [945, 613] width 797 height 18
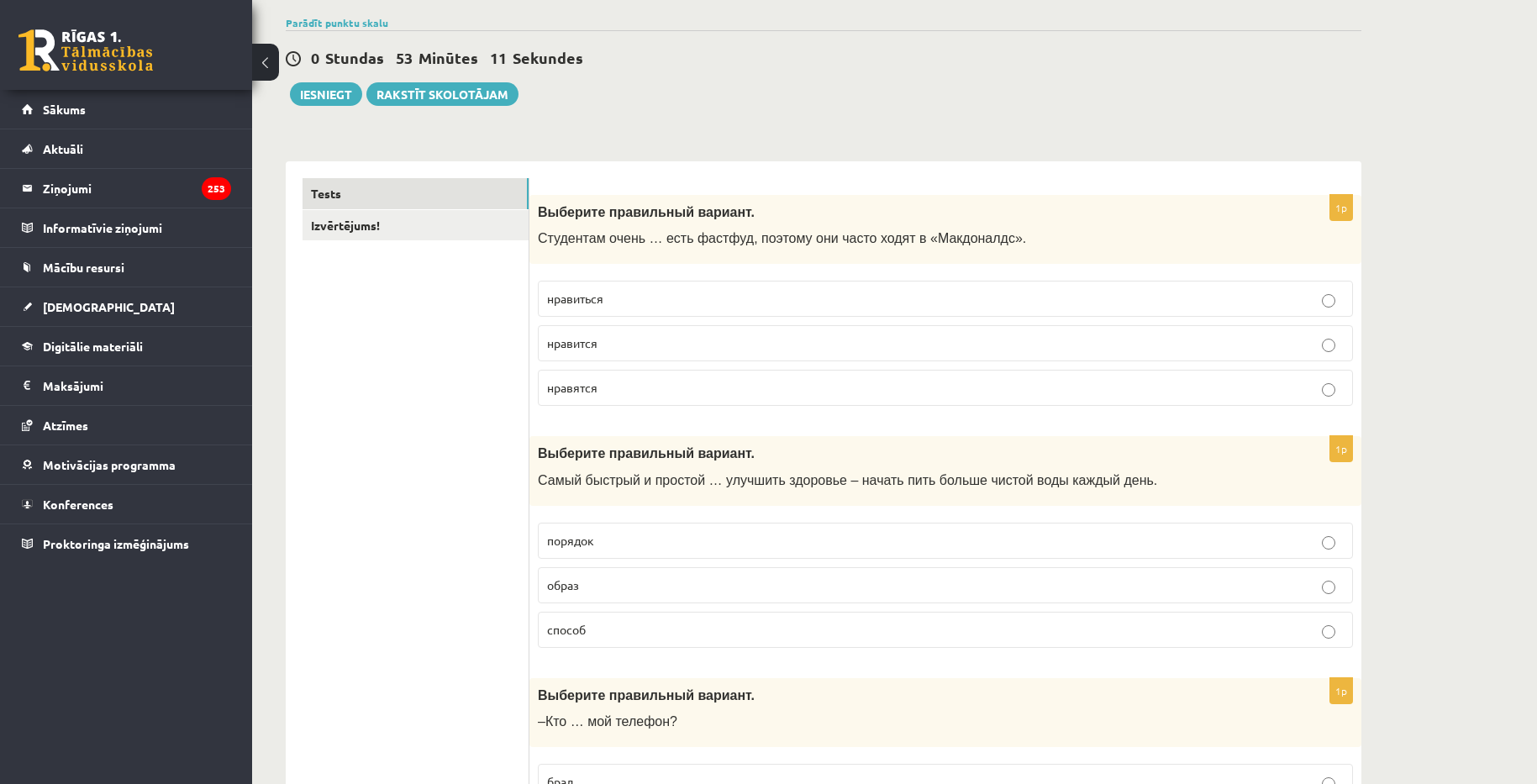
scroll to position [0, 0]
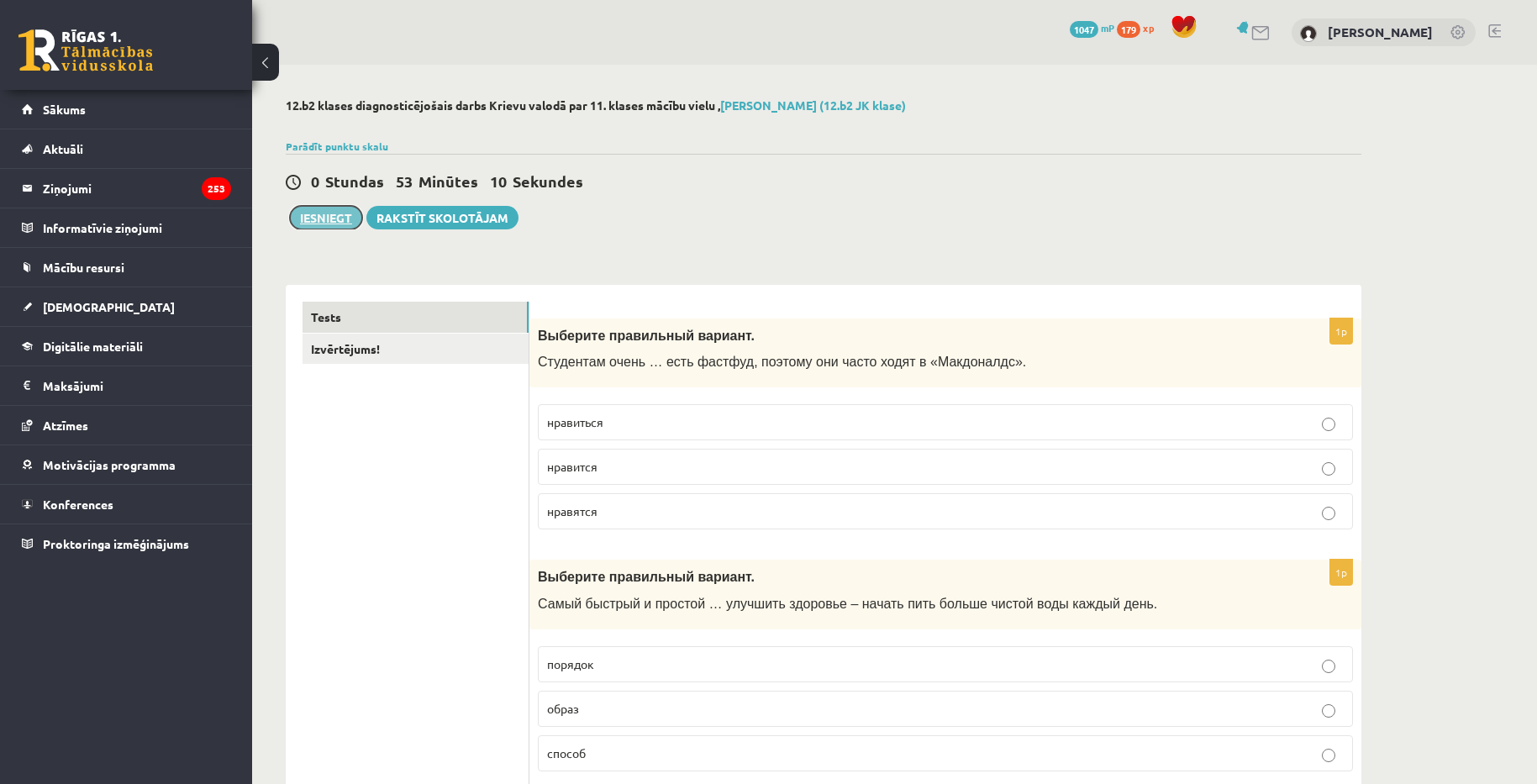
click at [334, 219] on button "Iesniegt" at bounding box center [325, 217] width 72 height 23
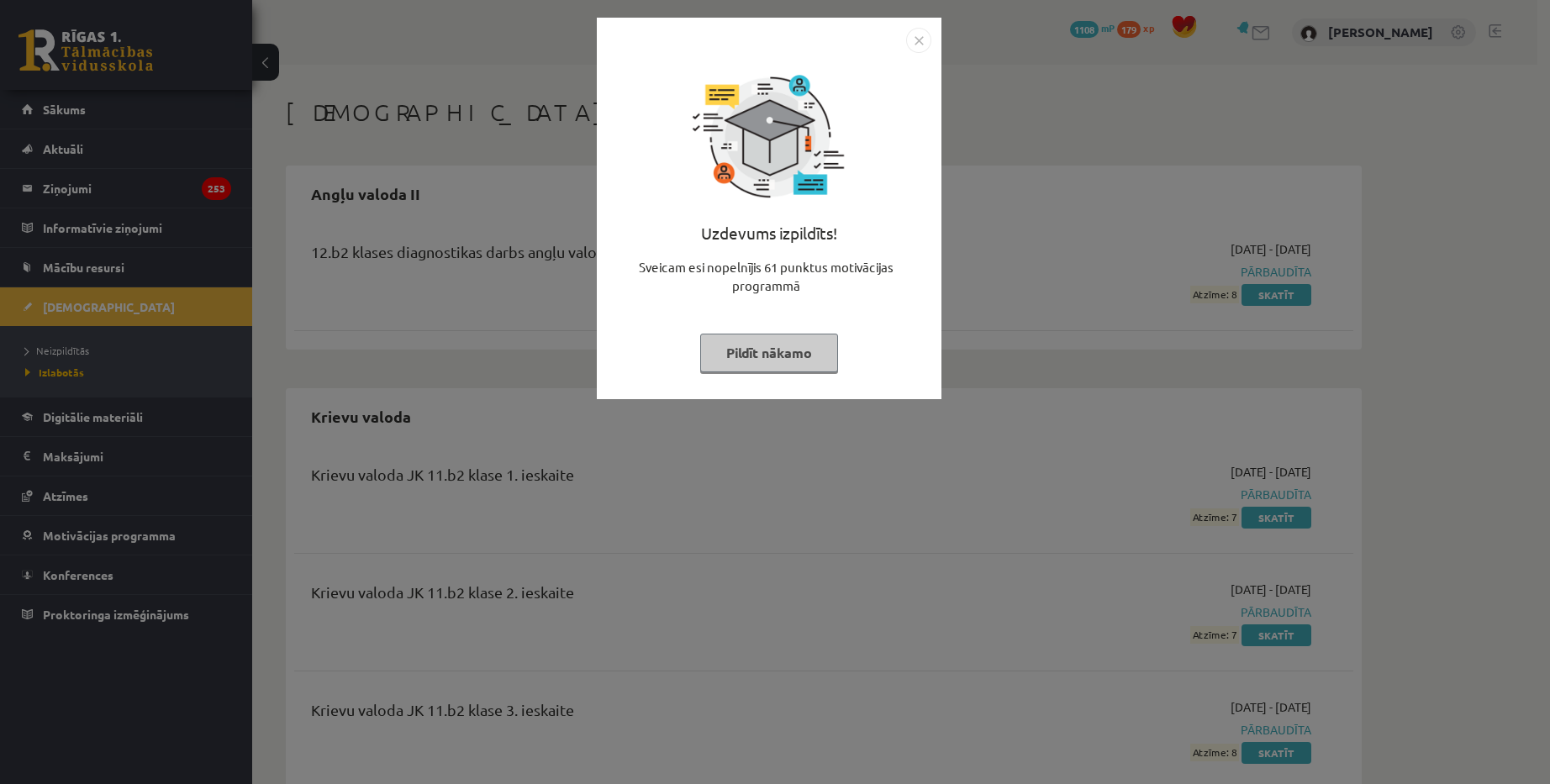
click at [919, 45] on img "Close" at bounding box center [919, 40] width 25 height 25
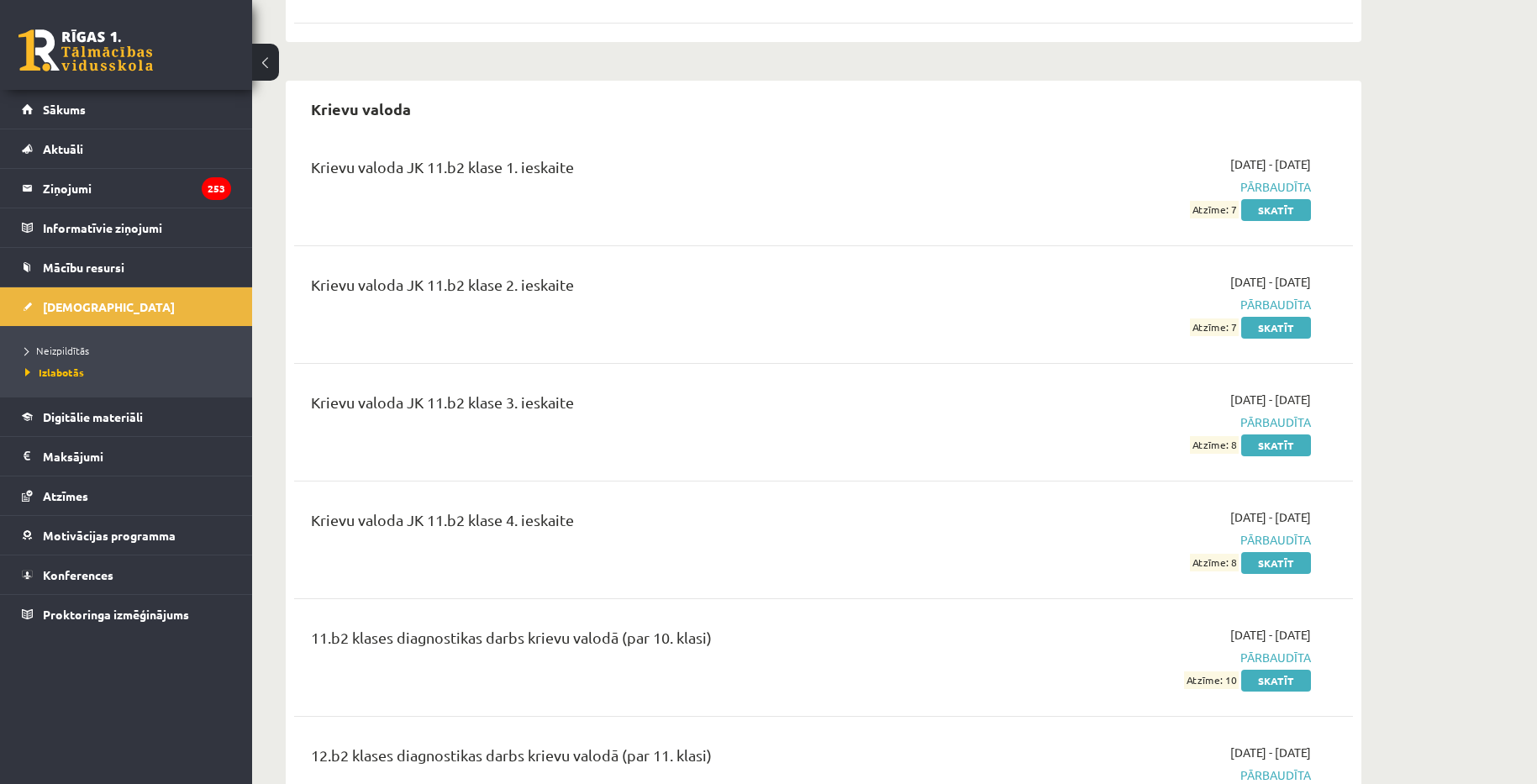
scroll to position [336, 0]
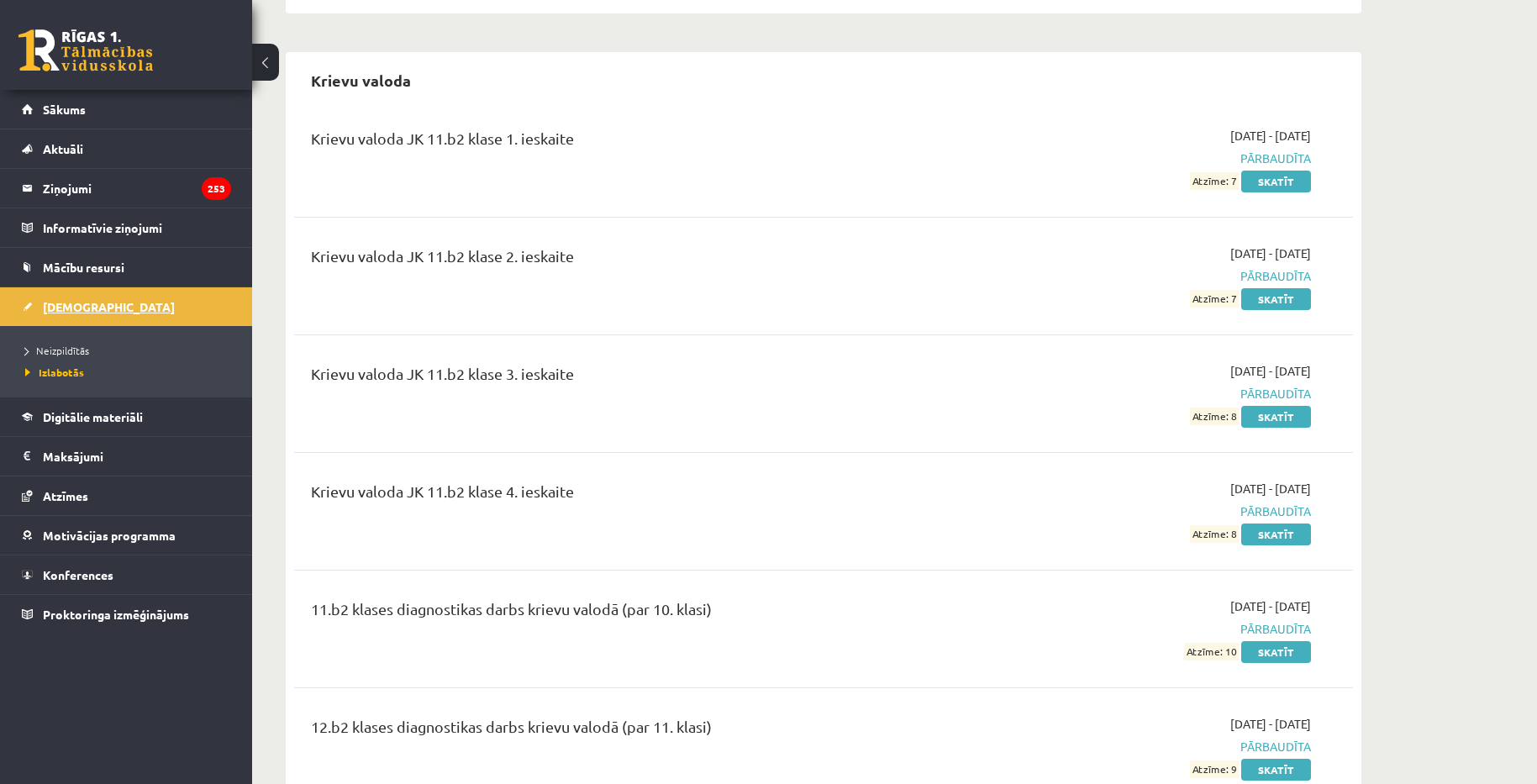
click at [84, 312] on span "[DEMOGRAPHIC_DATA]" at bounding box center [109, 307] width 132 height 15
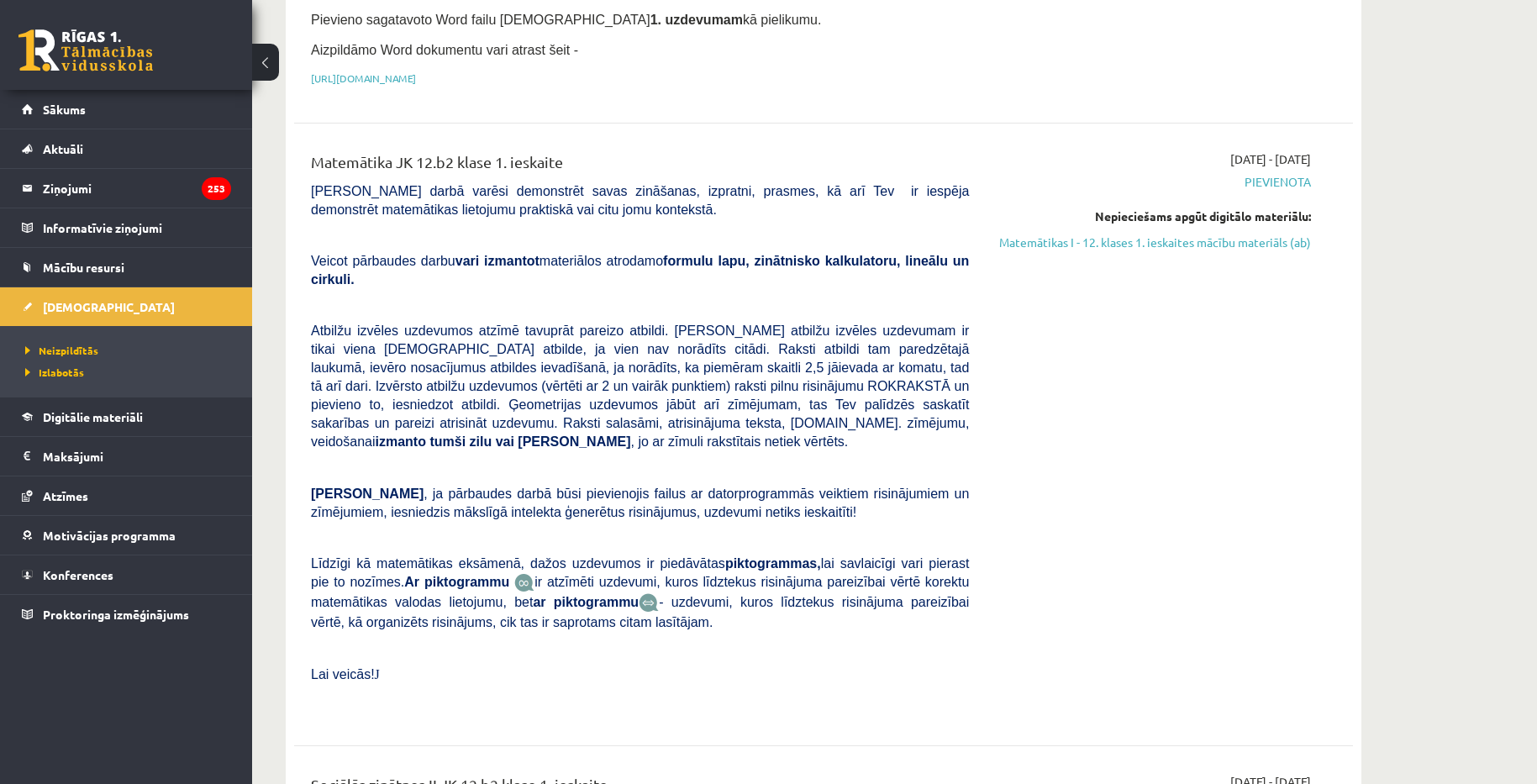
drag, startPoint x: 86, startPoint y: 313, endPoint x: 1193, endPoint y: 572, distance: 1136.9
click at [1197, 571] on div "2025-10-10 - 2025-10-13 Pievienota Nepieciešams apgūt digitālo materiālu: Matem…" at bounding box center [1153, 434] width 342 height 568
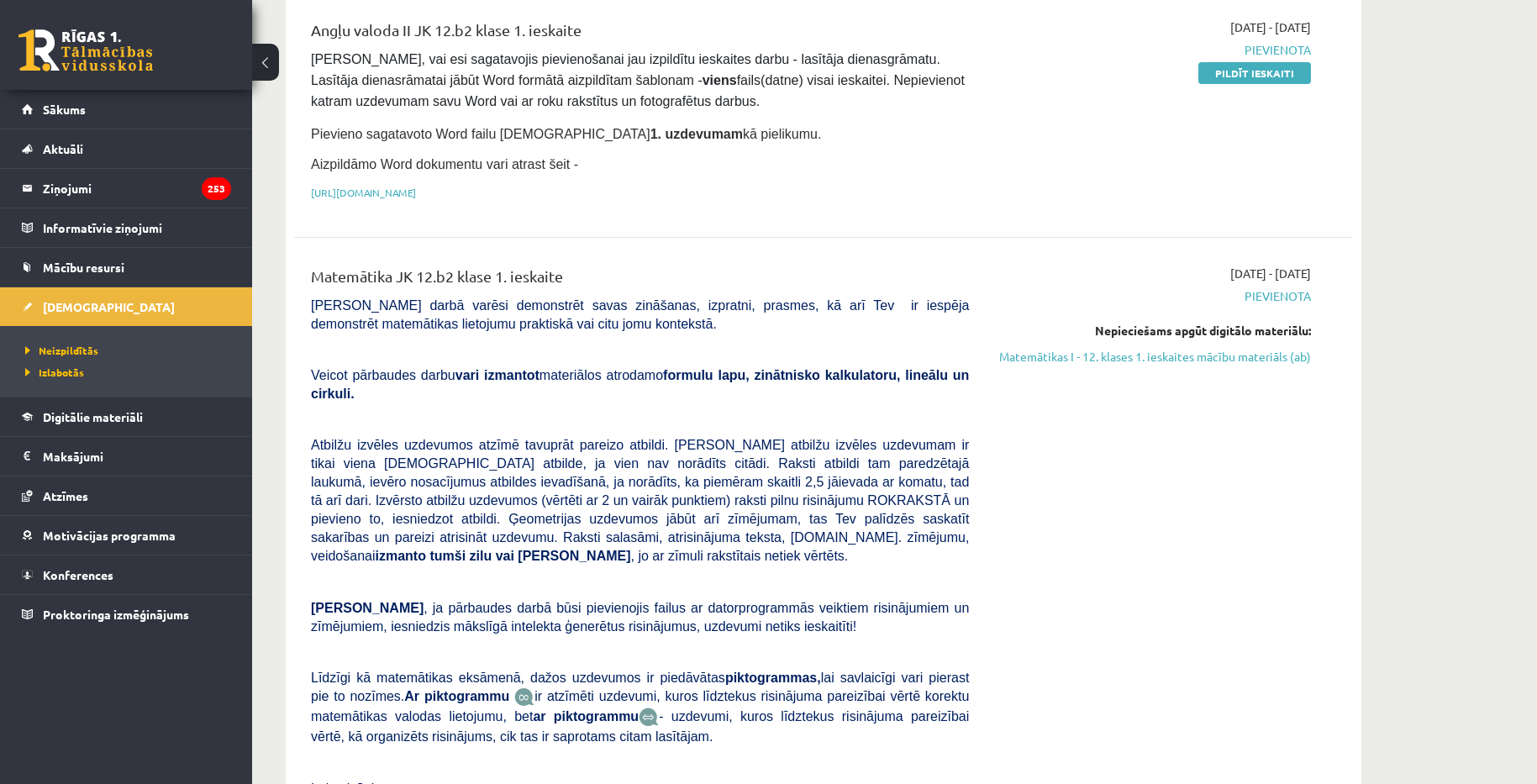
scroll to position [252, 0]
